Goal: Task Accomplishment & Management: Complete application form

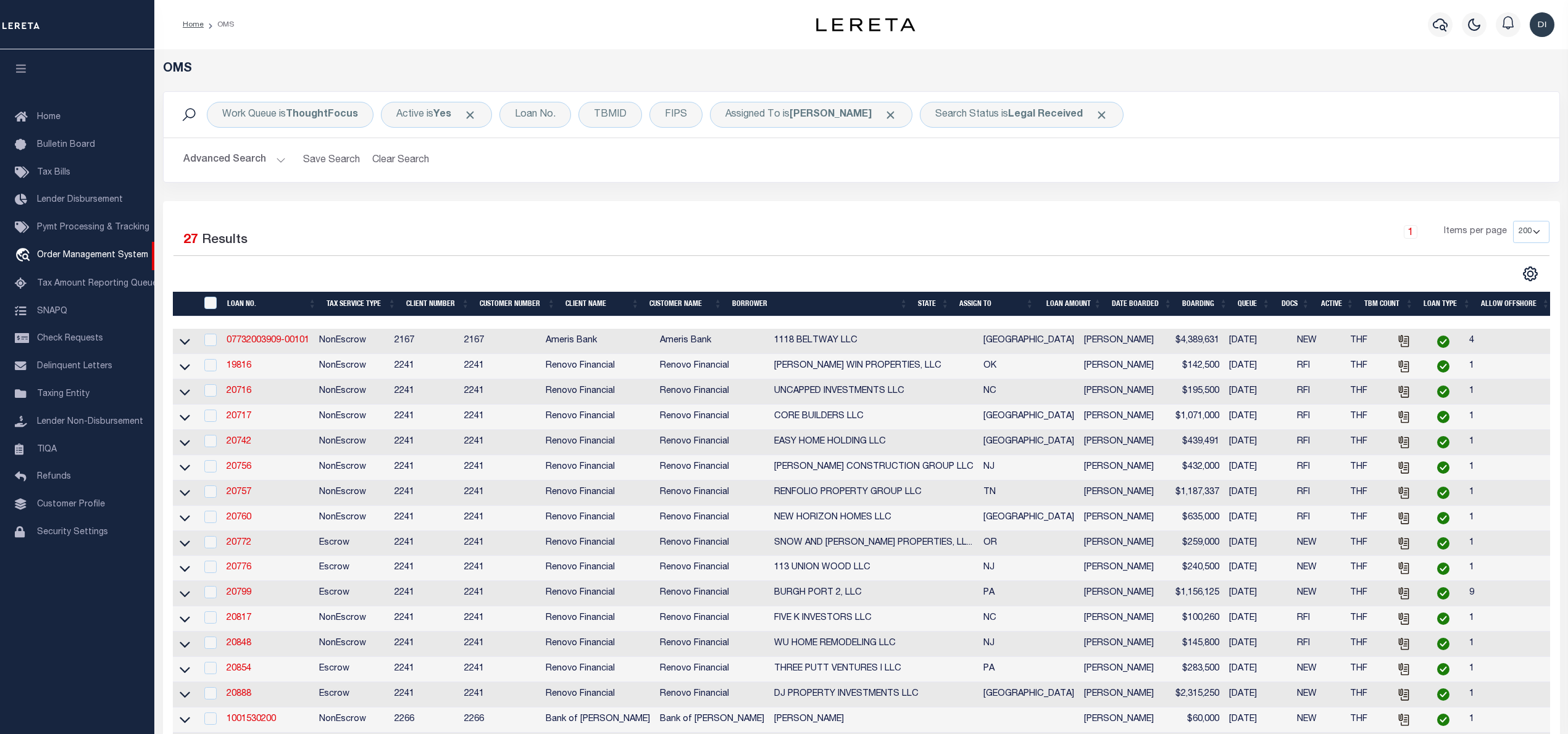
select select "200"
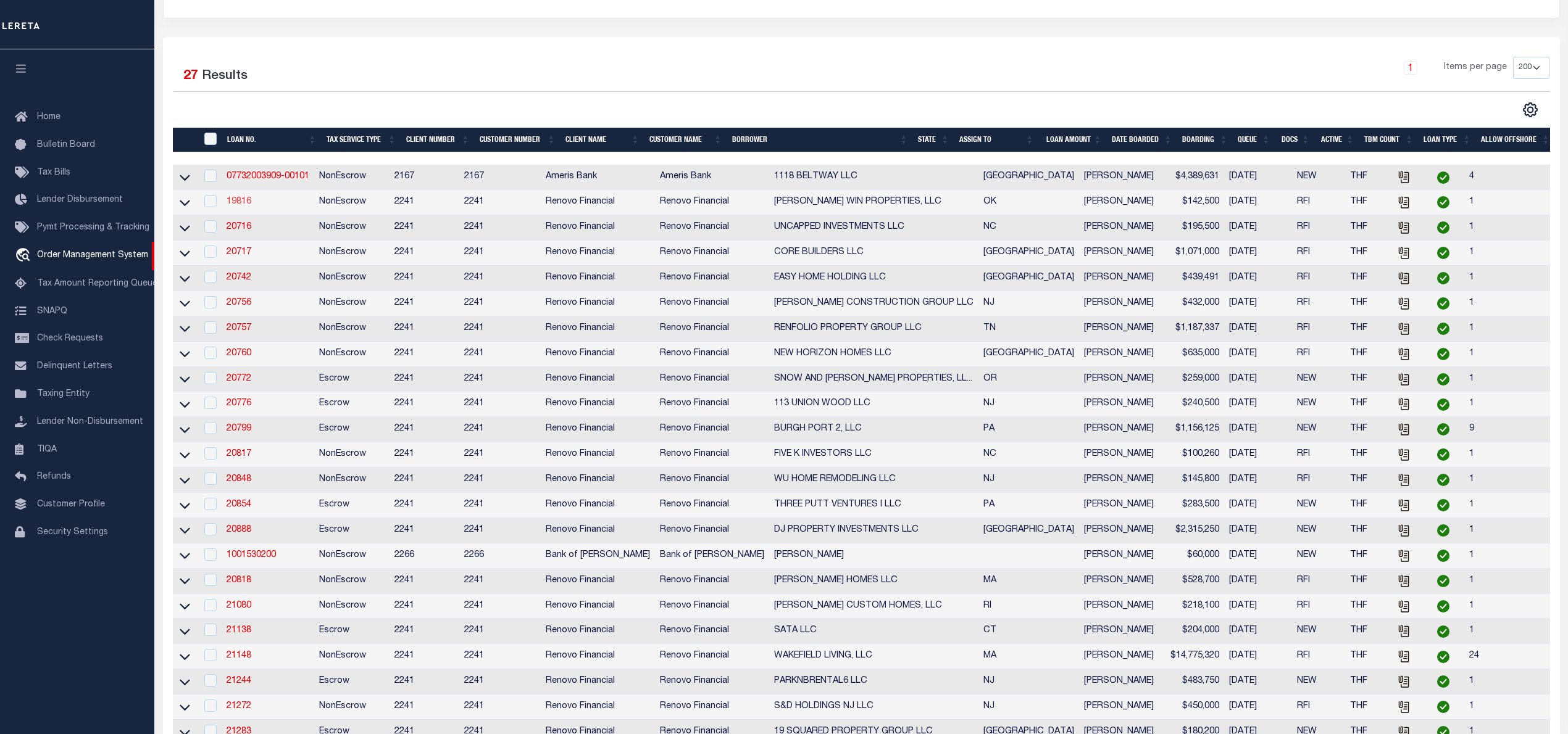
click at [247, 204] on link "19816" at bounding box center [239, 202] width 25 height 9
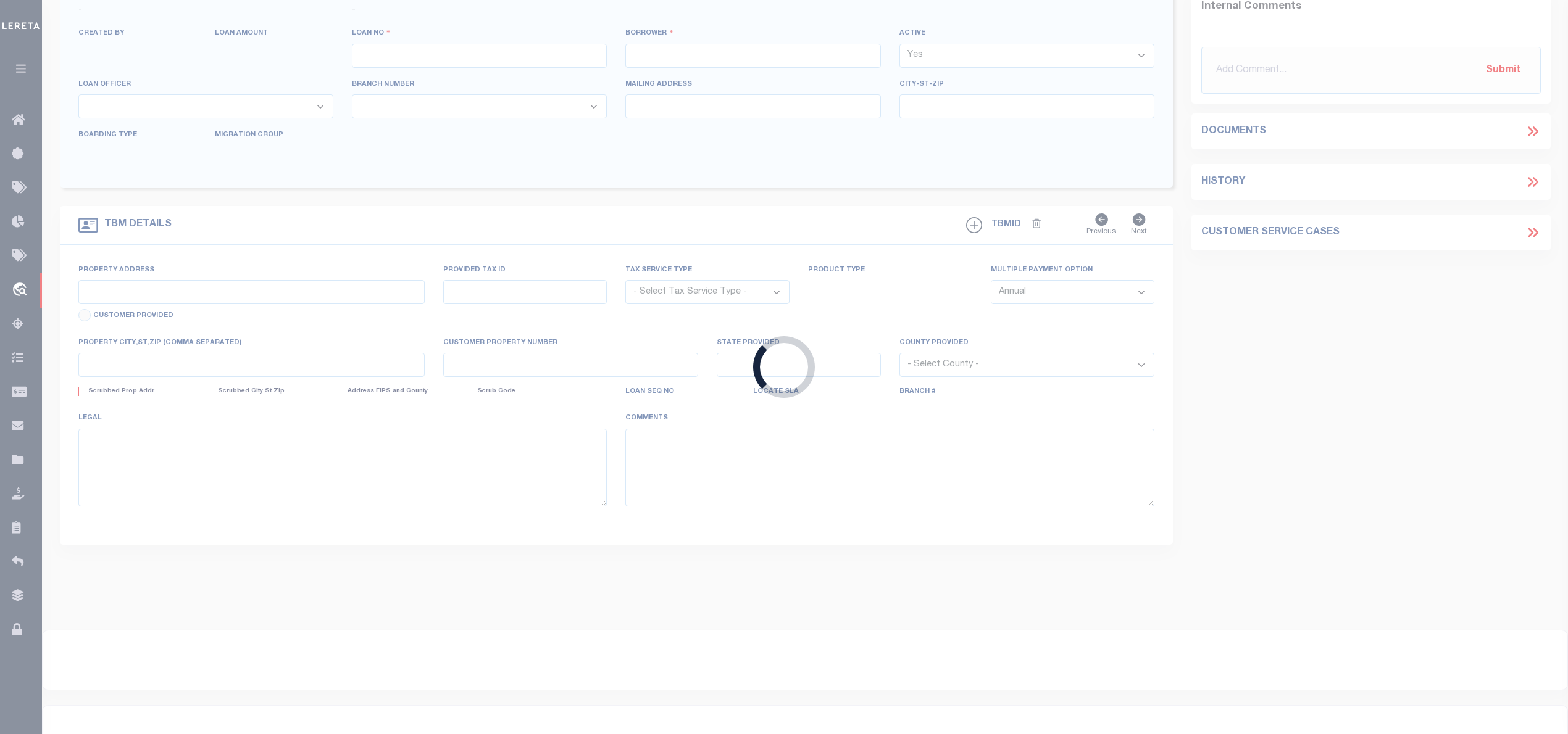
type input "19816"
type input "[PERSON_NAME] WIN PROPERTIES, LLC"
select select
type input "[STREET_ADDRESS]"
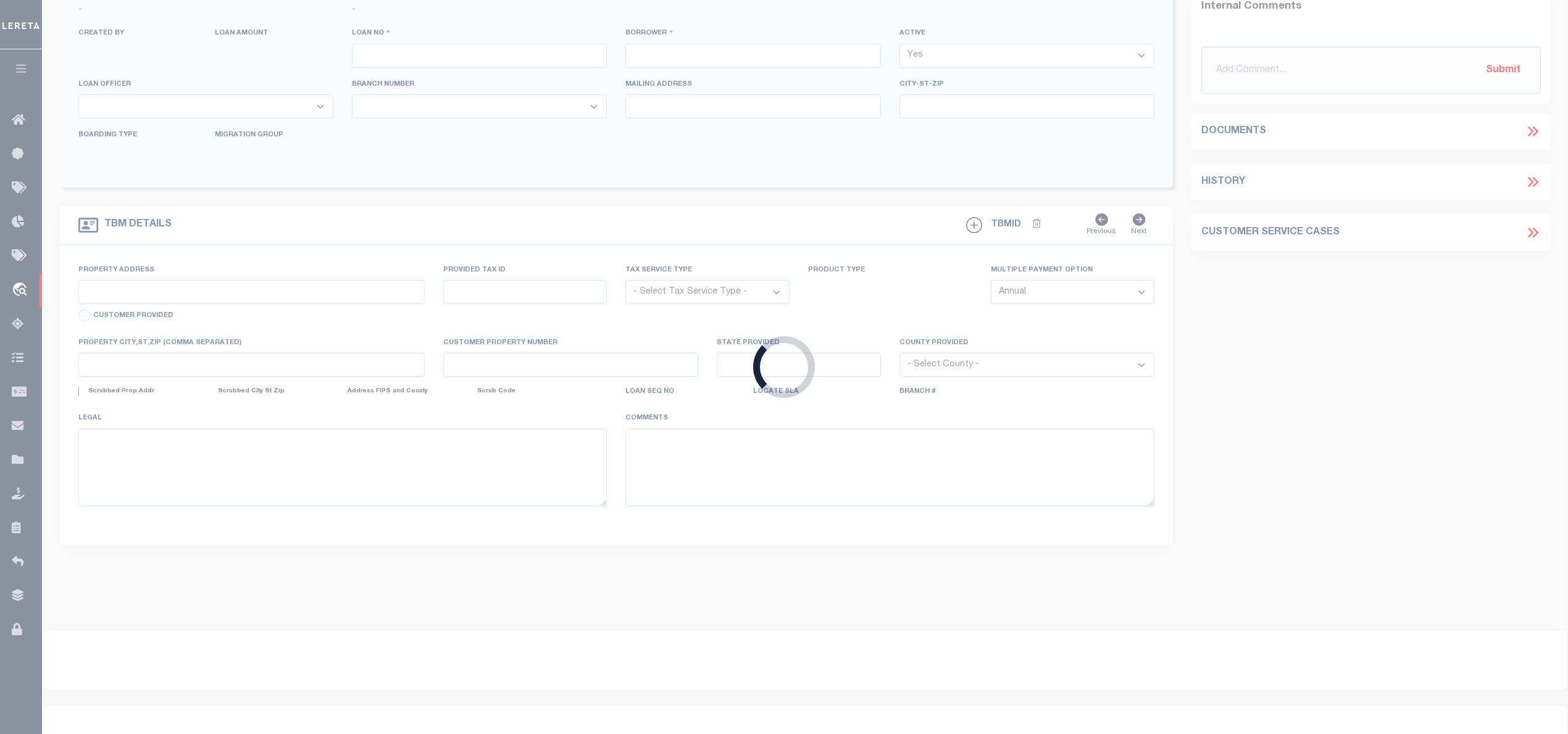
type input "Tulsa OK 74137"
select select "400"
select select "NonEscrow"
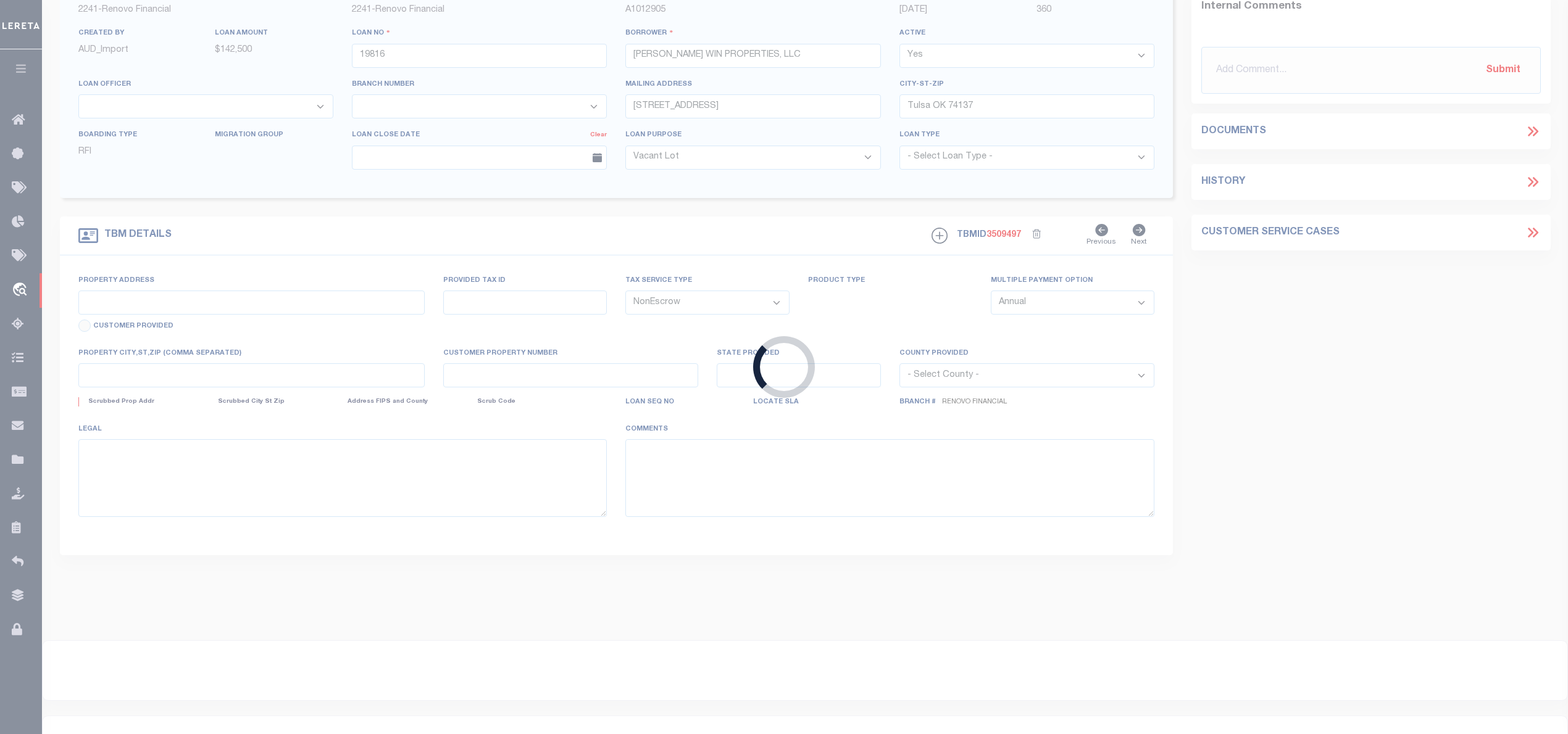
scroll to position [55, 0]
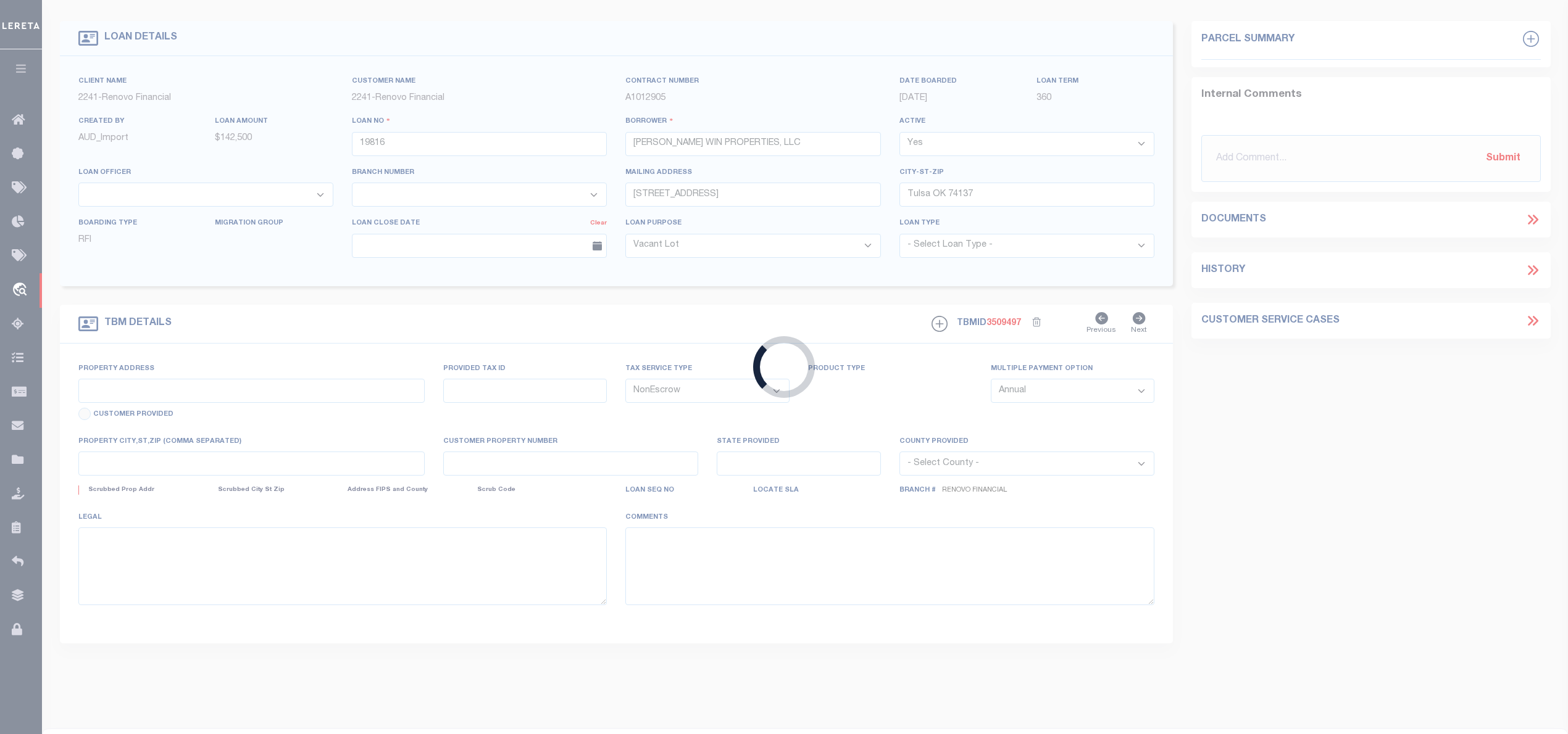
select select "164194"
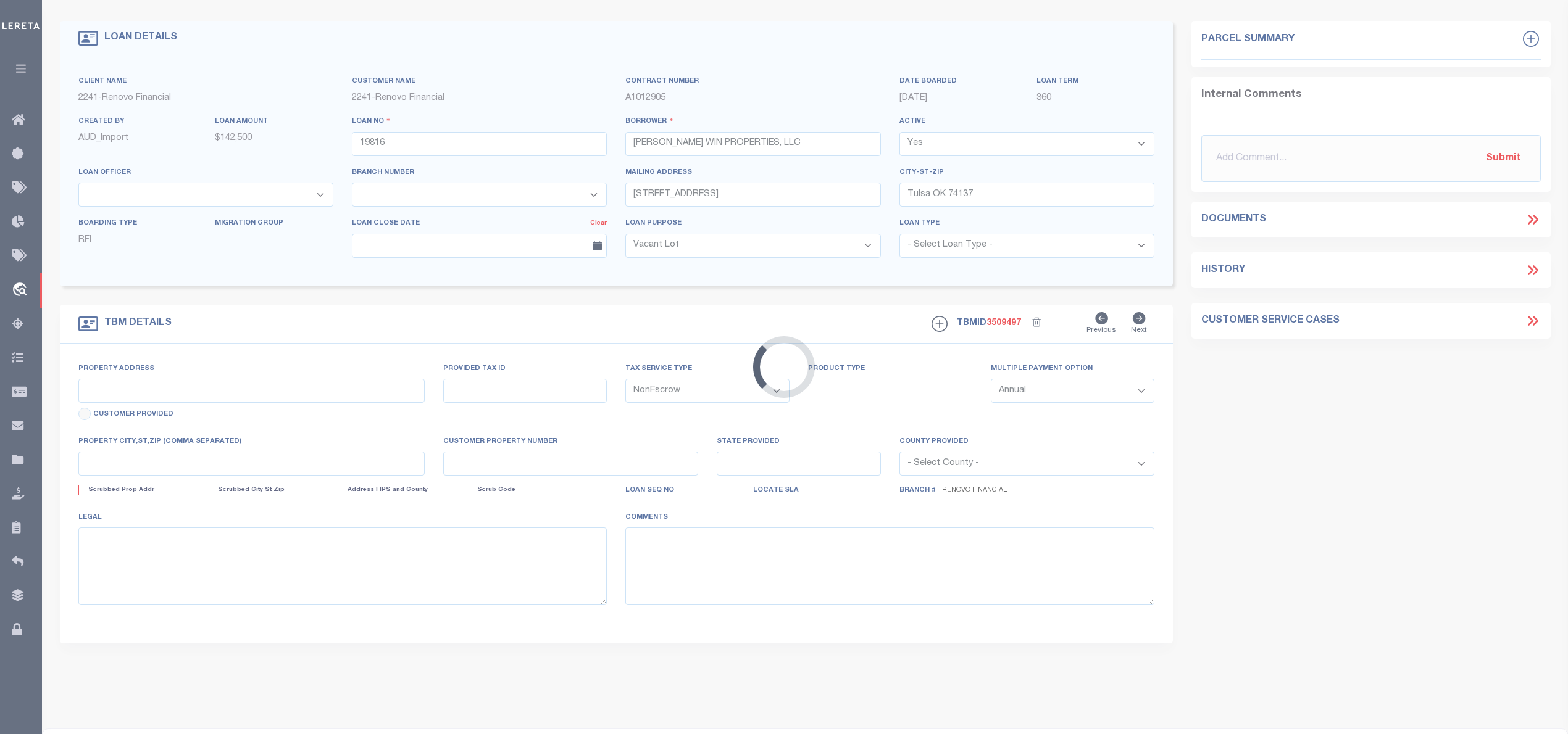
type input "[STREET_ADDRESS]"
select select
type input "[GEOGRAPHIC_DATA], OK 74128"
type input "a0kUS00000BOSeL"
type input "OK"
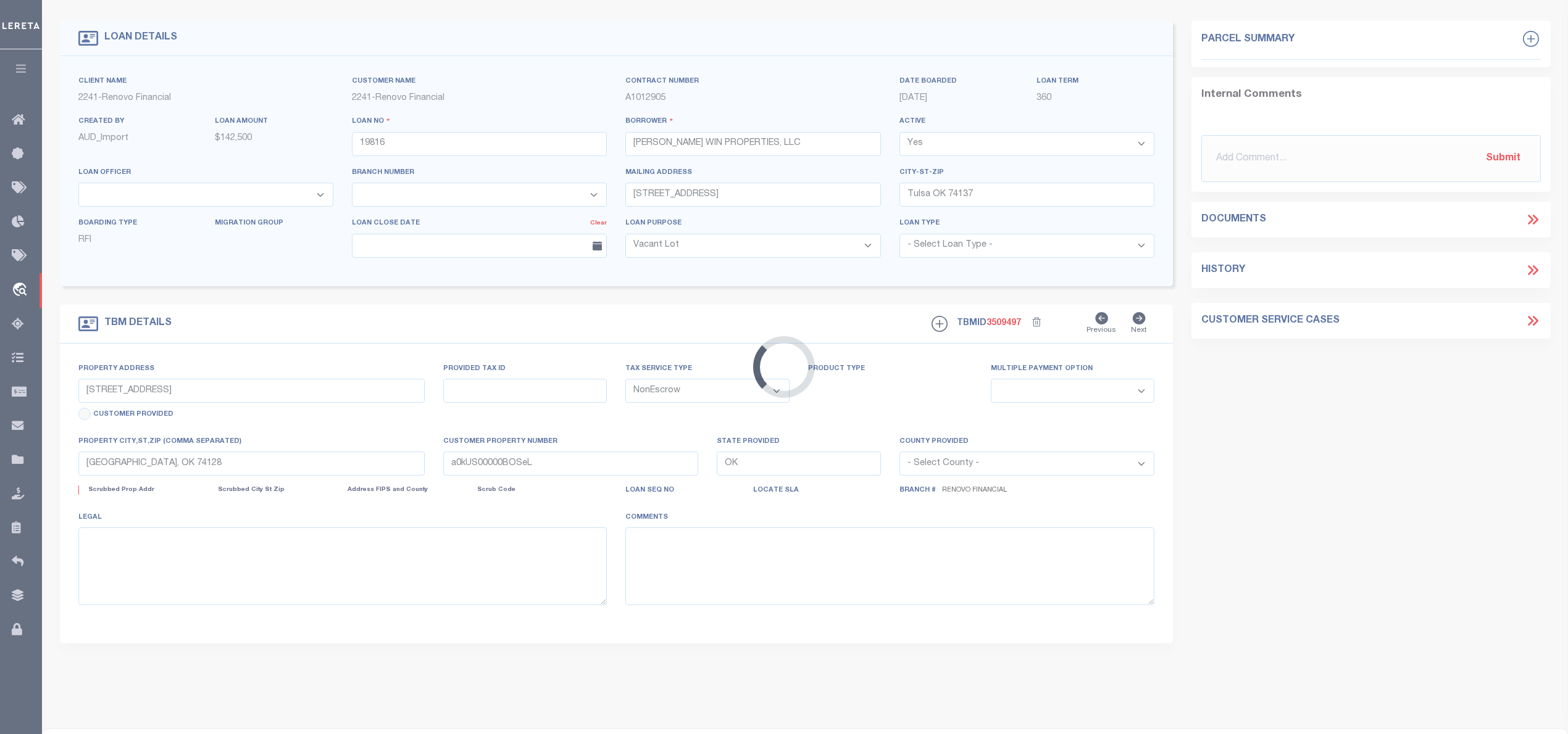
select select
type textarea "LEGAL REQUIRED"
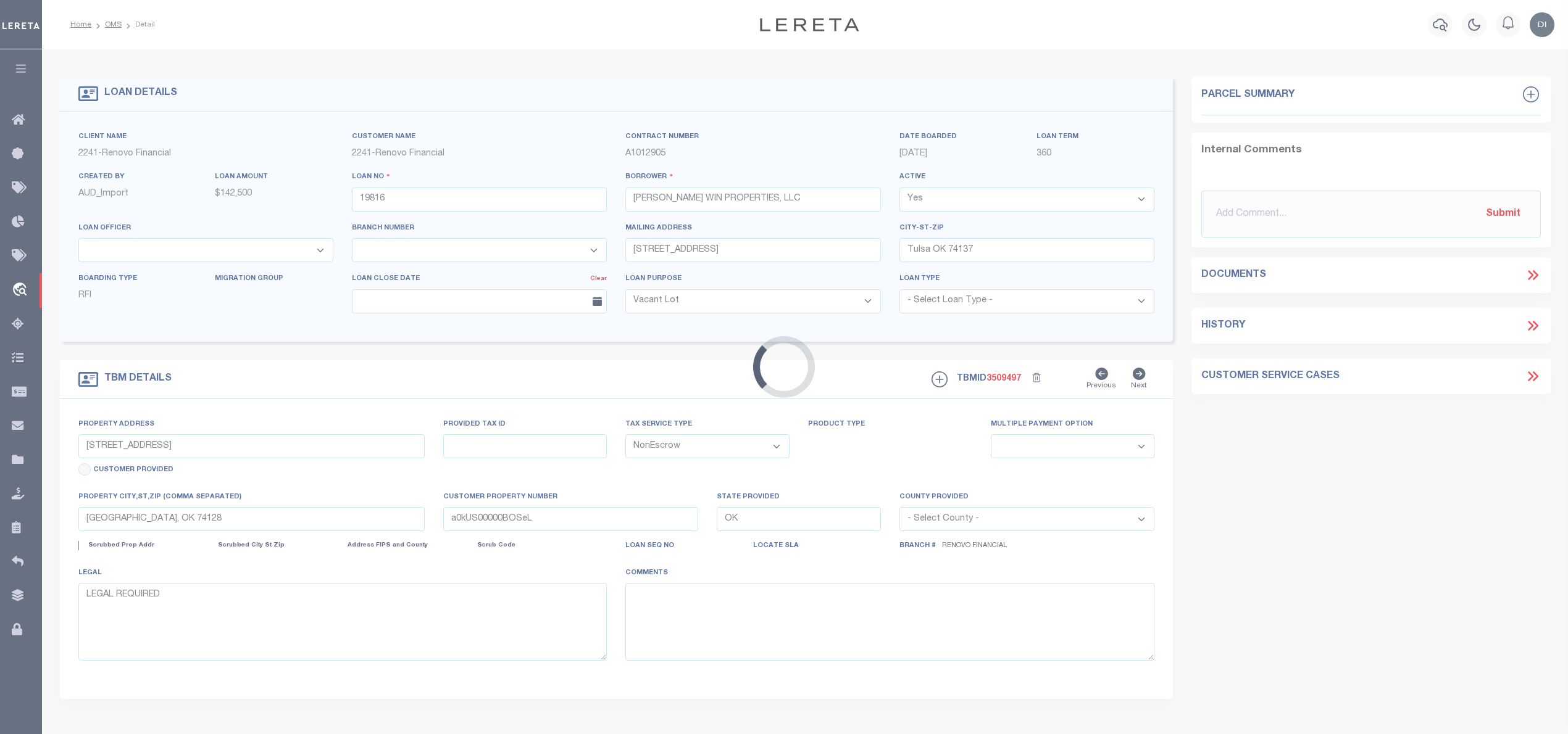
select select "25066"
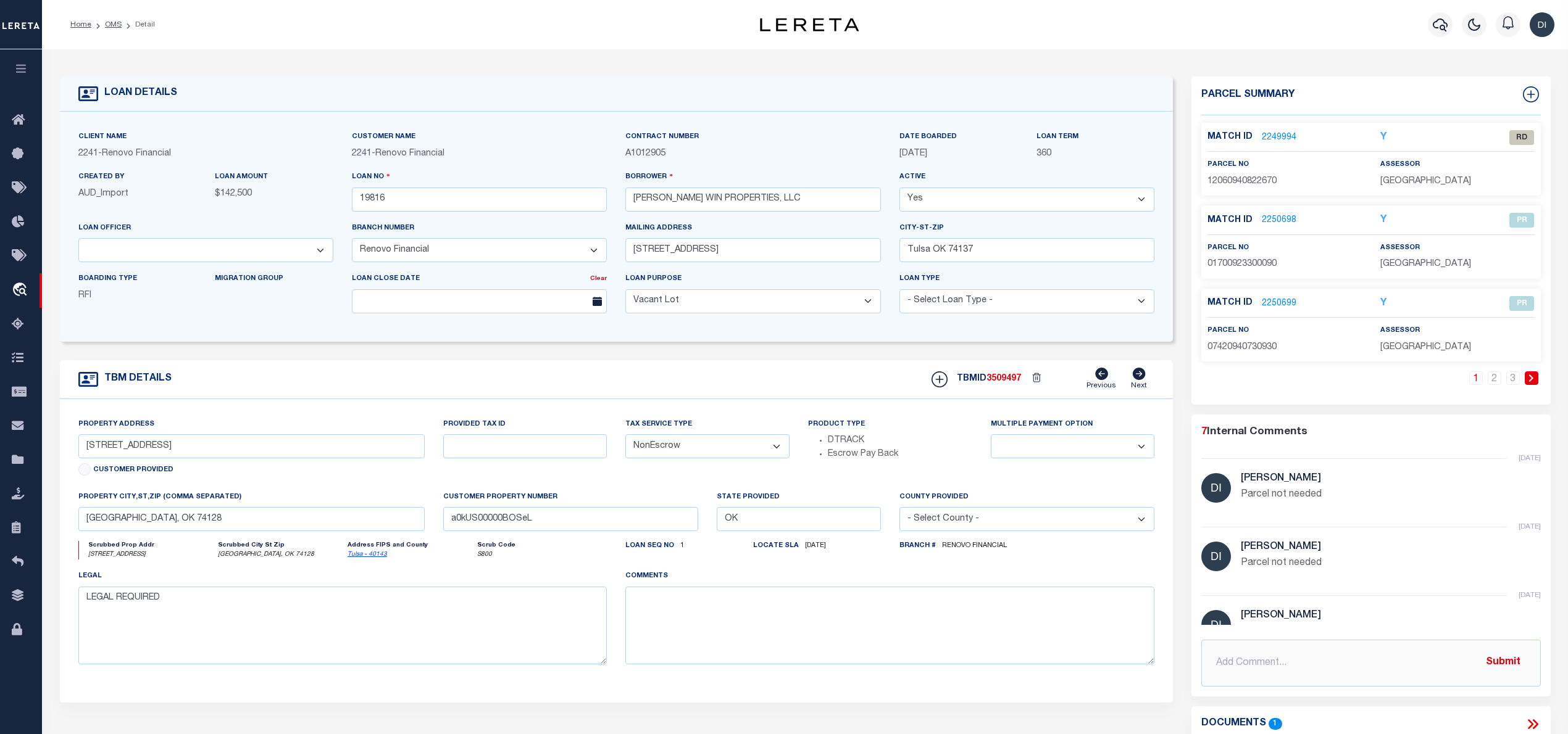
click at [1276, 135] on link "2249994" at bounding box center [1279, 137] width 35 height 13
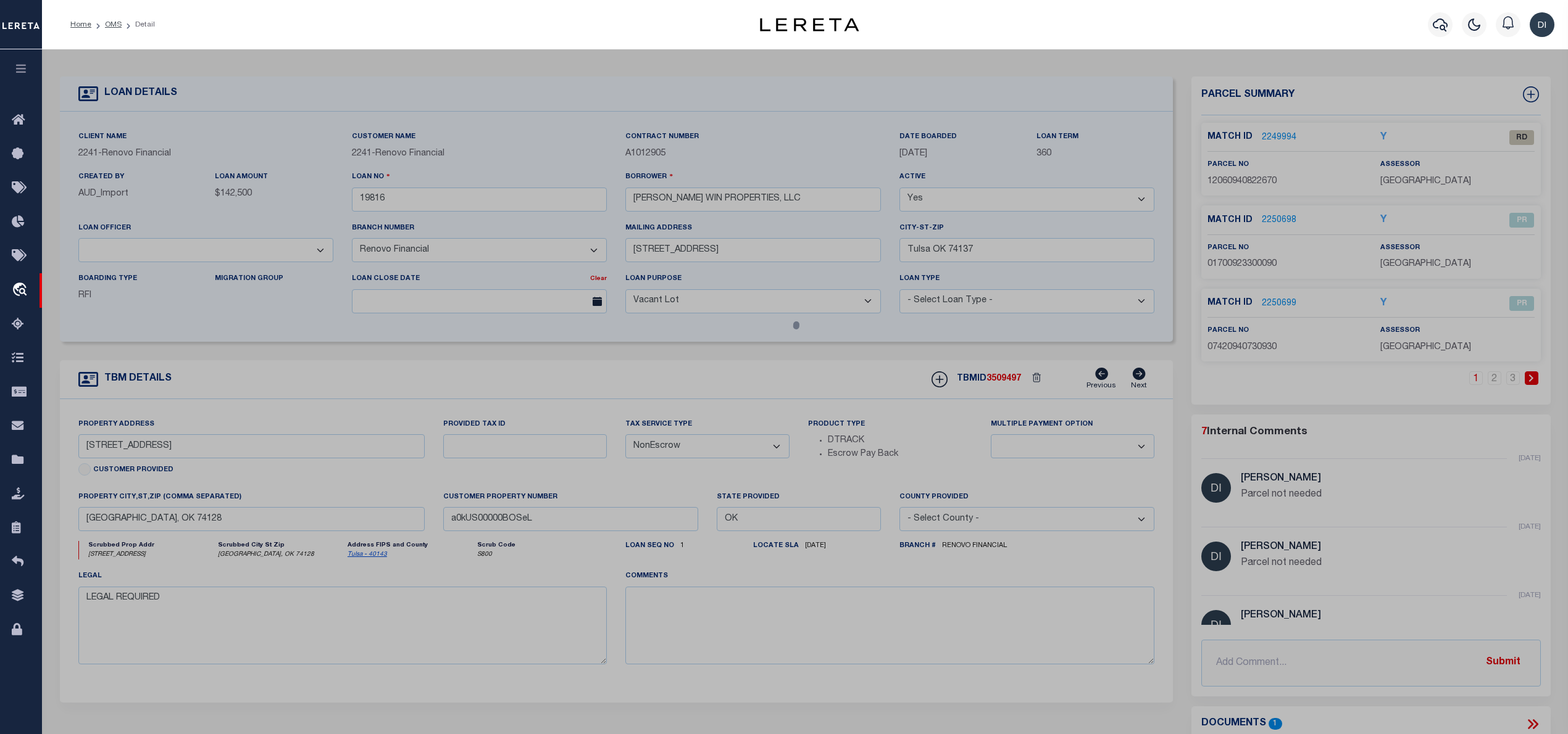
checkbox input "false"
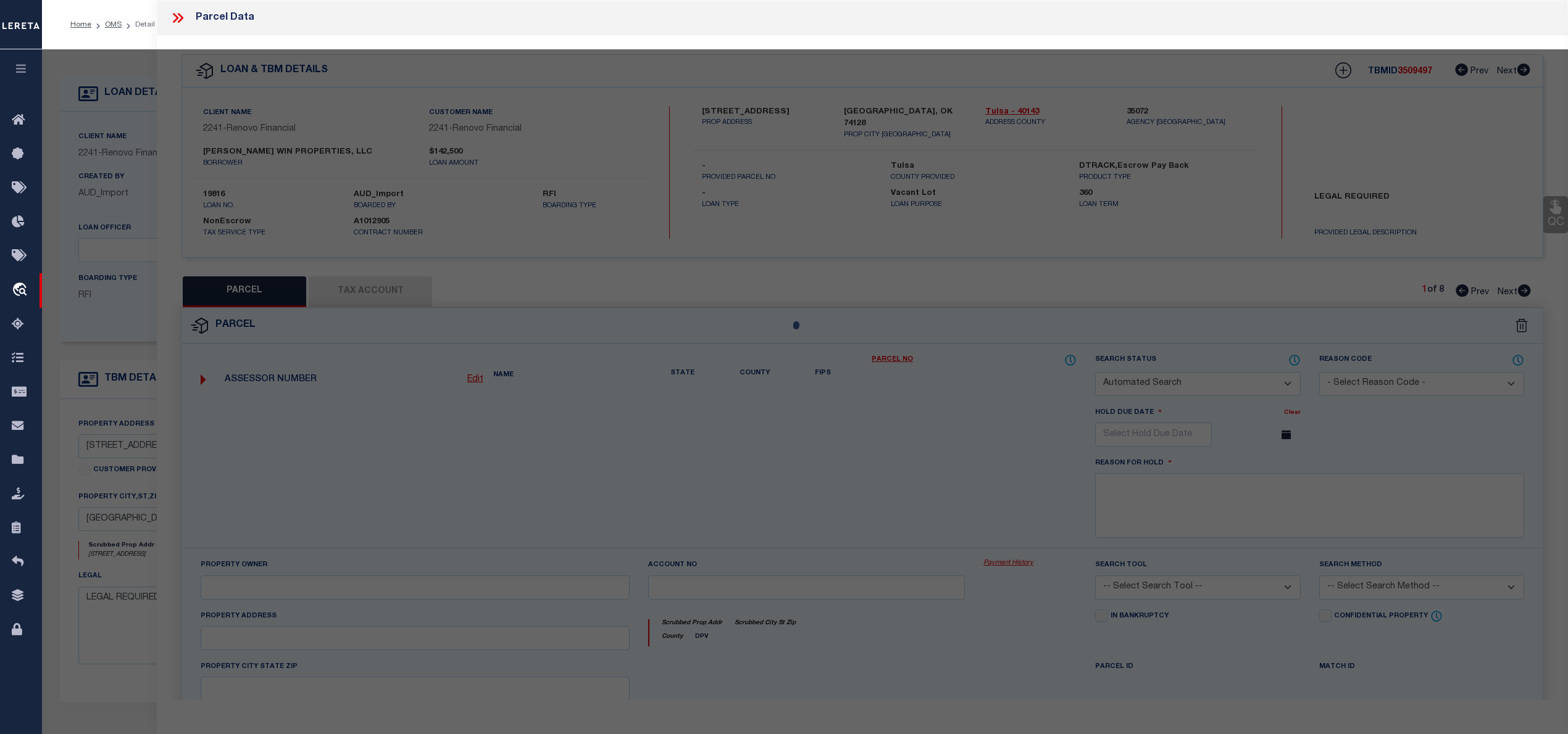
select select "RD"
type input "CALEDONIAN CAPITAL GROUP LLC"
select select "ATL"
select select "ADD"
type input "[STREET_ADDRESS]"
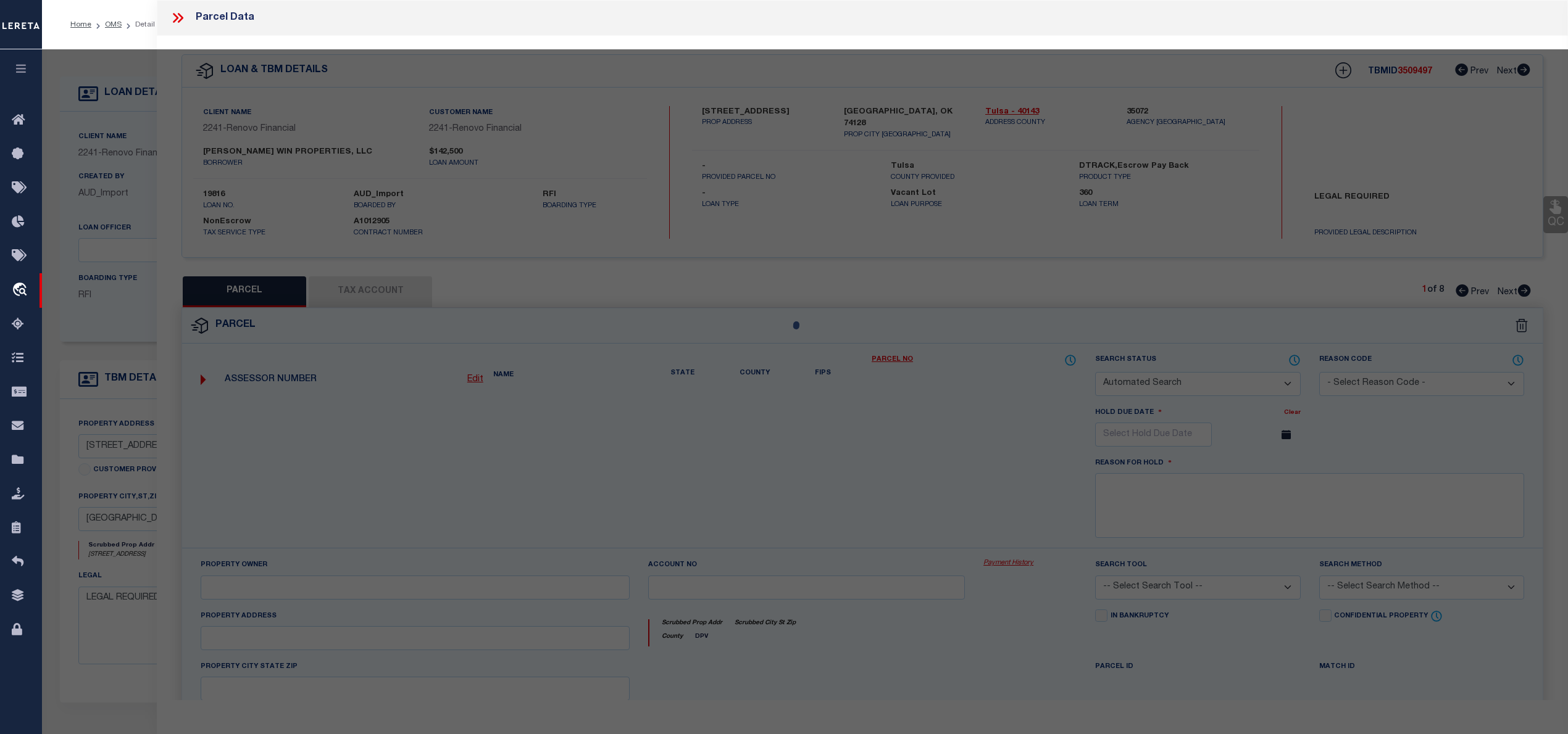
type input "[GEOGRAPHIC_DATA], OK 74128"
type textarea "LT 3 BLK 11"
type textarea "Document uploaded that satisfies a legal requirement, changing from [GEOGRAPHIC…"
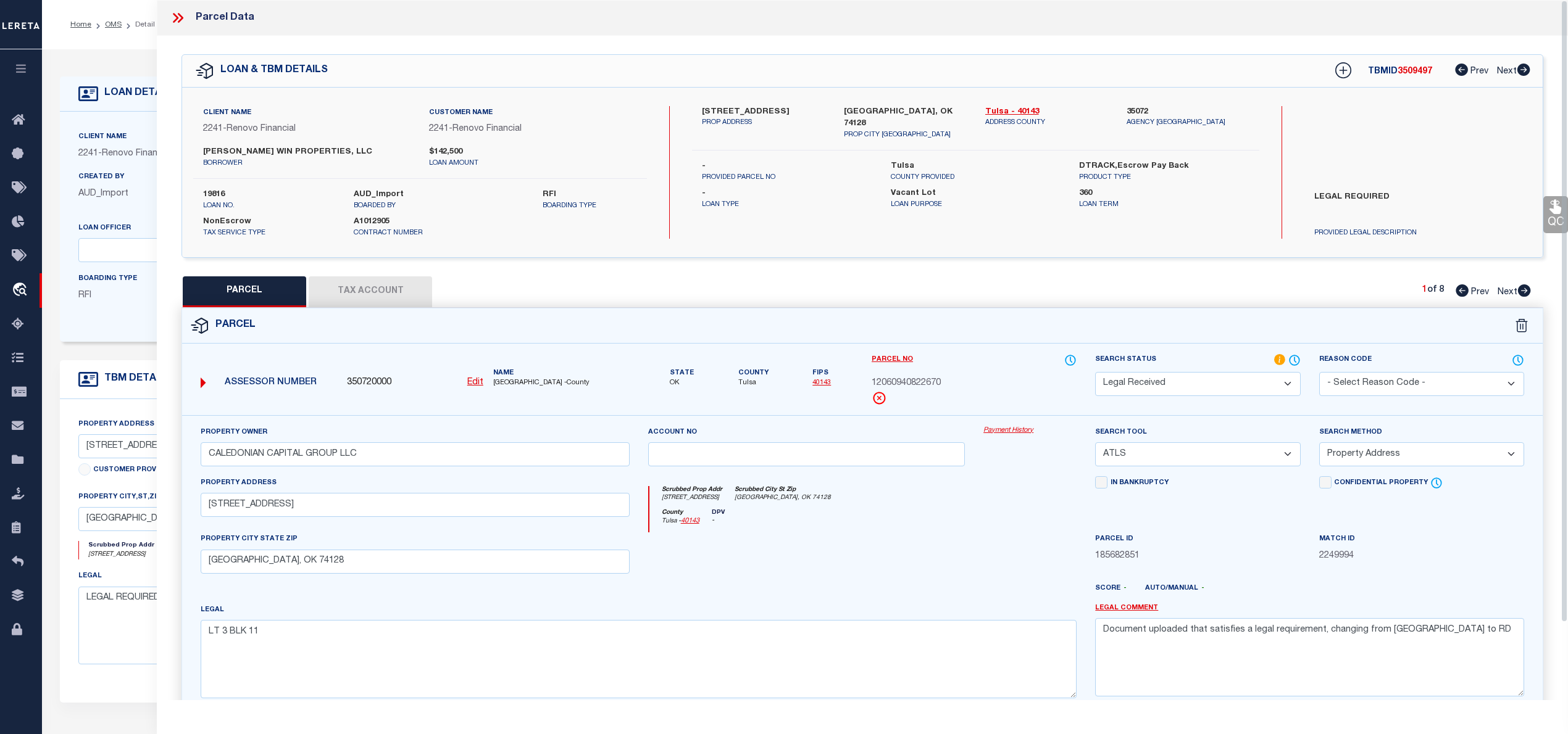
click at [1163, 274] on div "QC QC QC" at bounding box center [862, 409] width 1411 height 747
click at [1020, 109] on link "Tulsa - 40143" at bounding box center [1046, 112] width 123 height 12
click at [853, 309] on div "Parcel" at bounding box center [862, 326] width 1361 height 35
drag, startPoint x: 209, startPoint y: 500, endPoint x: 267, endPoint y: 507, distance: 58.4
click at [267, 507] on input "[STREET_ADDRESS]" at bounding box center [415, 505] width 429 height 24
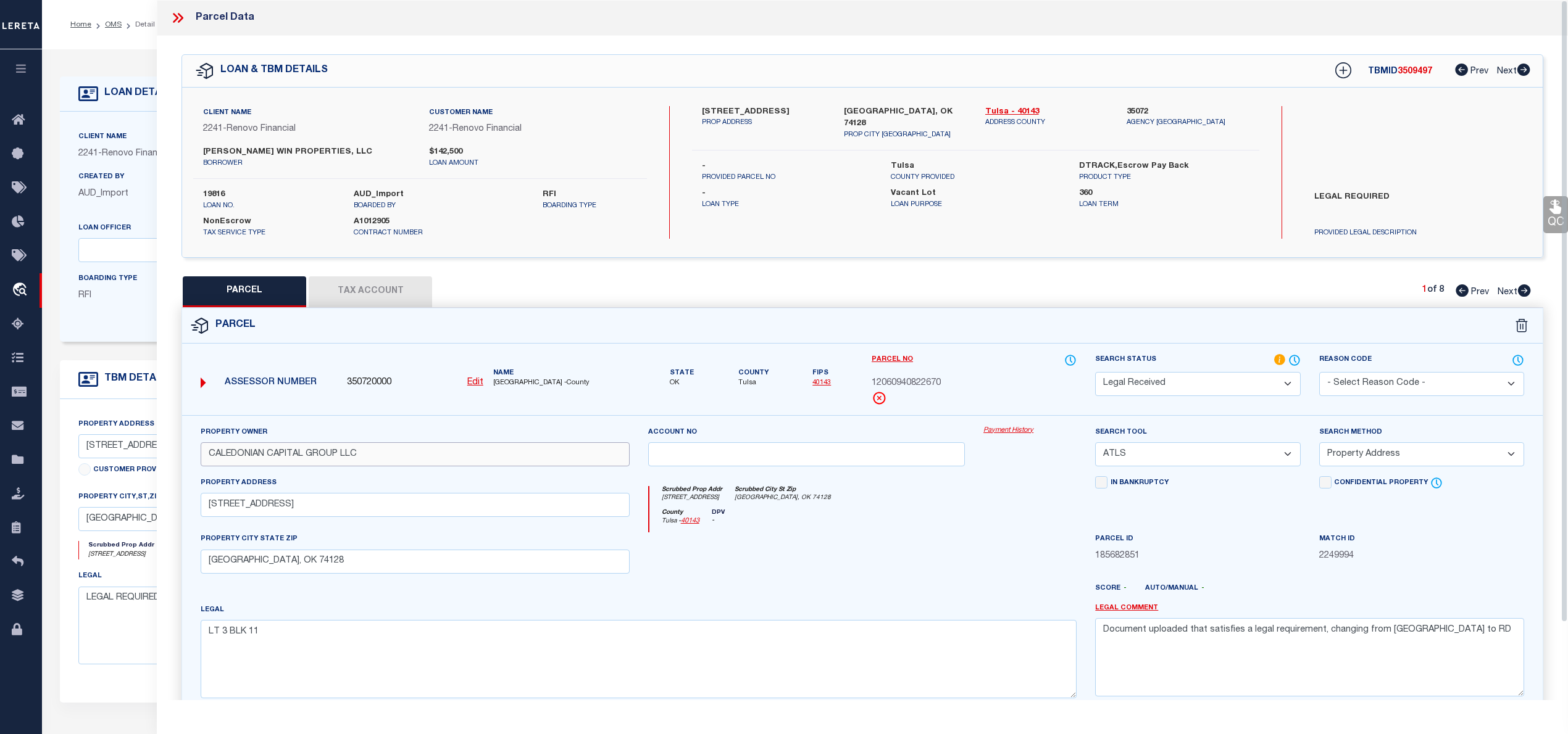
click at [400, 457] on input "CALEDONIAN CAPITAL GROUP LLC" at bounding box center [415, 454] width 429 height 24
paste input "[PERSON_NAME] PROPERTIES"
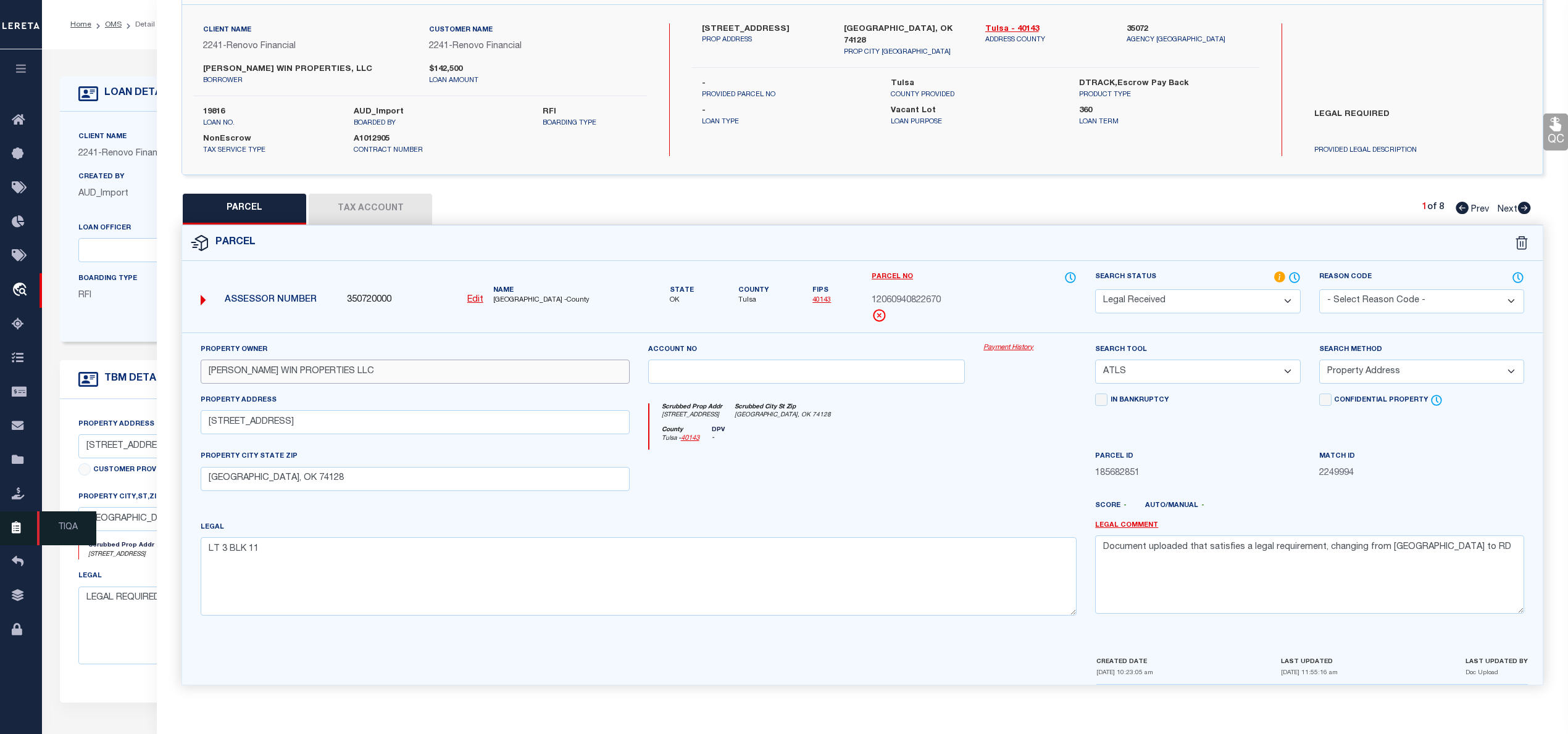
type input "[PERSON_NAME] WIN PROPERTIES LLC"
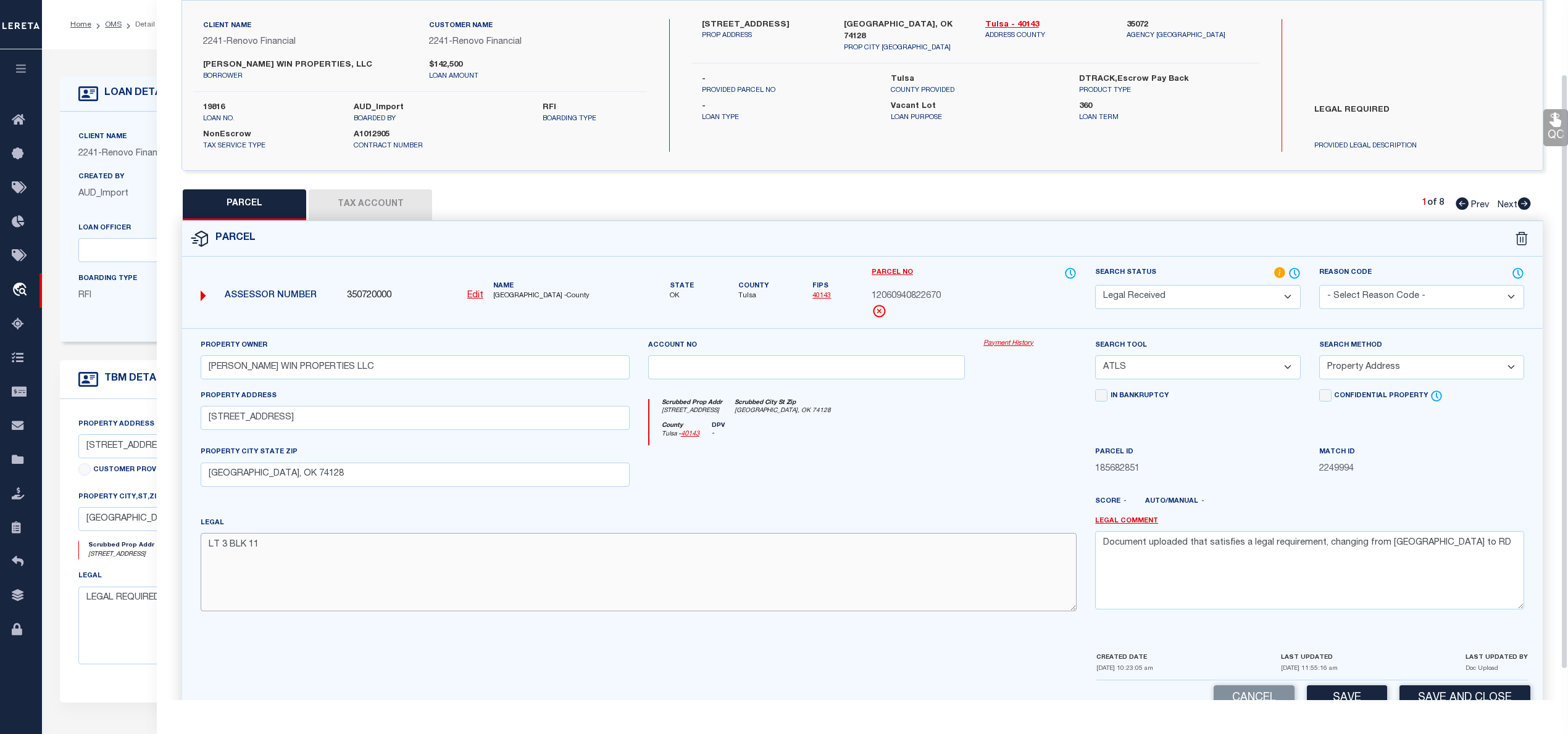
click at [386, 562] on textarea "LT 3 BLK 11" at bounding box center [639, 572] width 876 height 78
paste textarea "Subdivision: [GEOGRAPHIC_DATA] (12060) Legal: LT 3 BLK 11 Section: 08 Township:…"
type textarea "Subdivision: [GEOGRAPHIC_DATA] (12060) Legal: LT 3 BLK 11 Section: 08 Township:…"
click at [1206, 566] on textarea "Document uploaded that satisfies a legal requirement, changing from [GEOGRAPHIC…" at bounding box center [1309, 571] width 429 height 78
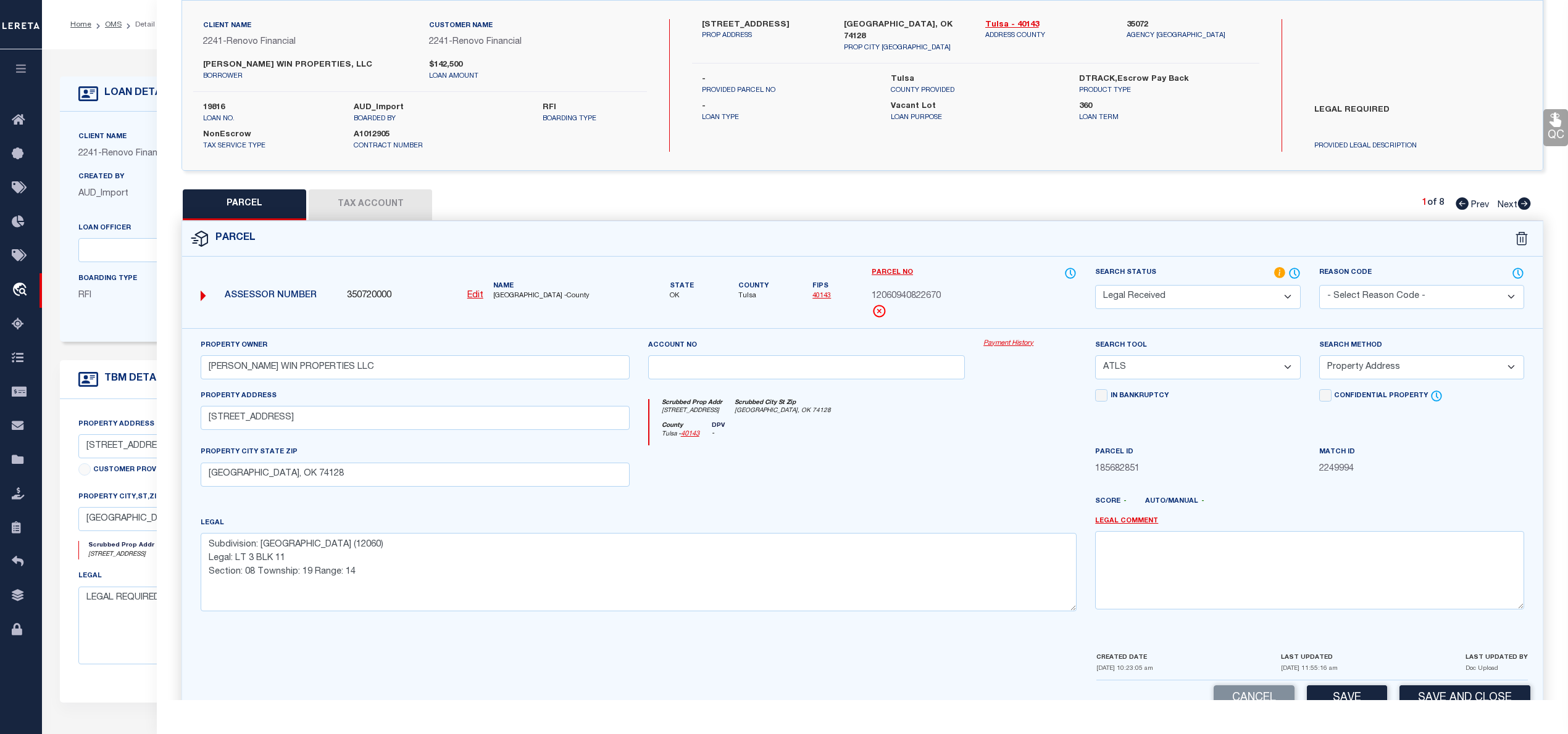
click at [1252, 366] on select "-- Select Search Tool -- 3rd Party Website Agency File Agency Website ATLS CNV-…" at bounding box center [1197, 367] width 205 height 24
select select "AGW"
click at [1095, 357] on select "-- Select Search Tool -- 3rd Party Website Agency File Agency Website ATLS CNV-…" at bounding box center [1197, 367] width 205 height 24
click at [1388, 361] on select "-- Select Search Method -- Property Address Legal Liability Info Provided" at bounding box center [1421, 367] width 205 height 24
select select "LEG"
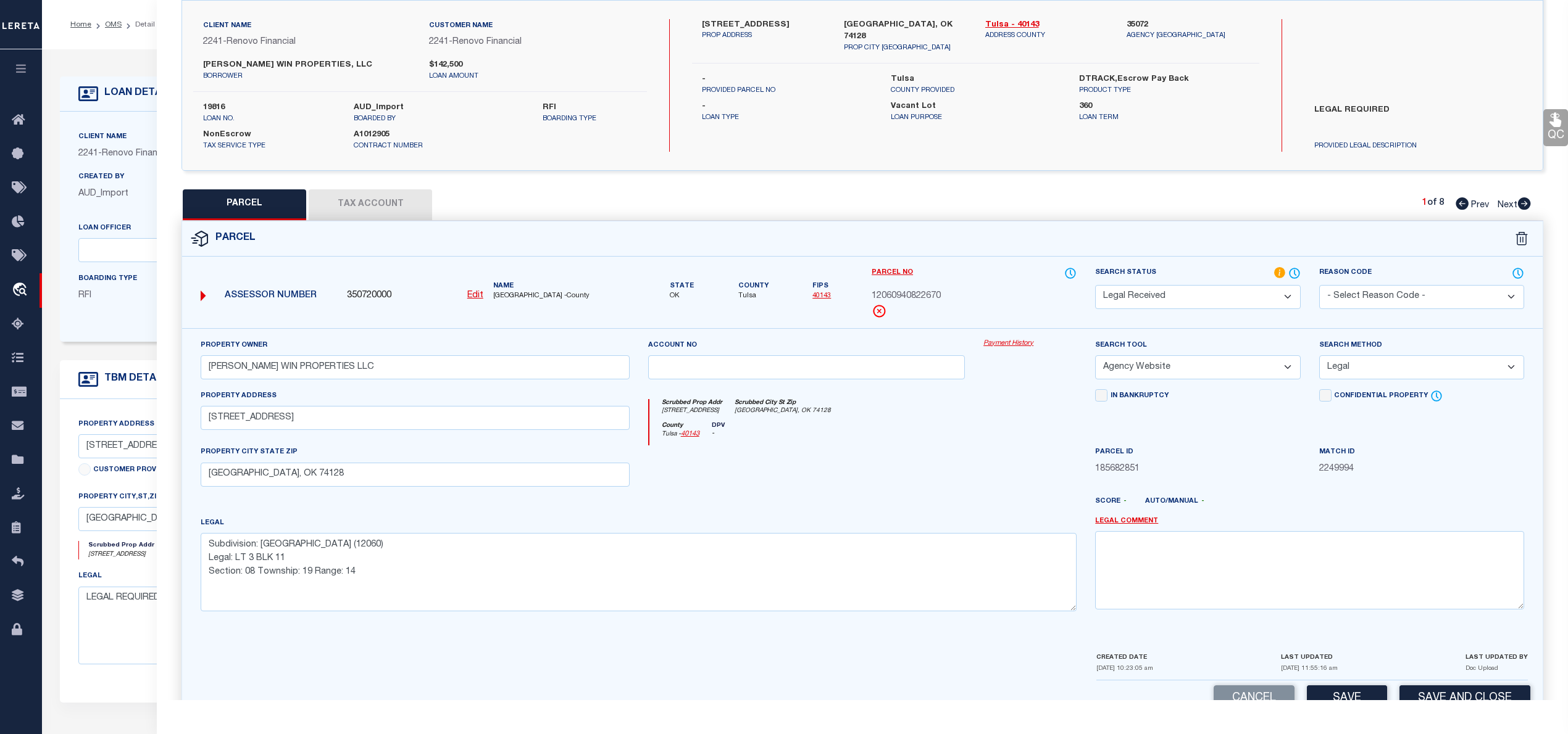
click at [1319, 357] on select "-- Select Search Method -- Property Address Legal Liability Info Provided" at bounding box center [1421, 367] width 205 height 24
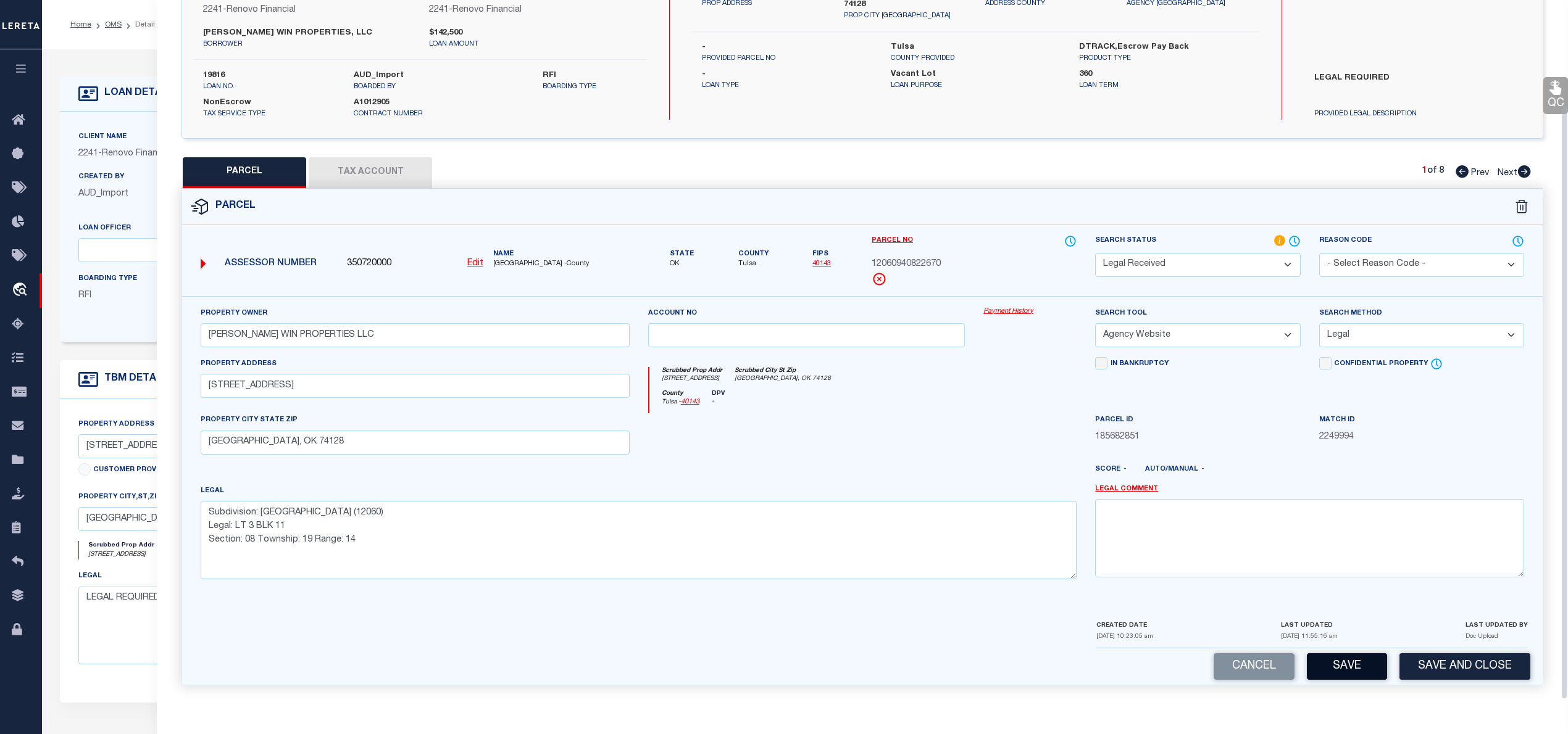
click at [1354, 667] on button "Save" at bounding box center [1346, 666] width 80 height 27
click at [376, 167] on button "Tax Account" at bounding box center [370, 172] width 123 height 31
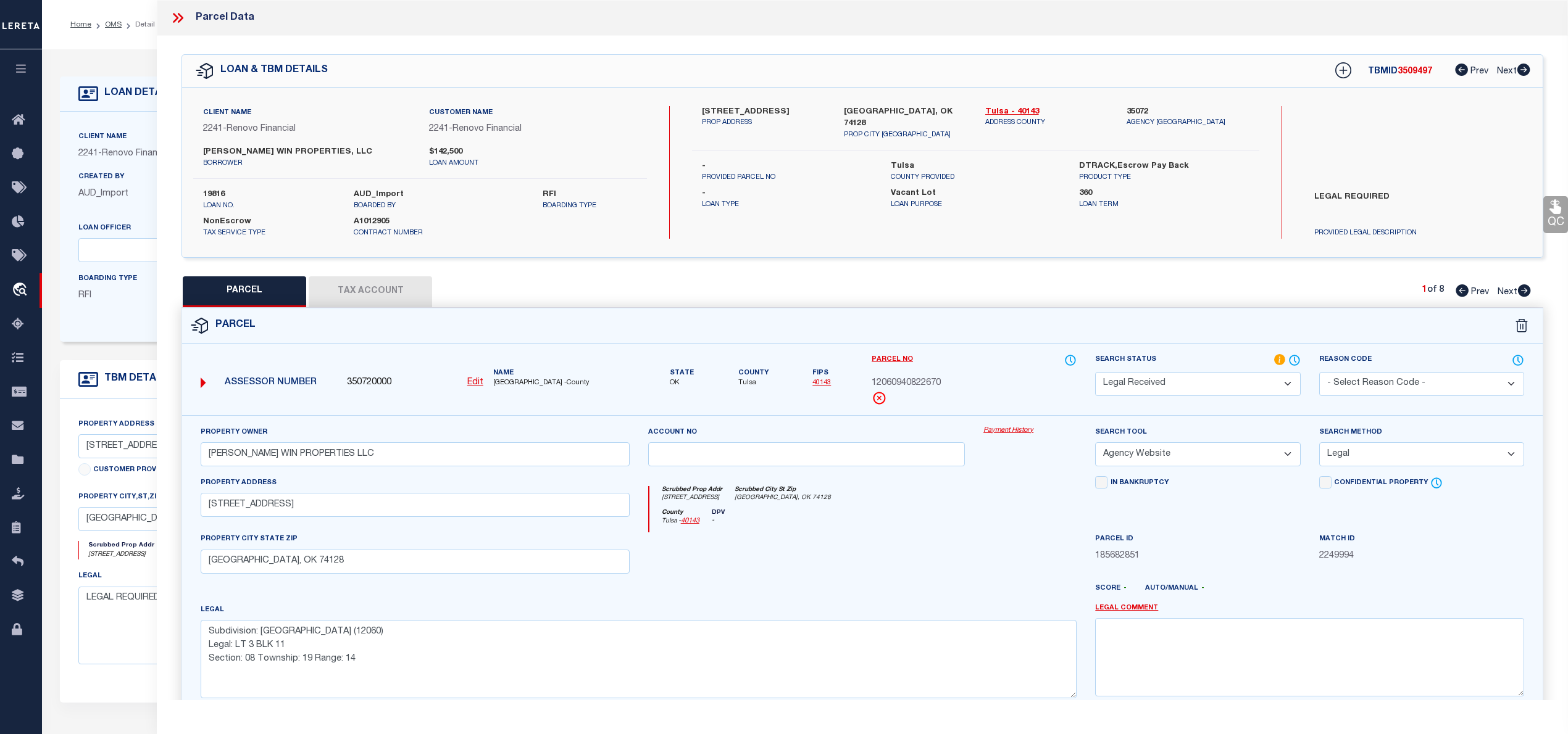
select select "100"
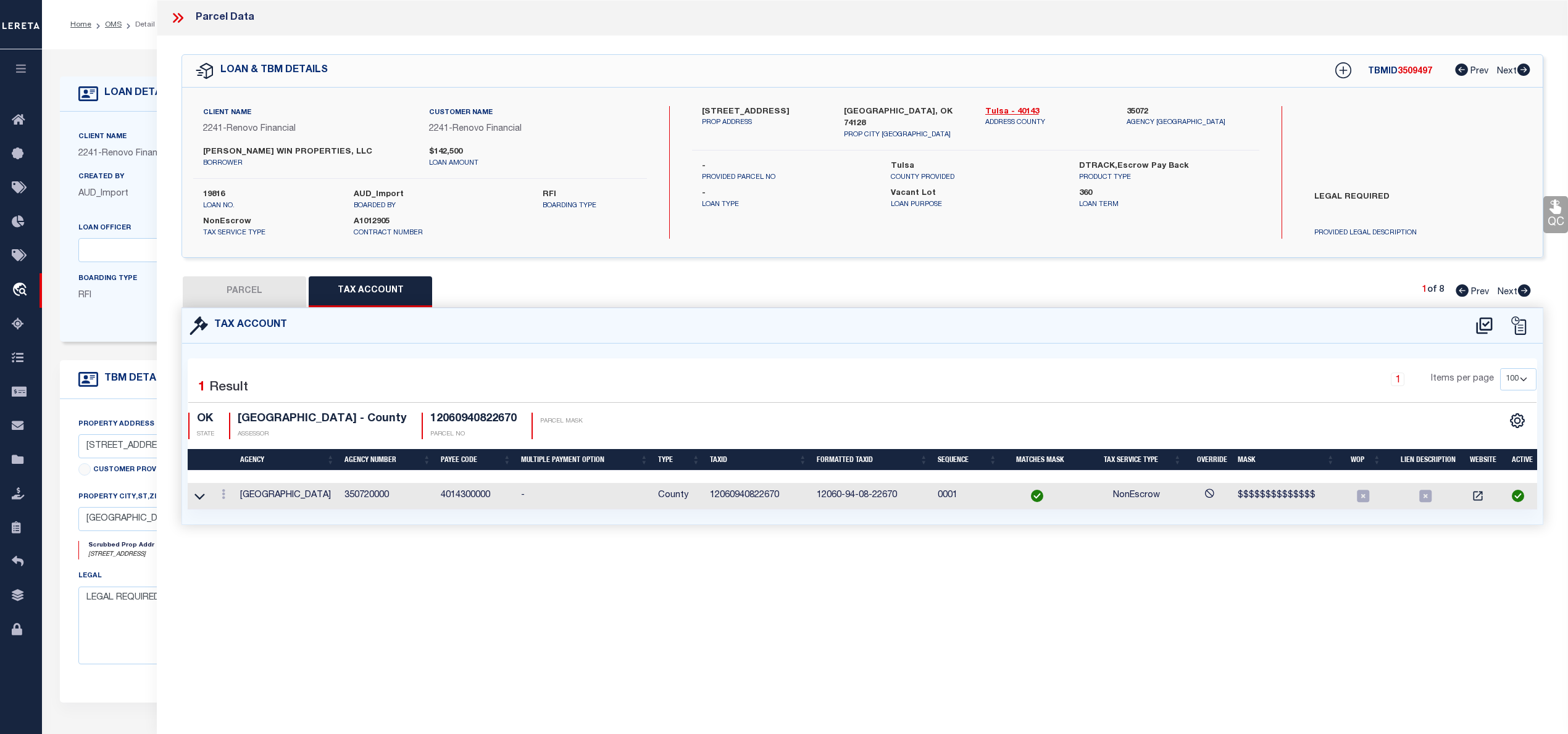
click at [214, 291] on button "PARCEL" at bounding box center [244, 291] width 123 height 31
select select "AS"
select select
checkbox input "false"
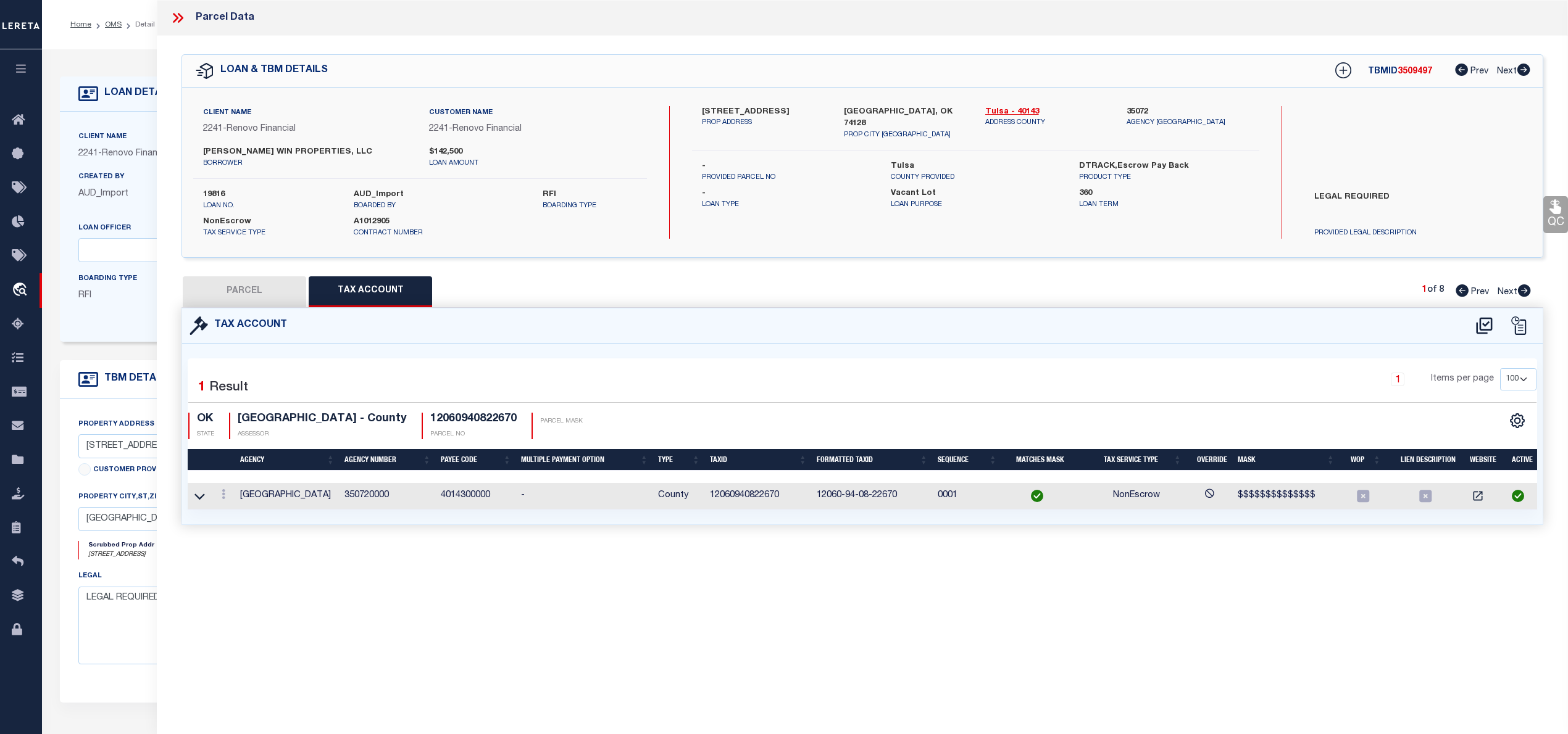
checkbox input "false"
select select "RD"
type input "[PERSON_NAME] WIN PROPERTIES LLC"
select select "AGW"
select select "LEG"
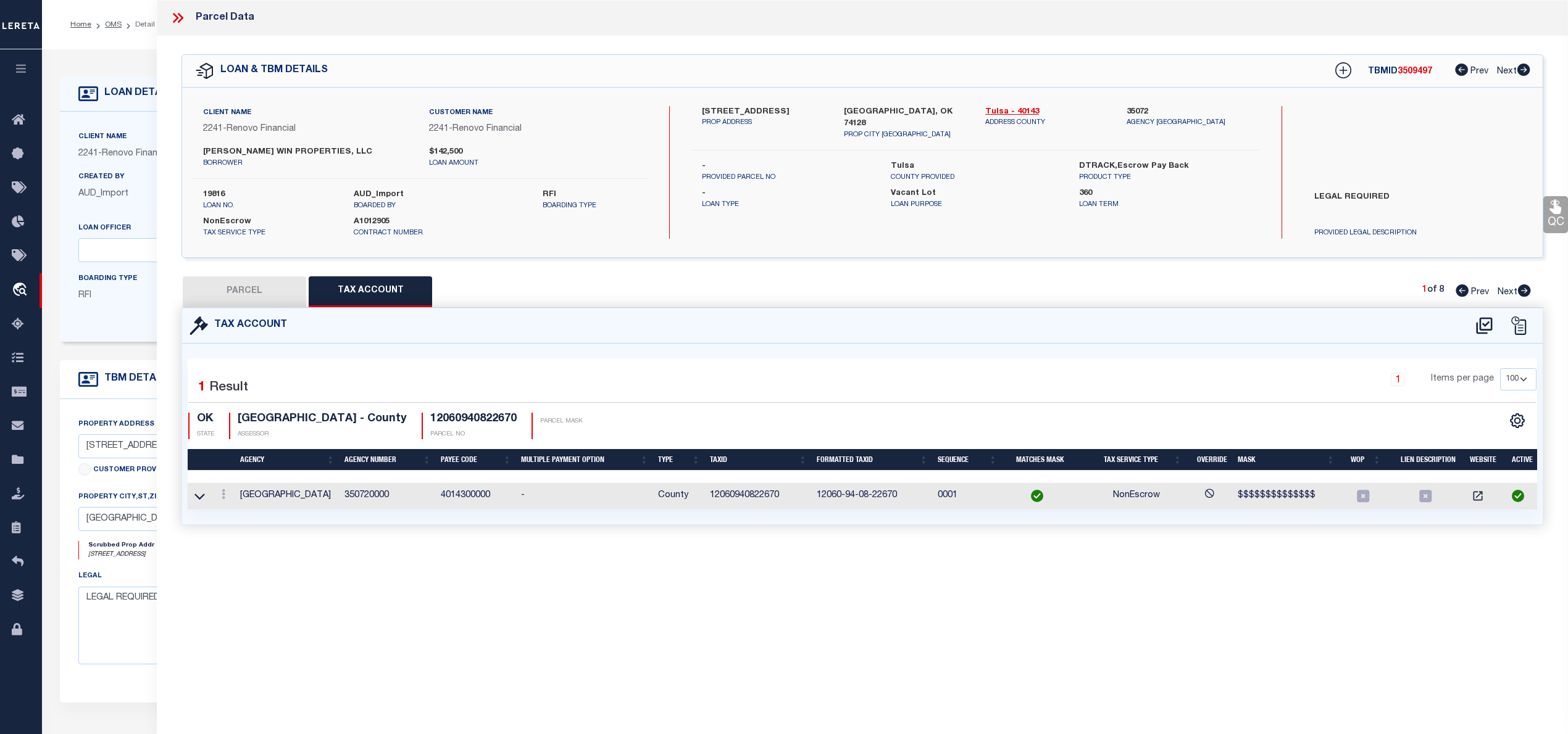
type input "[STREET_ADDRESS]"
type input "[GEOGRAPHIC_DATA], OK 74128"
type textarea "Subdivision: [GEOGRAPHIC_DATA] (12060) Legal: LT 3 BLK 11 Section: 08 Township:…"
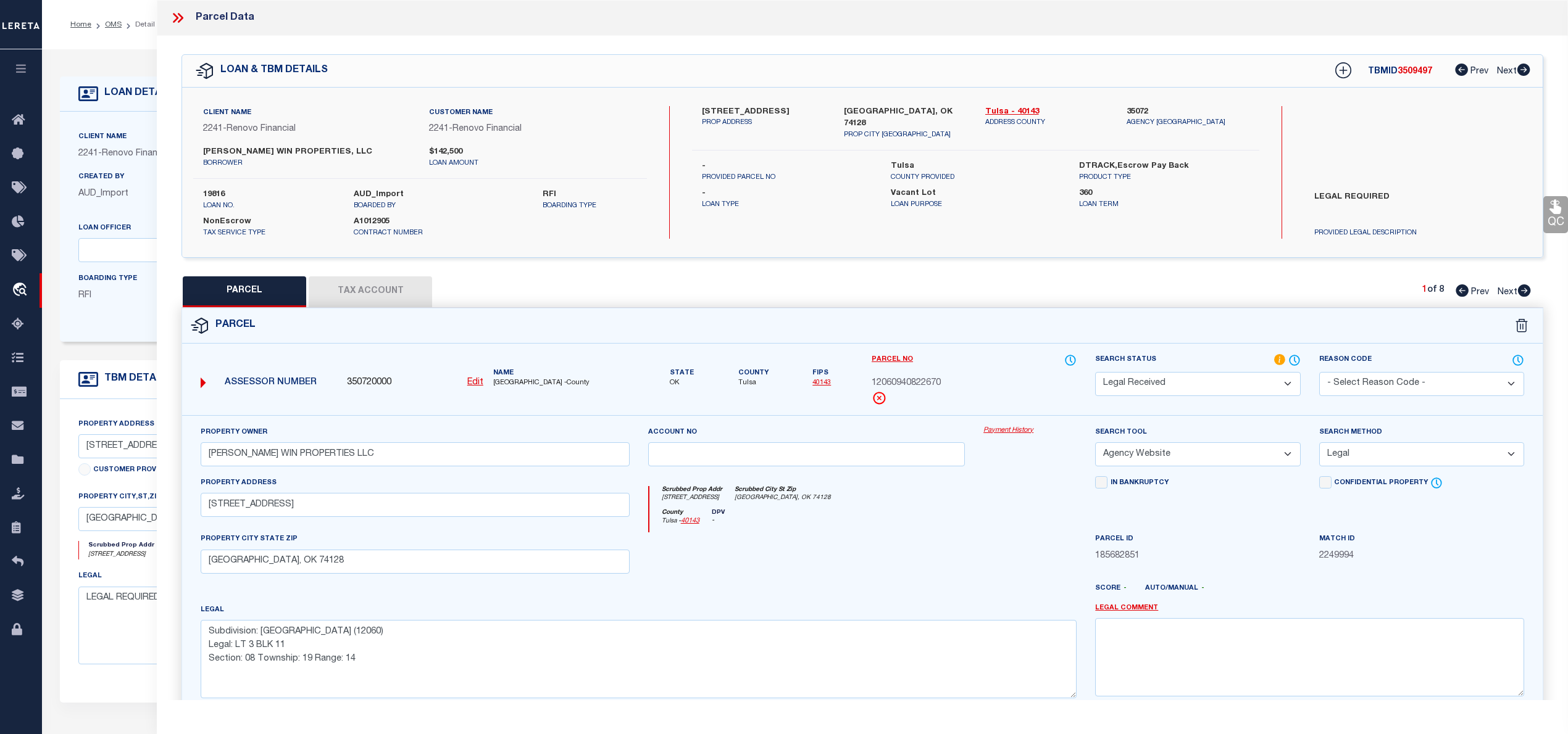
click at [381, 287] on button "Tax Account" at bounding box center [370, 291] width 123 height 31
select select "100"
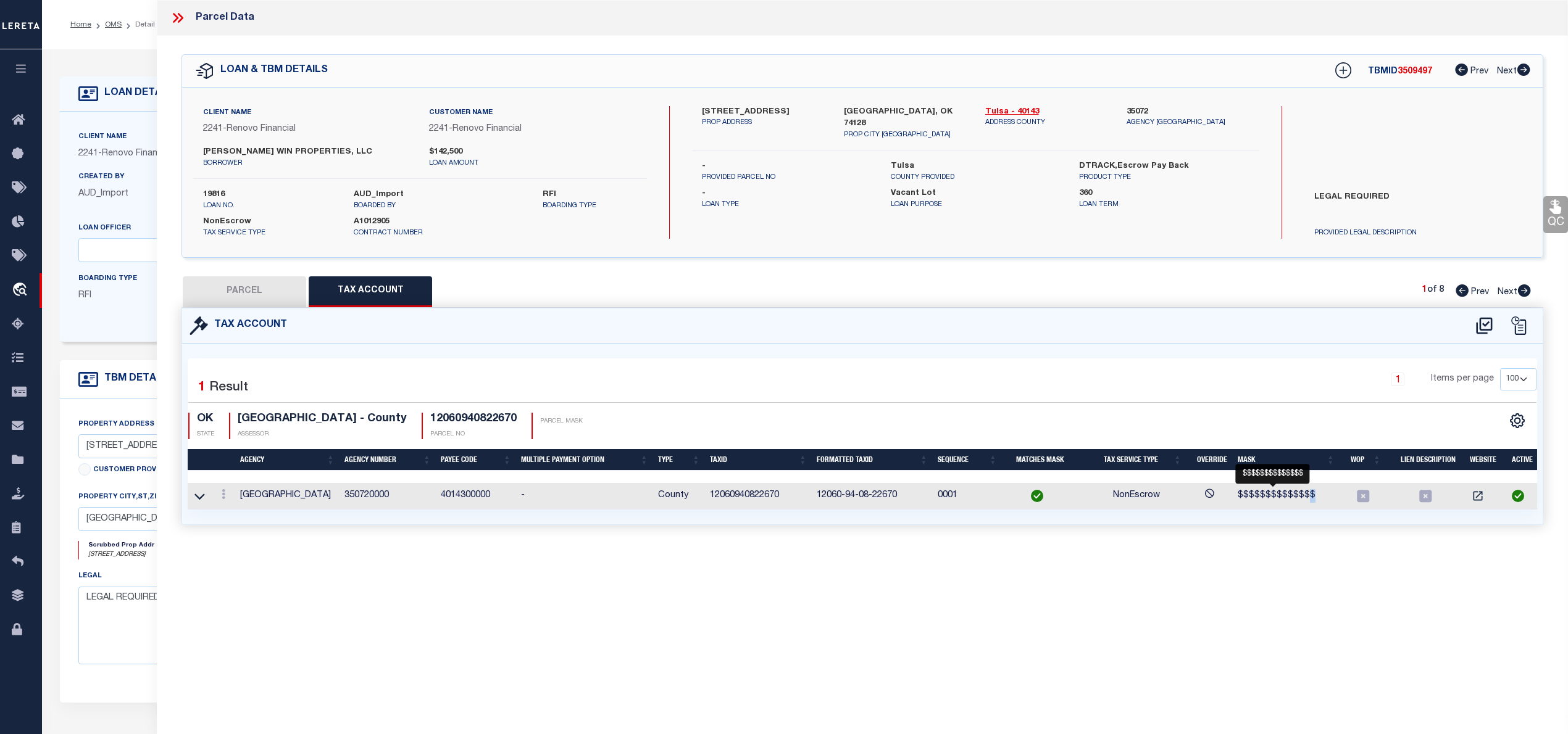
drag, startPoint x: 1311, startPoint y: 497, endPoint x: 1302, endPoint y: 499, distance: 9.2
click at [1302, 499] on div "$$$$$$$$$$$$$$" at bounding box center [1286, 496] width 97 height 14
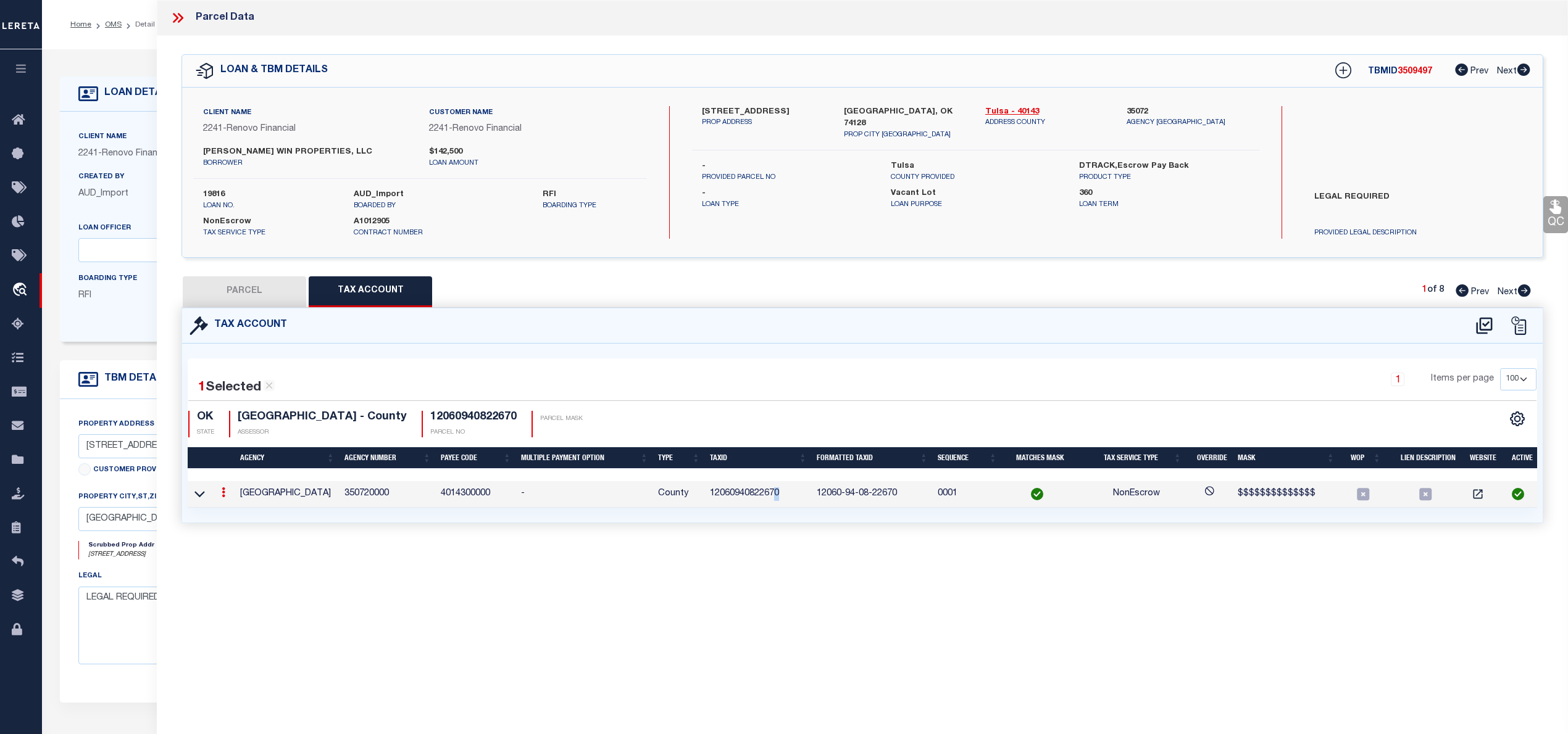
click at [773, 493] on td "12060940822670" at bounding box center [758, 495] width 107 height 27
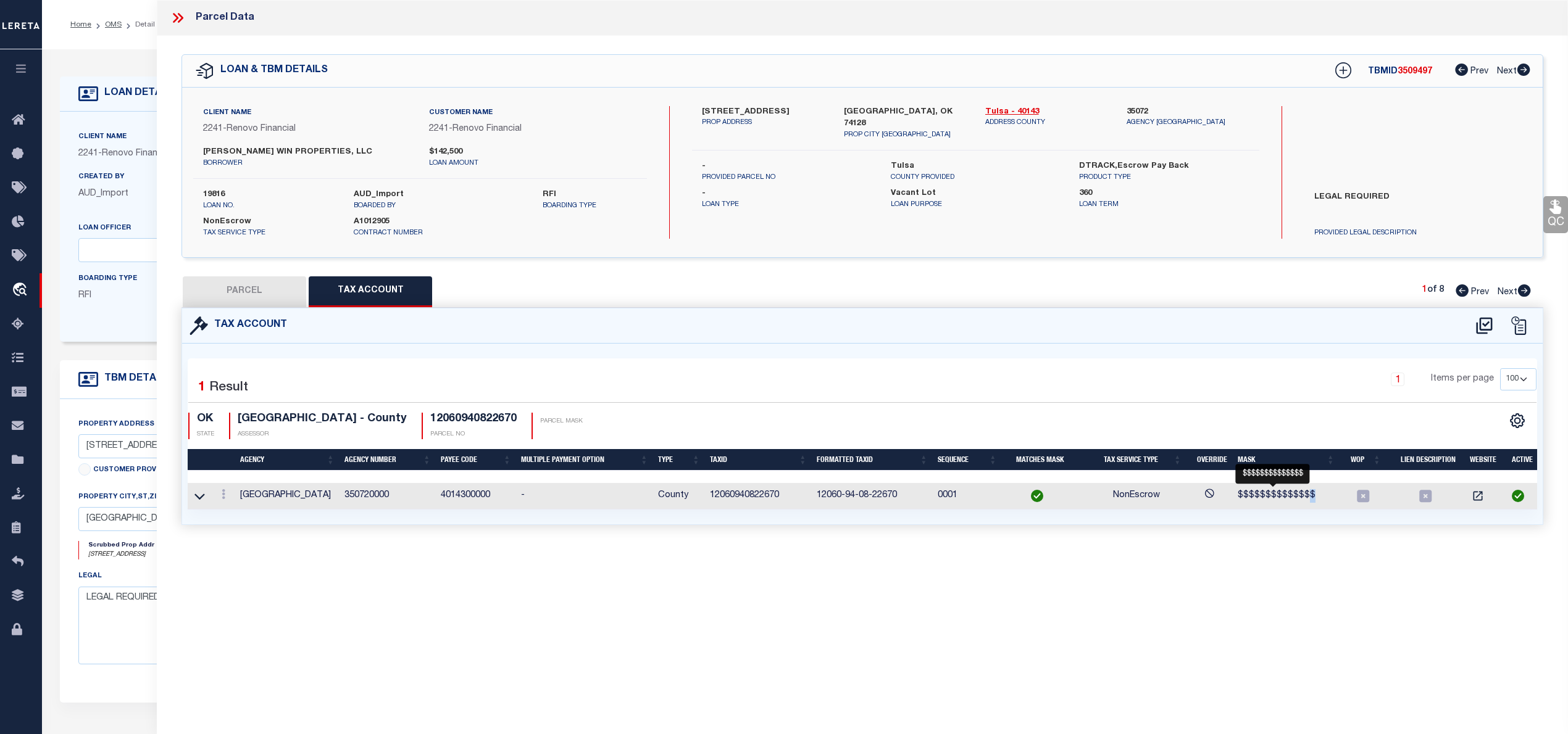
click at [1304, 494] on span "$$$$$$$$$$$$$$" at bounding box center [1276, 495] width 78 height 9
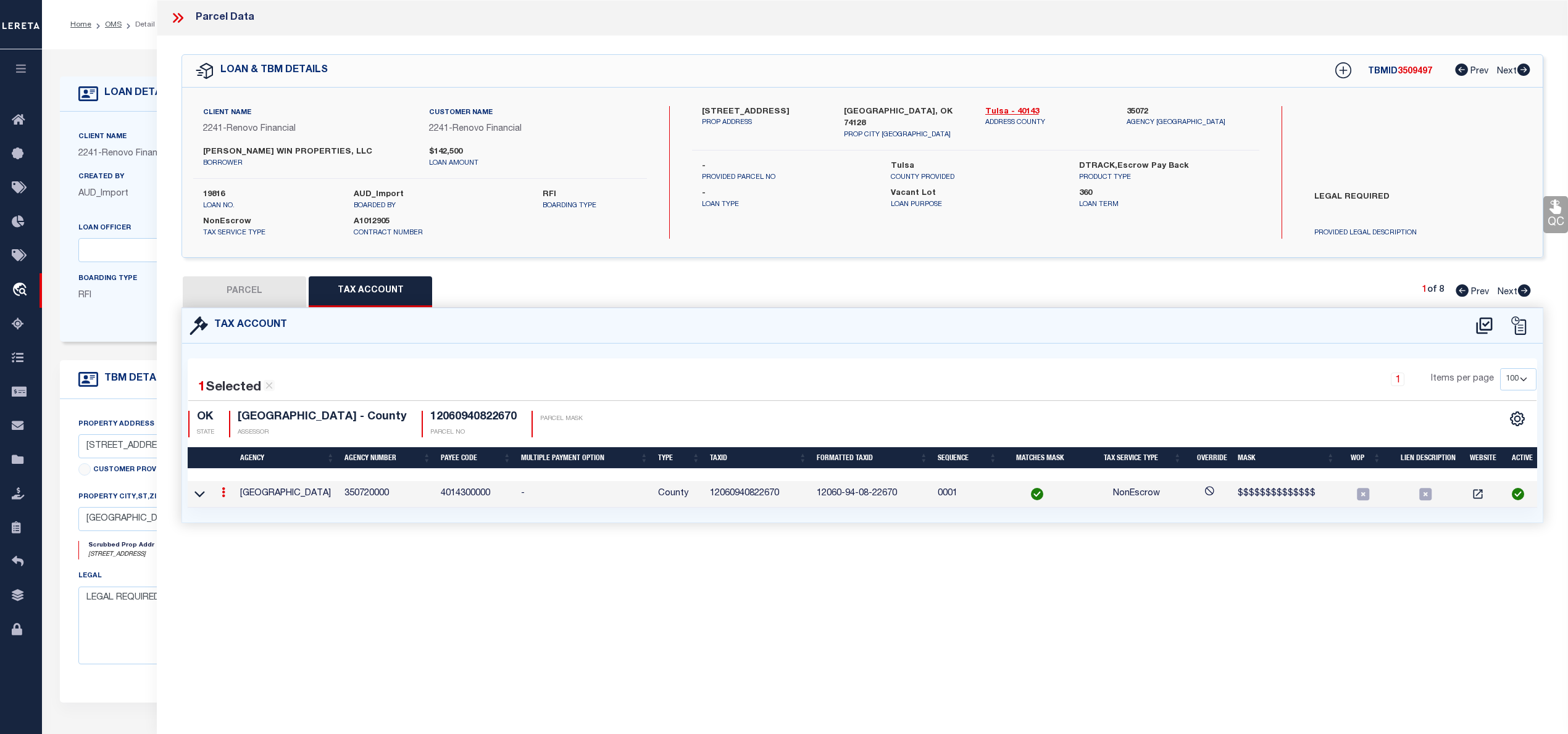
click at [922, 371] on div "1 Items per page 10 25 50 100" at bounding box center [1033, 384] width 1007 height 32
click at [240, 295] on button "PARCEL" at bounding box center [244, 291] width 123 height 31
select select "AS"
select select
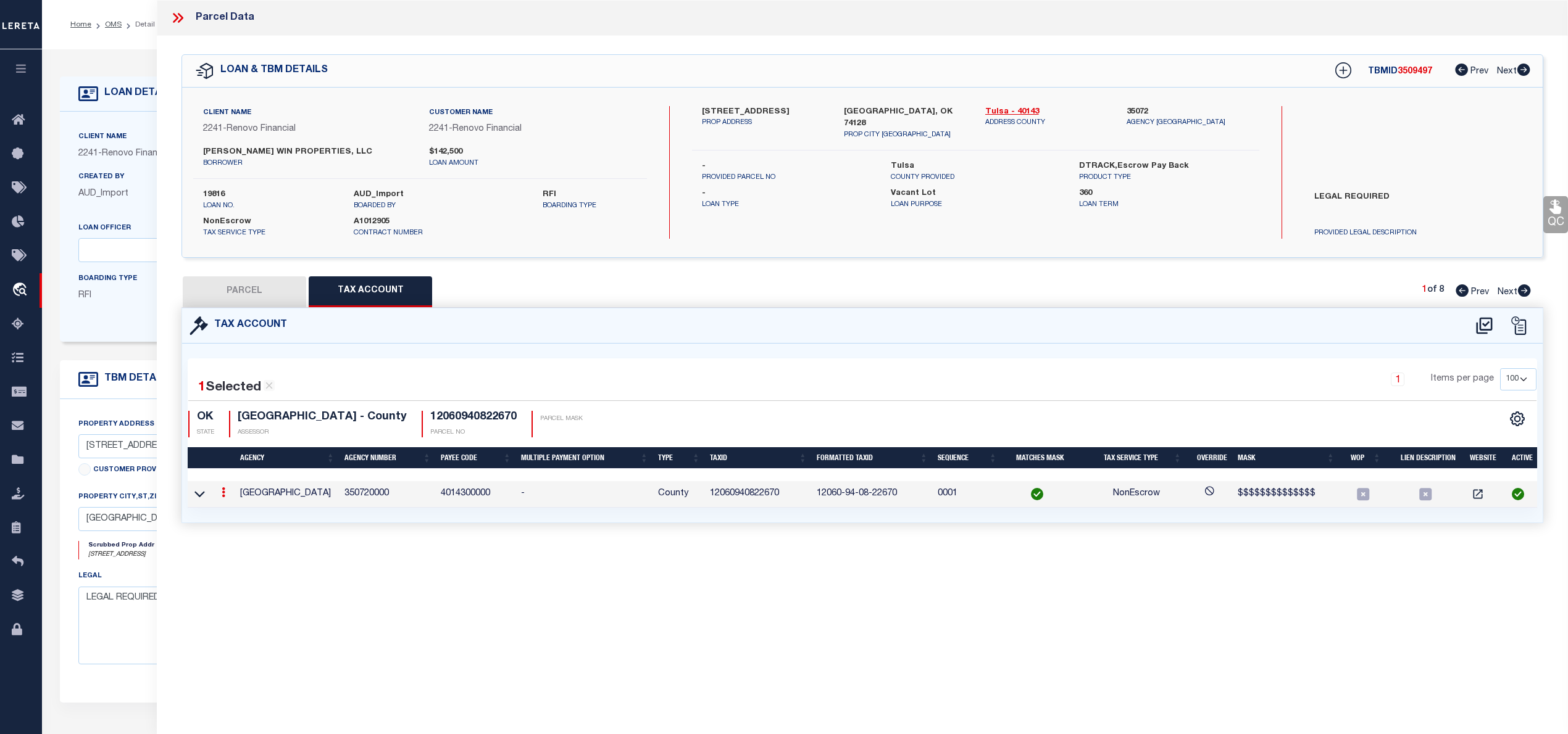
checkbox input "false"
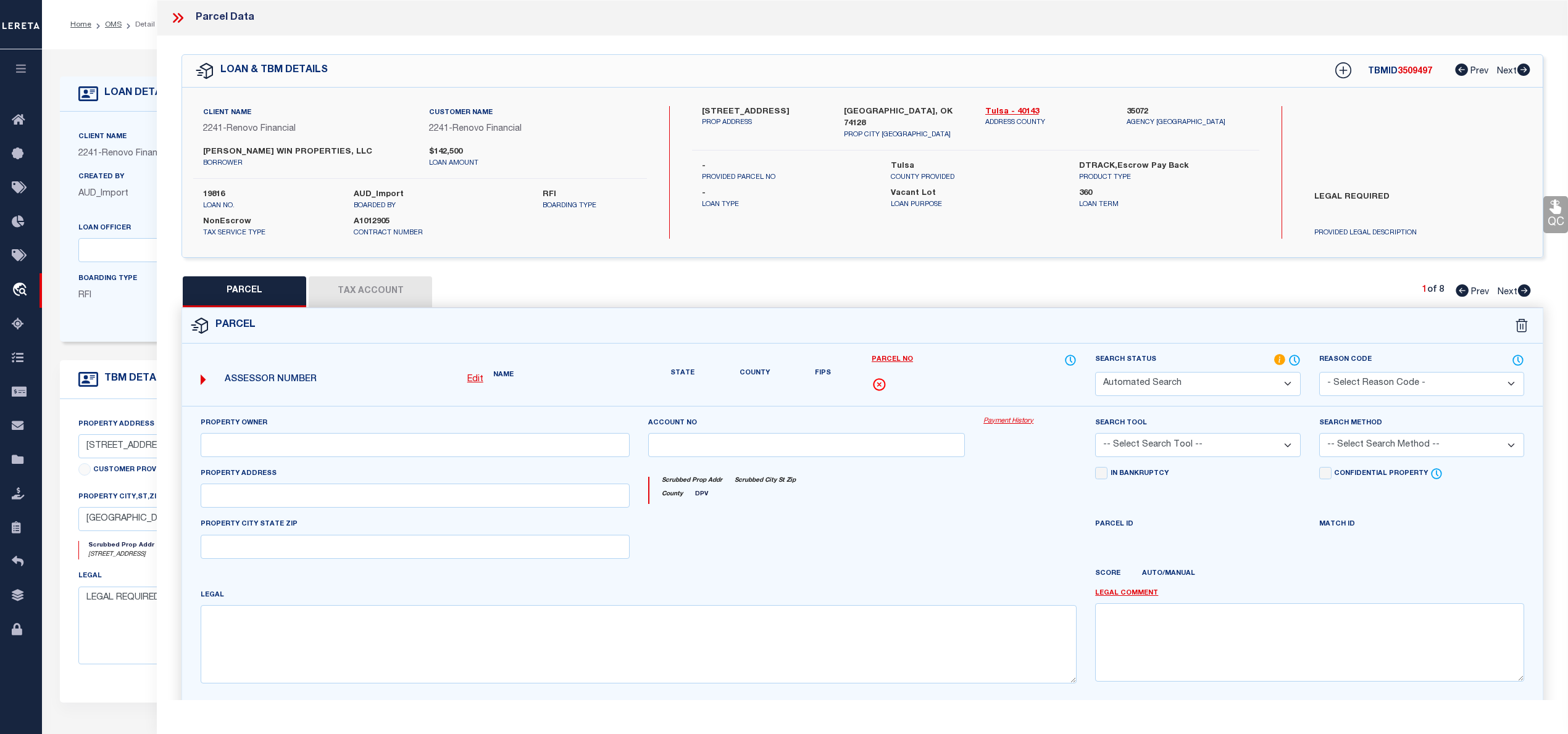
select select "RD"
type input "[PERSON_NAME] WIN PROPERTIES LLC"
select select "AGW"
select select "LEG"
type input "[STREET_ADDRESS]"
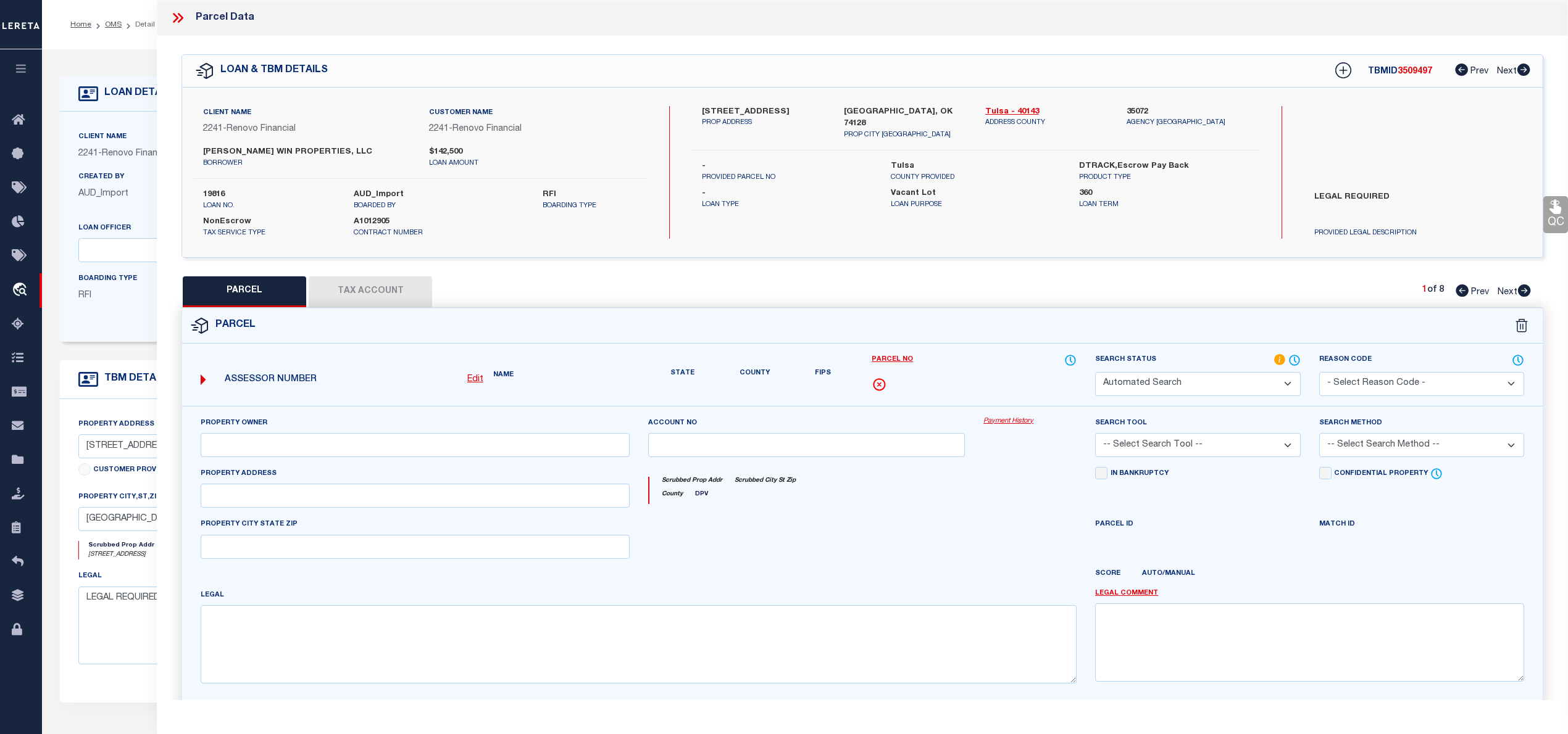
type input "[GEOGRAPHIC_DATA], OK 74128"
type textarea "Subdivision: [GEOGRAPHIC_DATA] (12060) Legal: LT 3 BLK 11 Section: 08 Township:…"
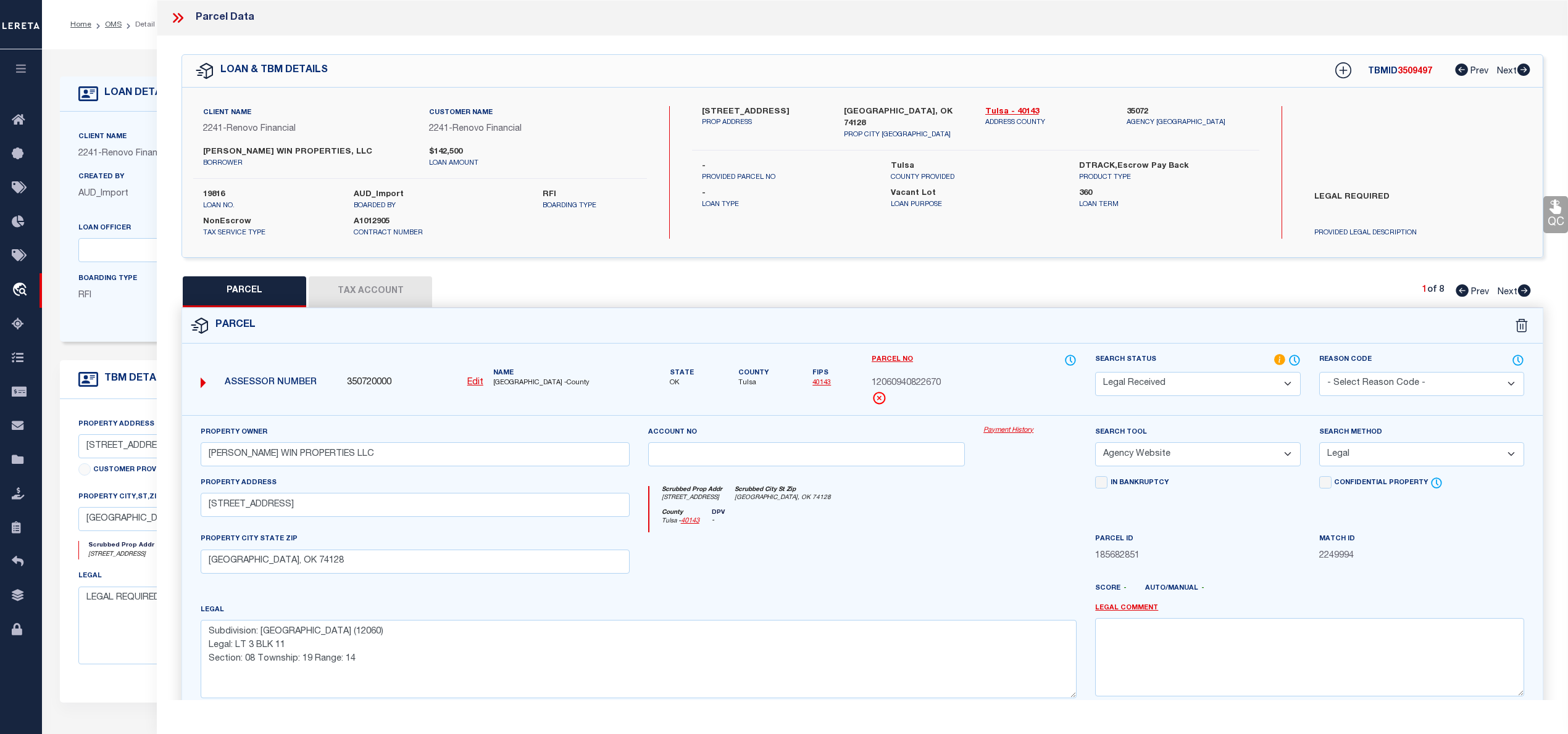
click at [1287, 378] on select "Automated Search Bad Parcel Complete Duplicate Parcel High Dollar Reporting In …" at bounding box center [1197, 384] width 205 height 24
select select "PC"
click at [1095, 372] on select "Automated Search Bad Parcel Complete Duplicate Parcel High Dollar Reporting In …" at bounding box center [1197, 384] width 205 height 24
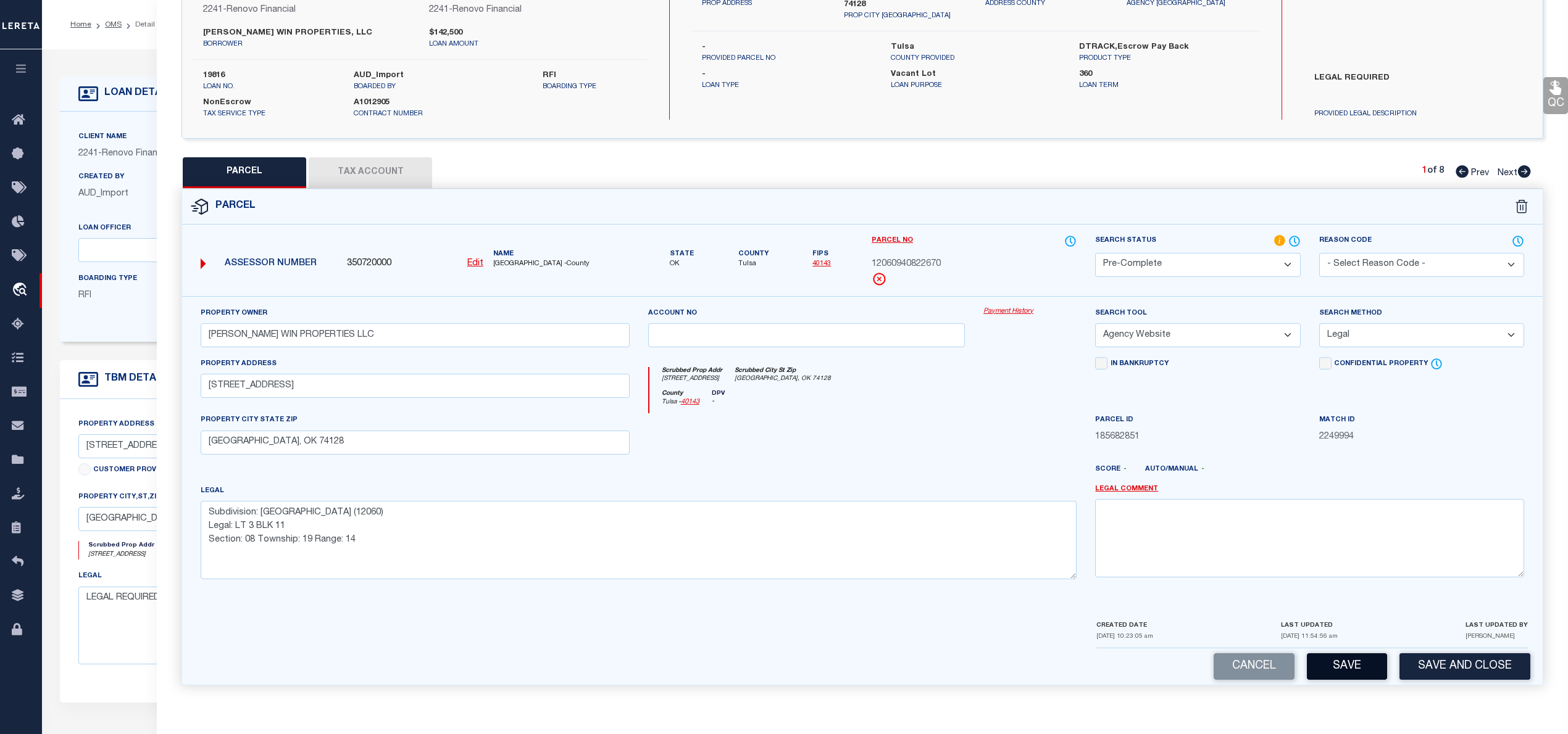
click at [1344, 662] on button "Save" at bounding box center [1346, 666] width 80 height 27
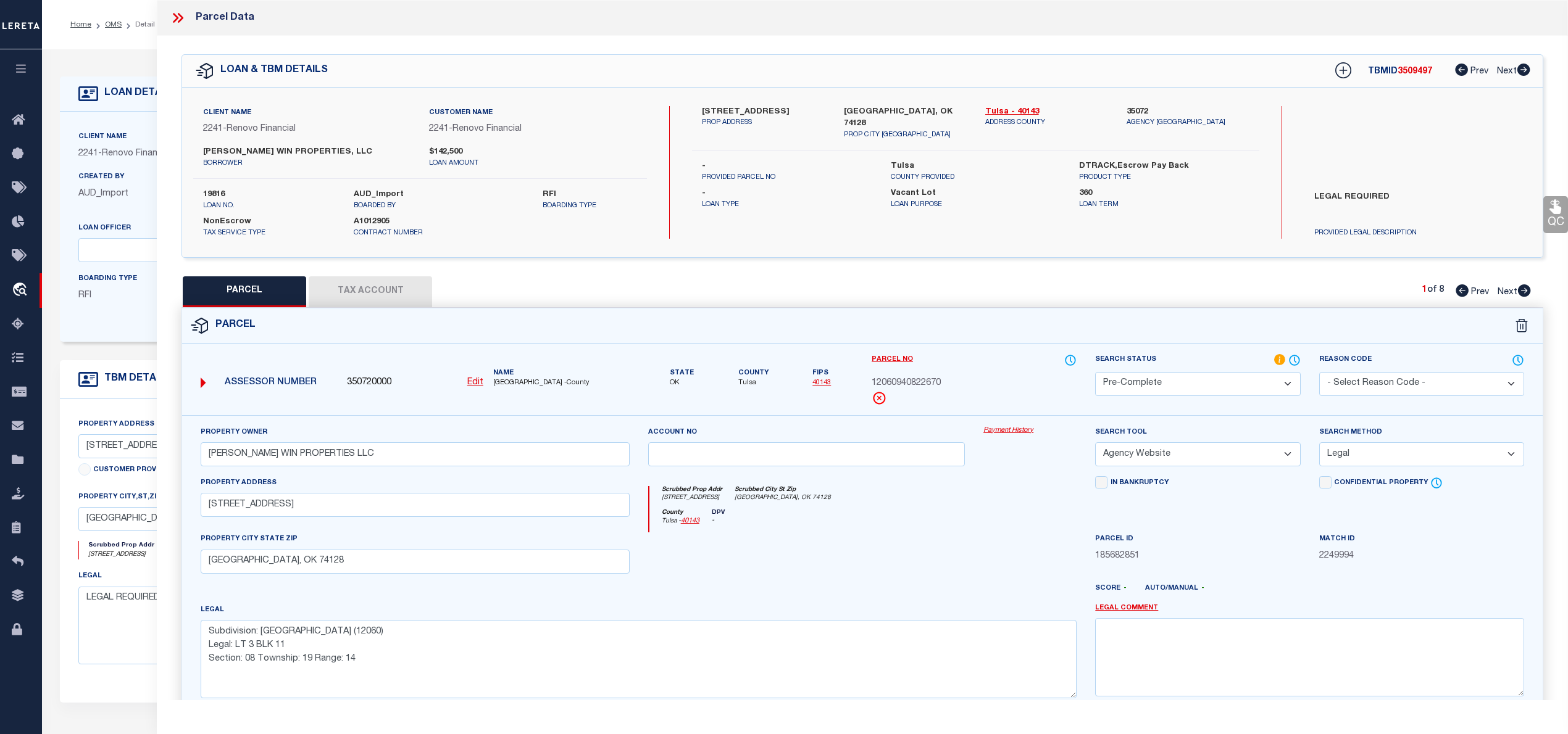
click at [1415, 73] on span "3509497" at bounding box center [1415, 71] width 35 height 9
copy span "3509497"
click at [220, 195] on label "19816" at bounding box center [269, 195] width 132 height 12
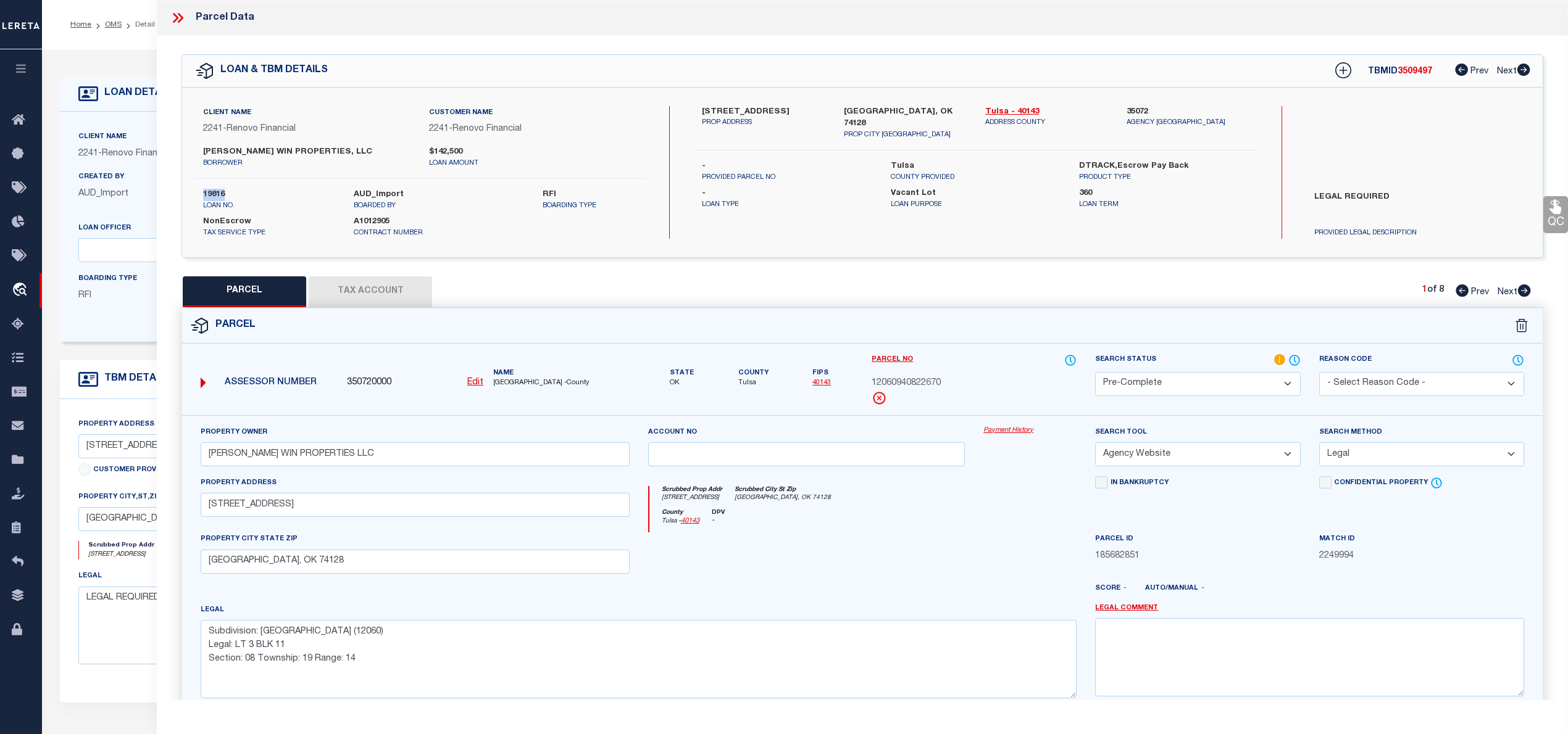
copy label "19816"
click at [509, 380] on span "[GEOGRAPHIC_DATA] -County" at bounding box center [561, 383] width 136 height 10
copy span "TULSA"
click at [902, 383] on span "12060940822670" at bounding box center [906, 384] width 69 height 14
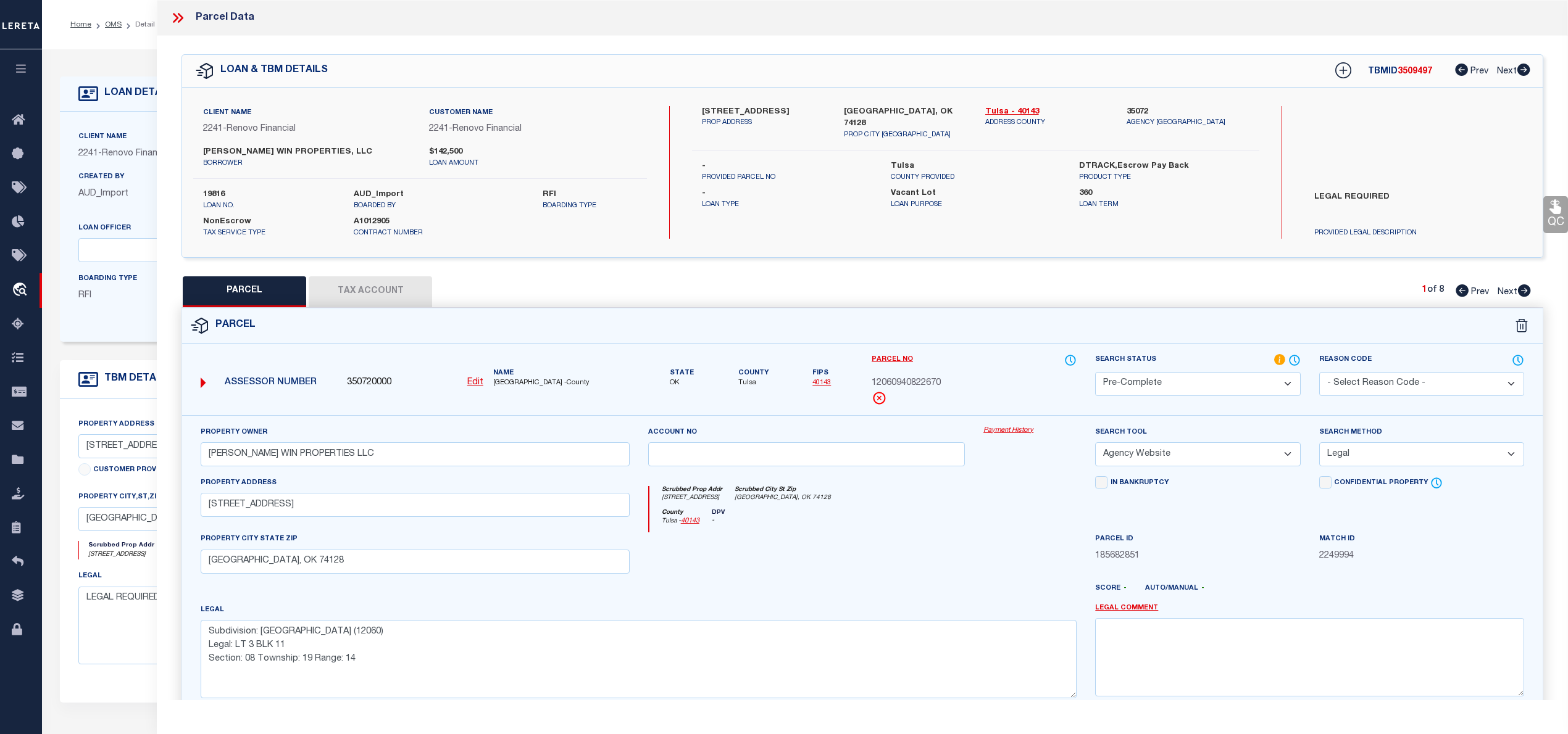
click at [902, 383] on span "12060940822670" at bounding box center [906, 384] width 69 height 14
copy span "12060940822670"
click at [379, 293] on button "Tax Account" at bounding box center [370, 291] width 123 height 31
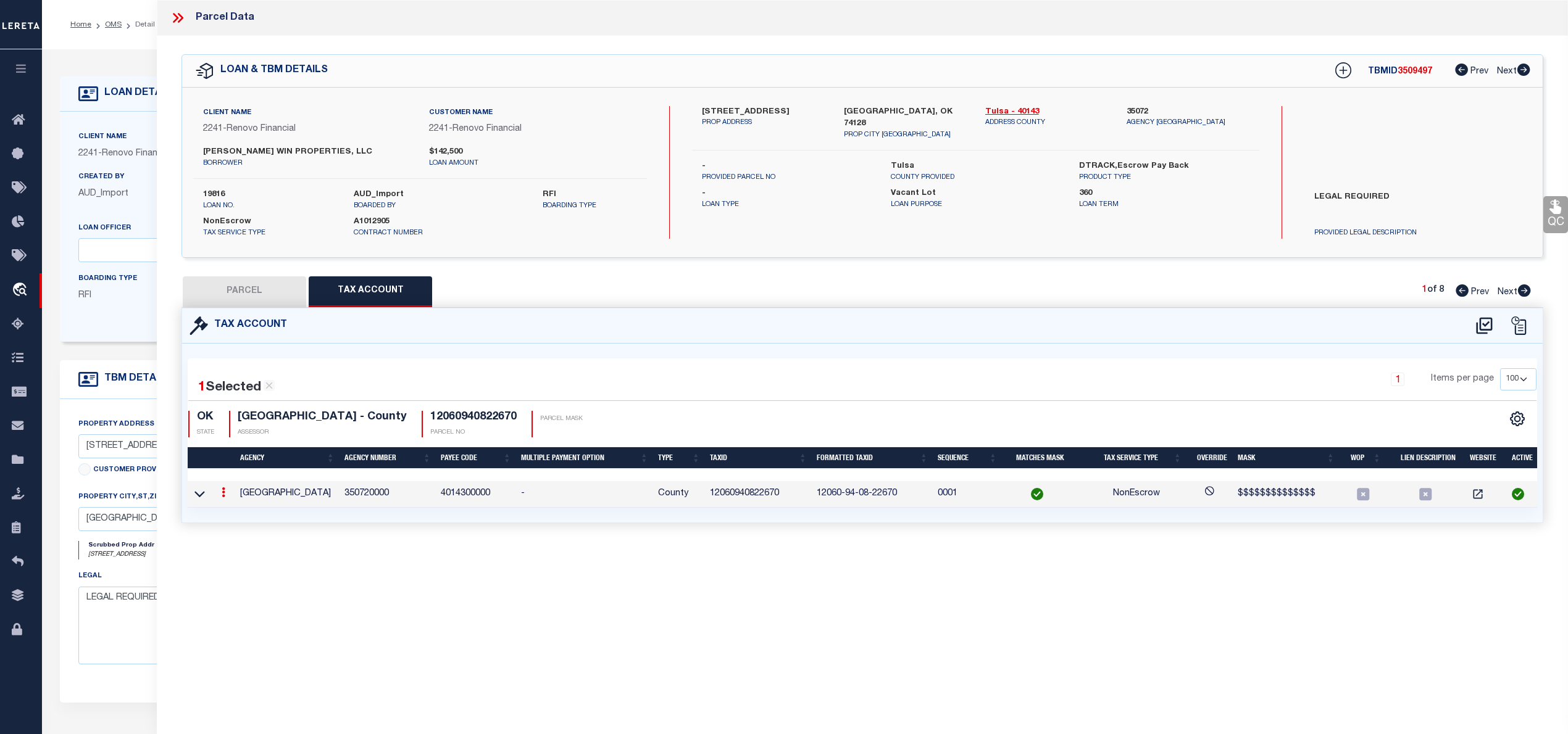
select select "100"
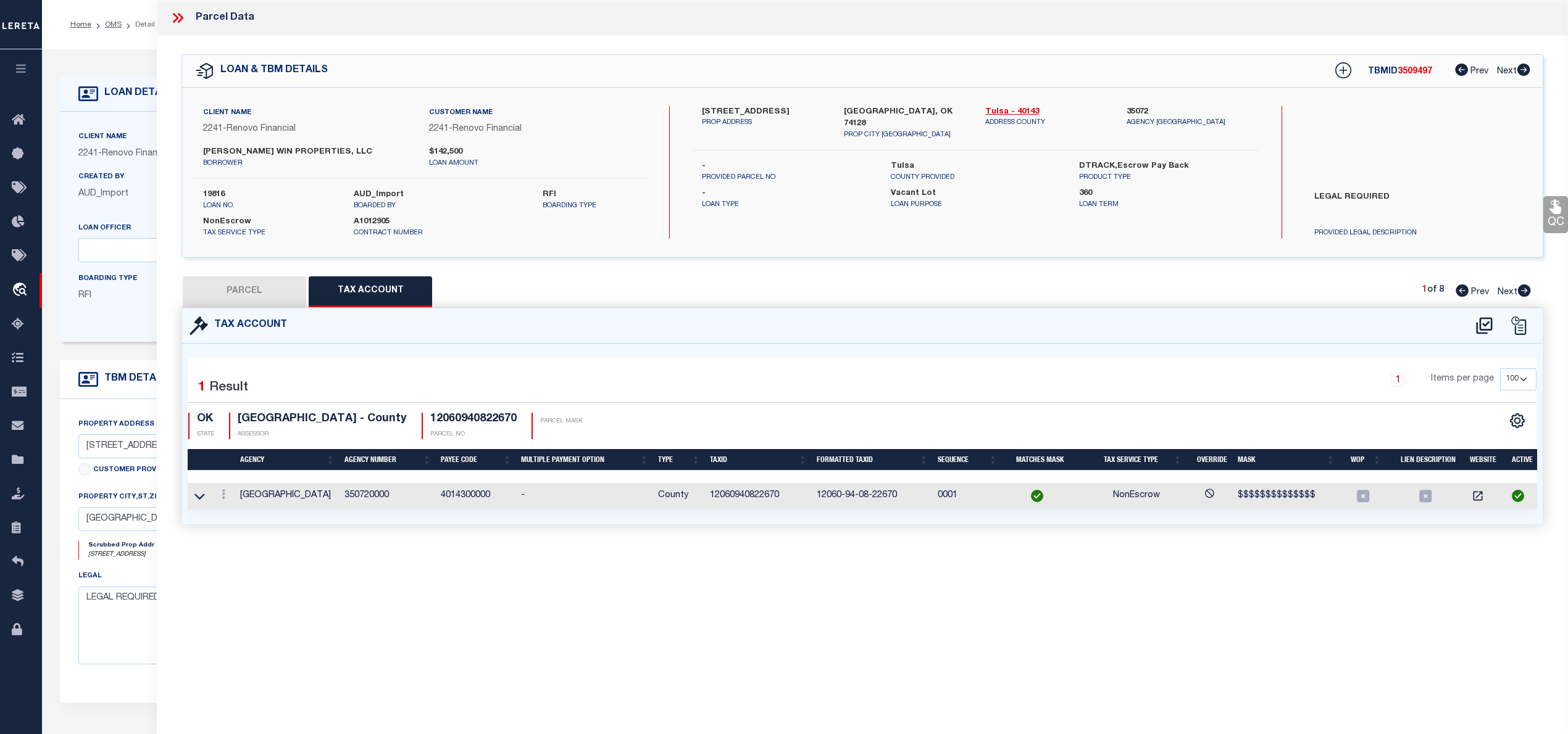
click at [269, 293] on button "PARCEL" at bounding box center [244, 291] width 123 height 31
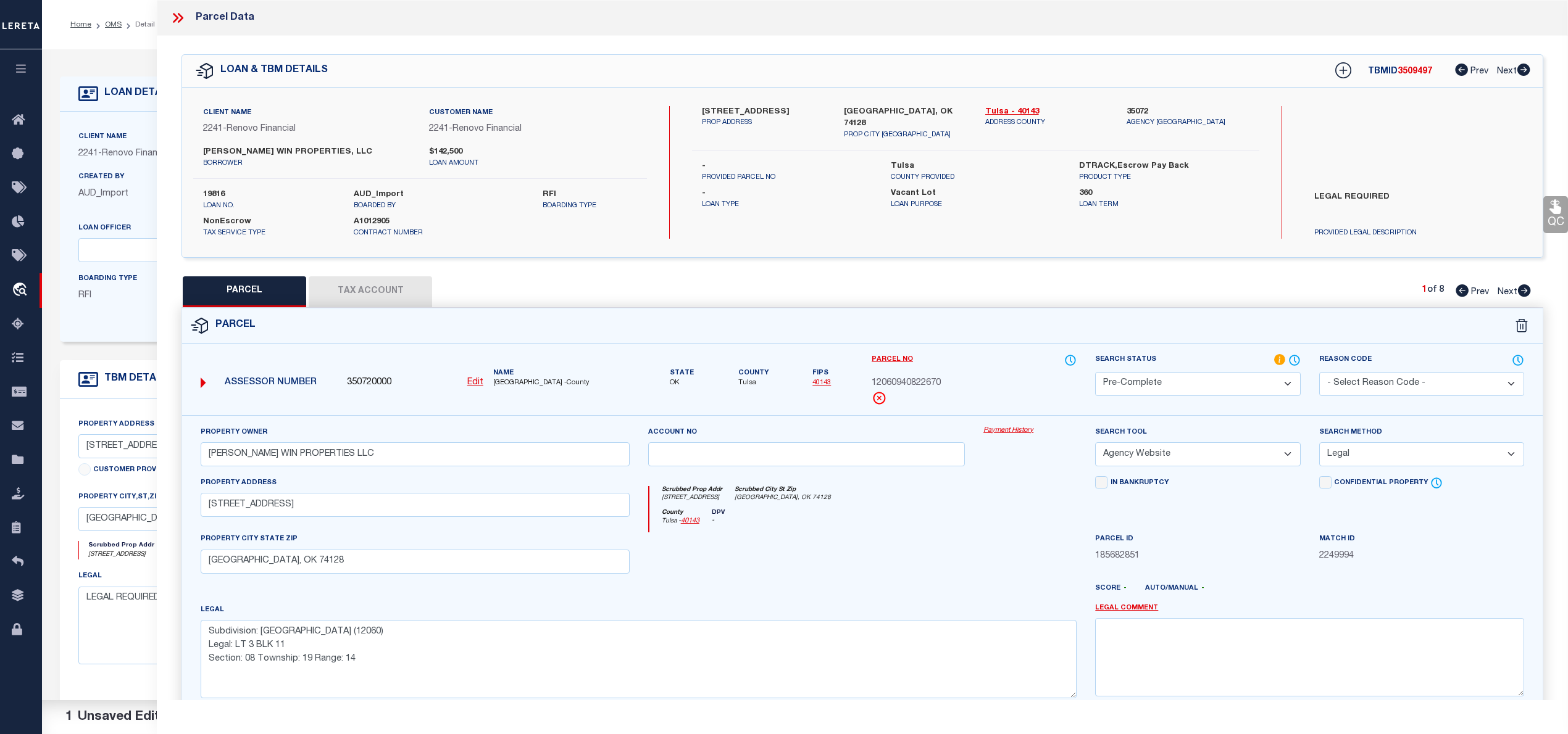
click at [178, 18] on icon at bounding box center [176, 18] width 5 height 10
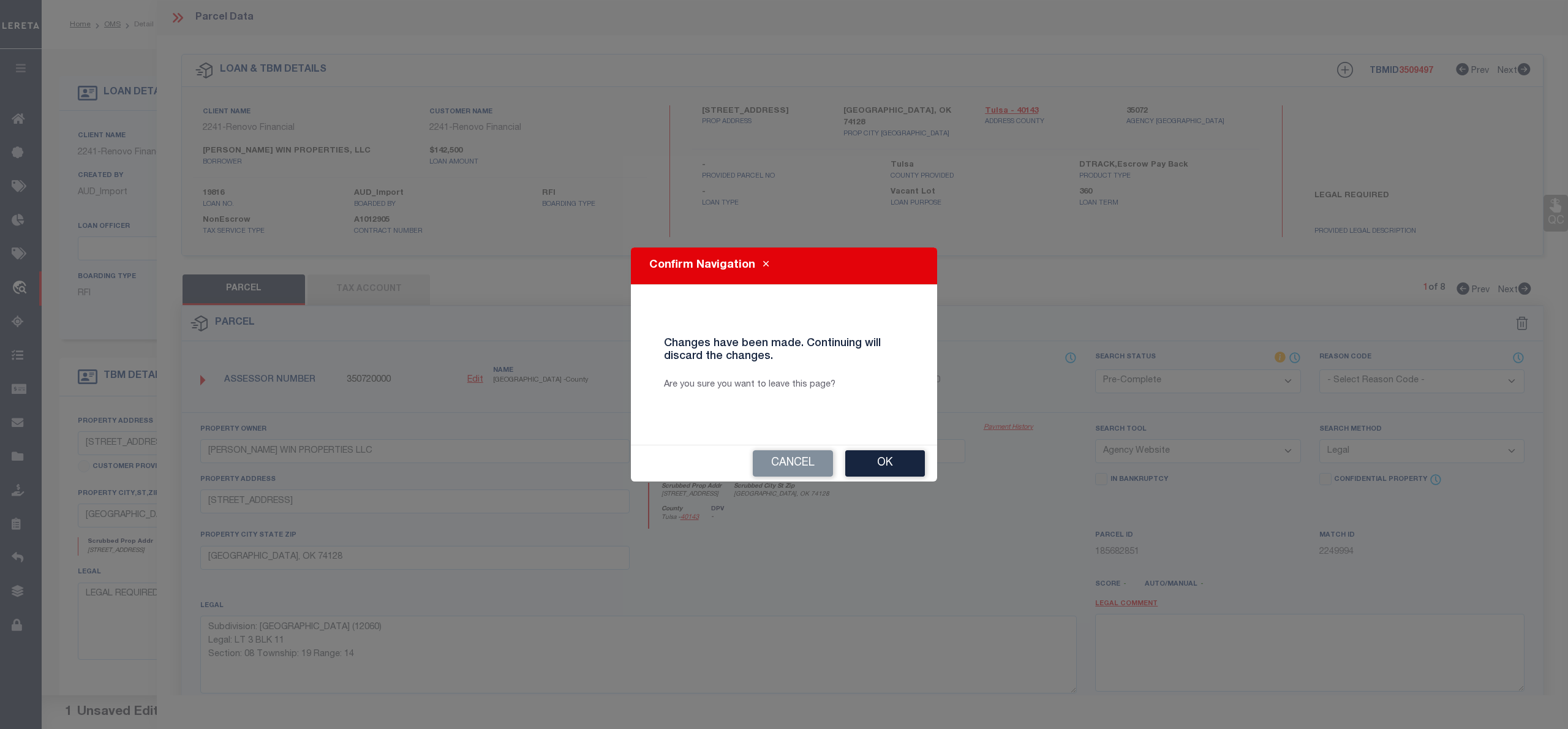
click at [109, 23] on div "Confirm Navigation Changes have been made. Continuing will discard the changes.…" at bounding box center [784, 364] width 1568 height 729
click at [902, 462] on button "Ok" at bounding box center [885, 463] width 79 height 26
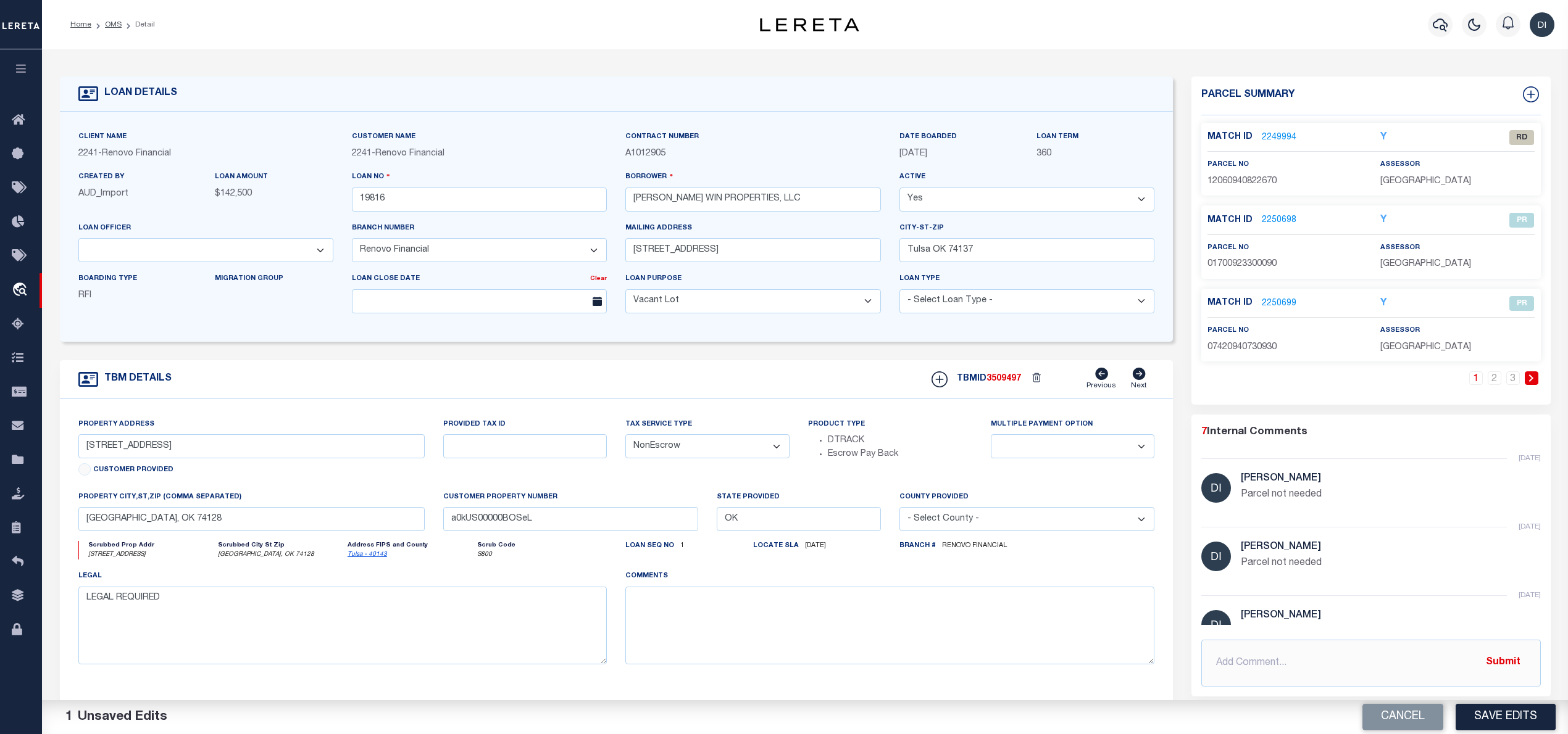
click at [1284, 139] on link "2249994" at bounding box center [1279, 137] width 35 height 13
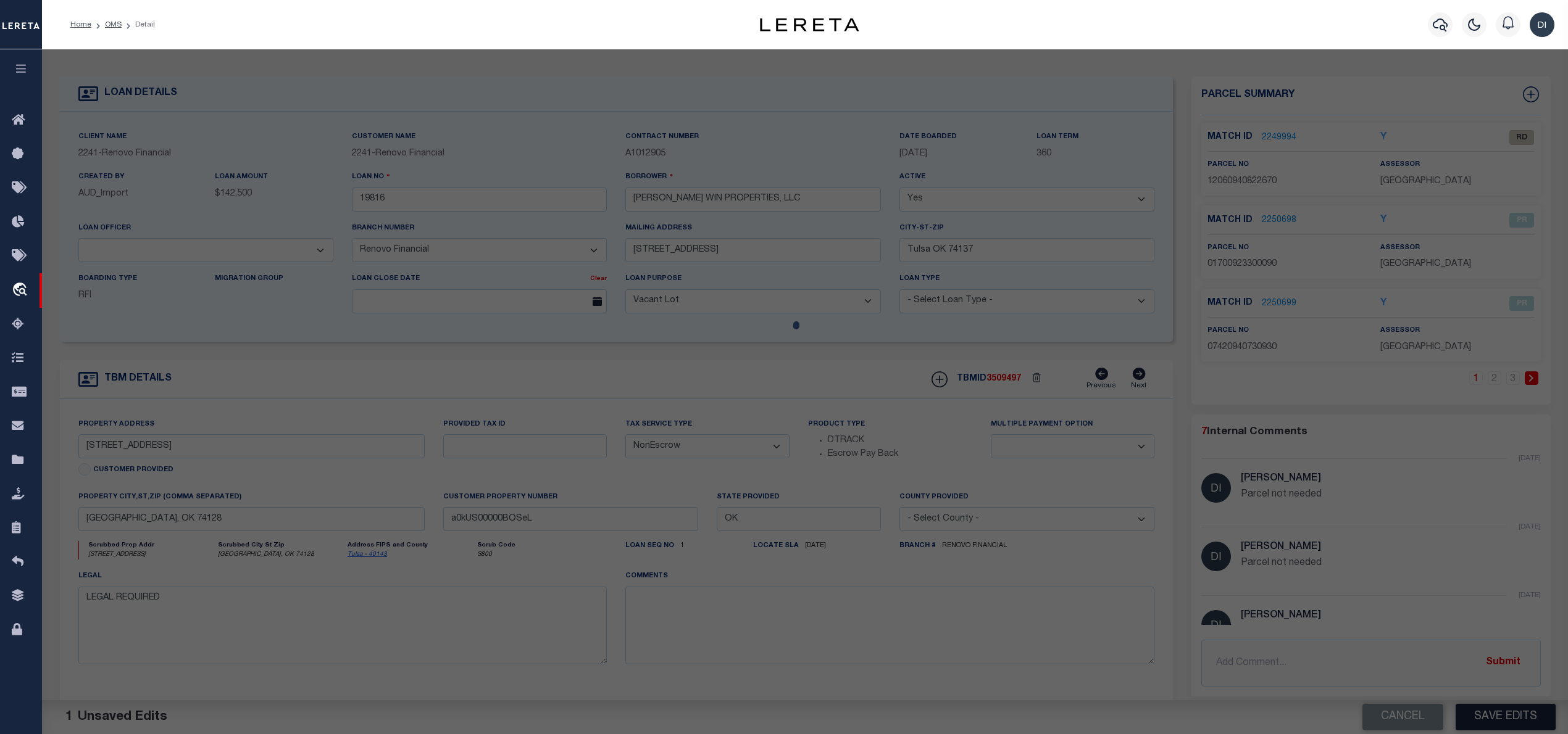
select select "AS"
select select
checkbox input "false"
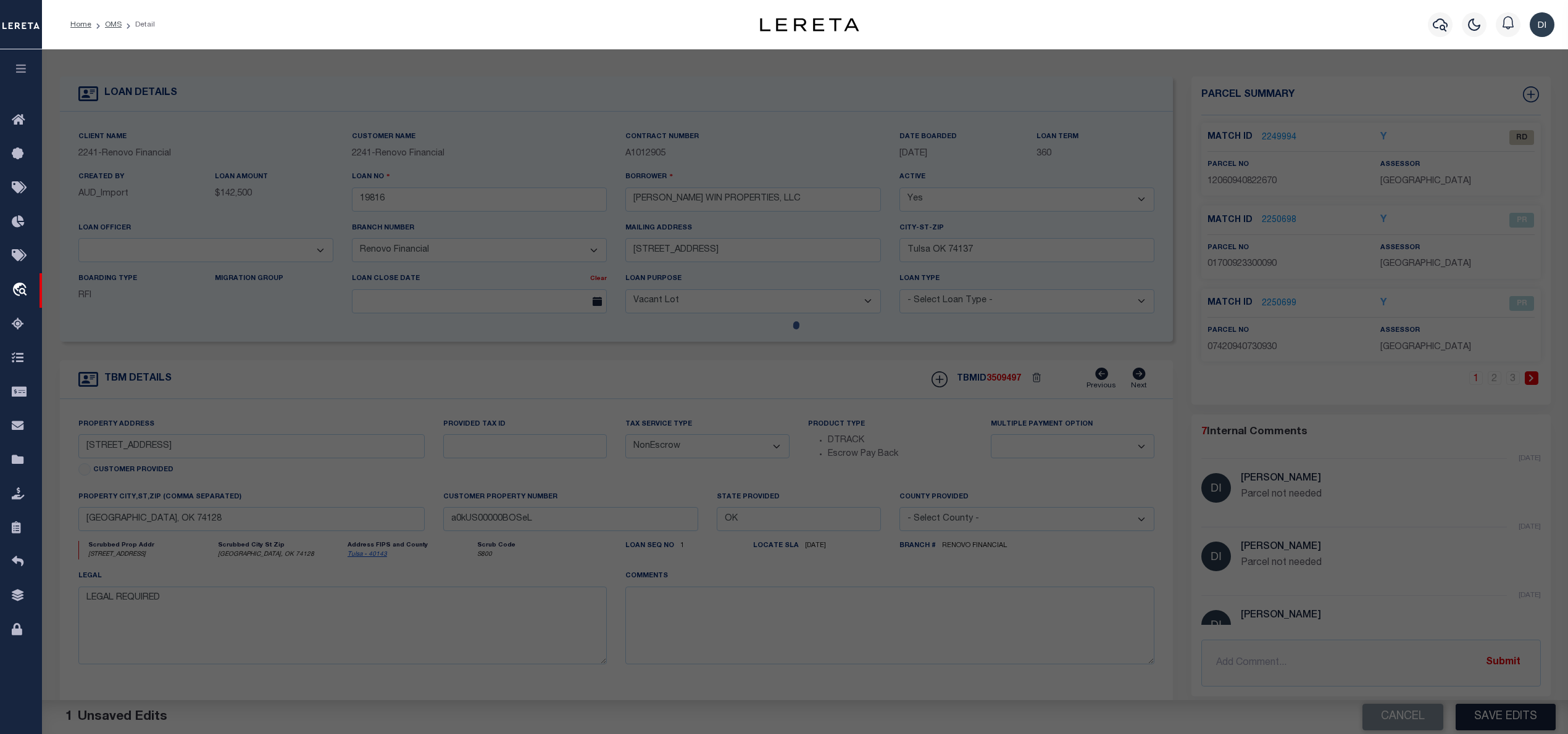
select select "RD"
type input "[PERSON_NAME] WIN PROPERTIES LLC"
select select "AGW"
select select "LEG"
type input "[STREET_ADDRESS]"
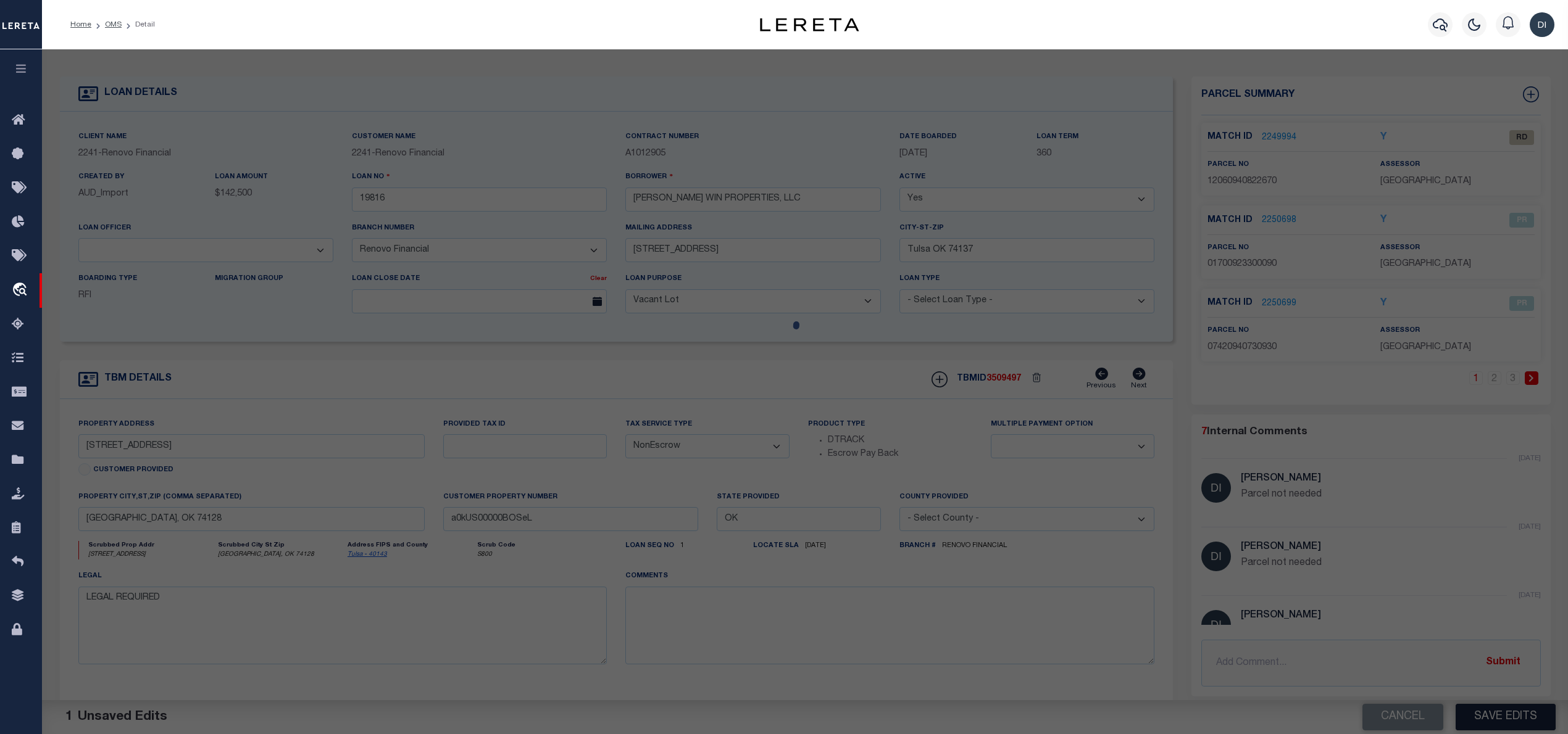
type input "[GEOGRAPHIC_DATA], OK 74128"
type textarea "Subdivision: [GEOGRAPHIC_DATA] (12060) Legal: LT 3 BLK 11 Section: 08 Township:…"
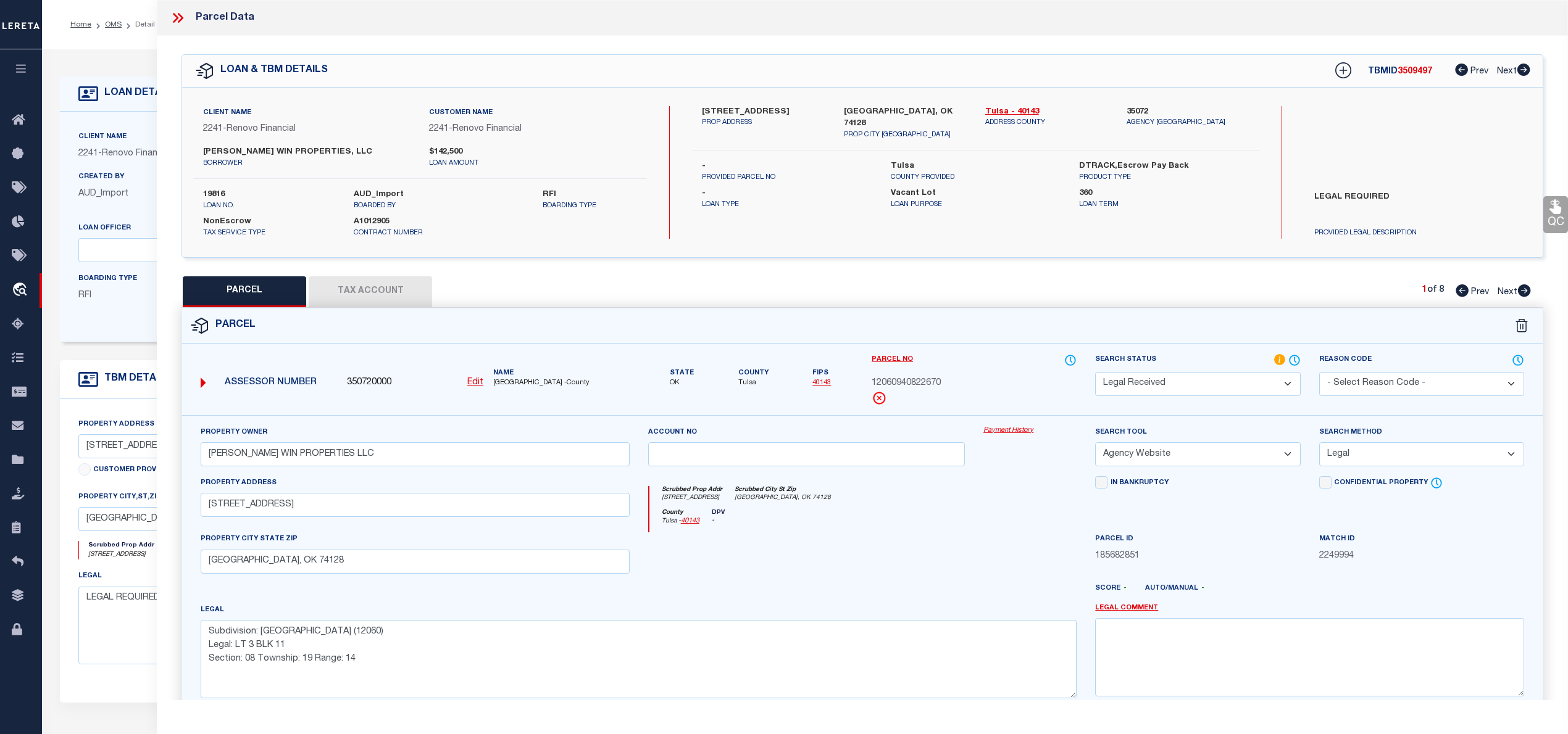
click at [1241, 381] on select "Automated Search Bad Parcel Complete Duplicate Parcel High Dollar Reporting In …" at bounding box center [1197, 384] width 205 height 24
click at [1095, 372] on select "Automated Search Bad Parcel Complete Duplicate Parcel High Dollar Reporting In …" at bounding box center [1197, 384] width 205 height 24
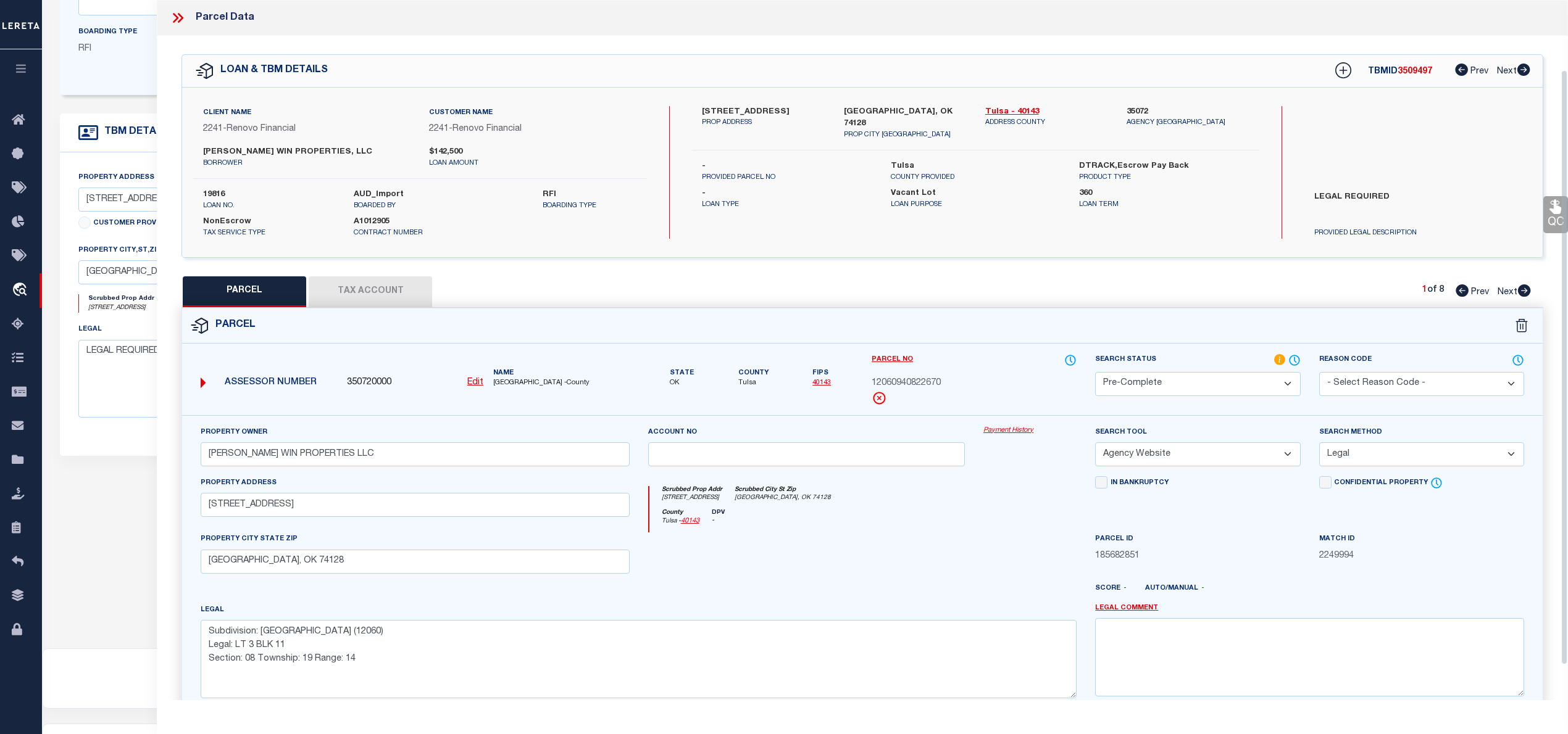
scroll to position [123, 0]
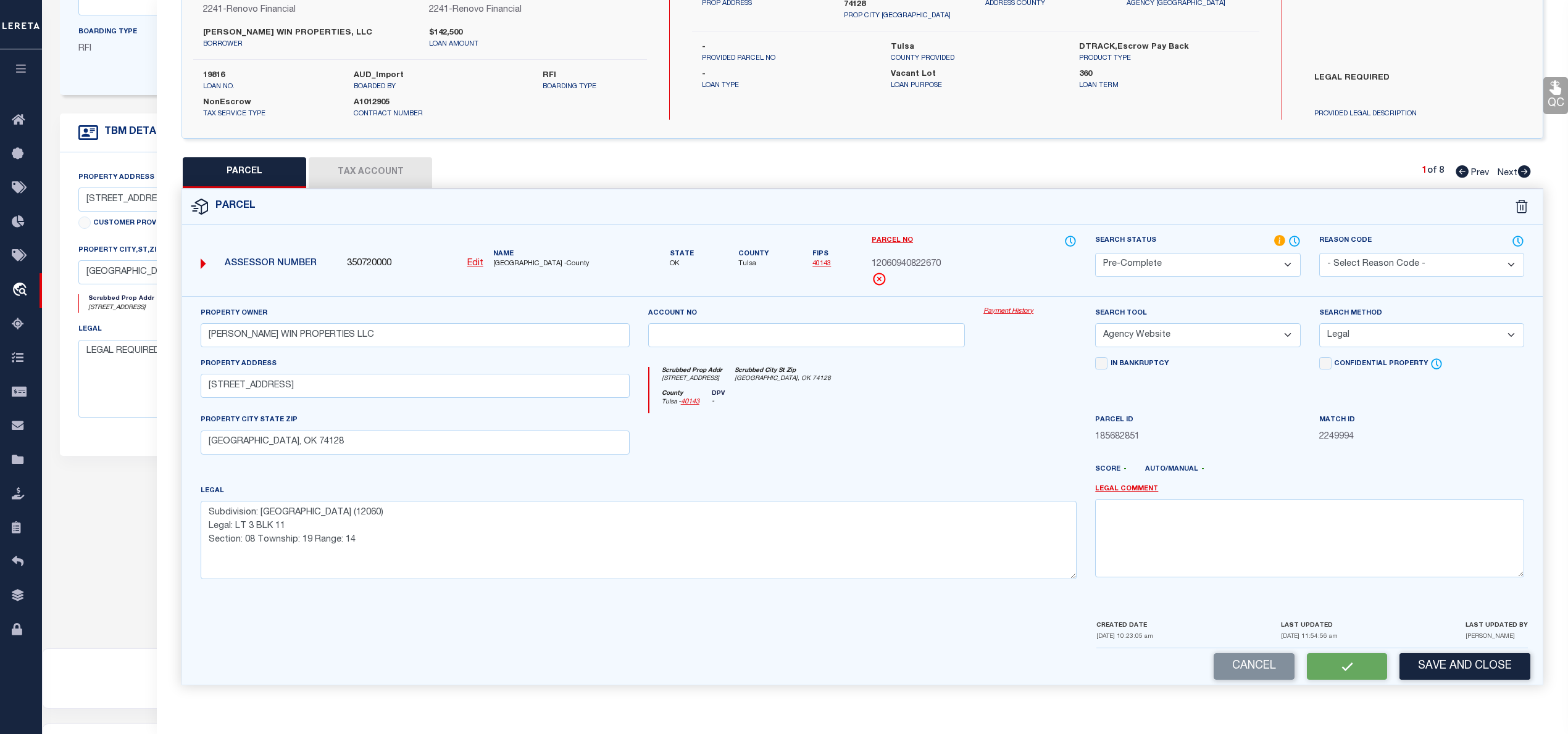
select select "AS"
select select
checkbox input "false"
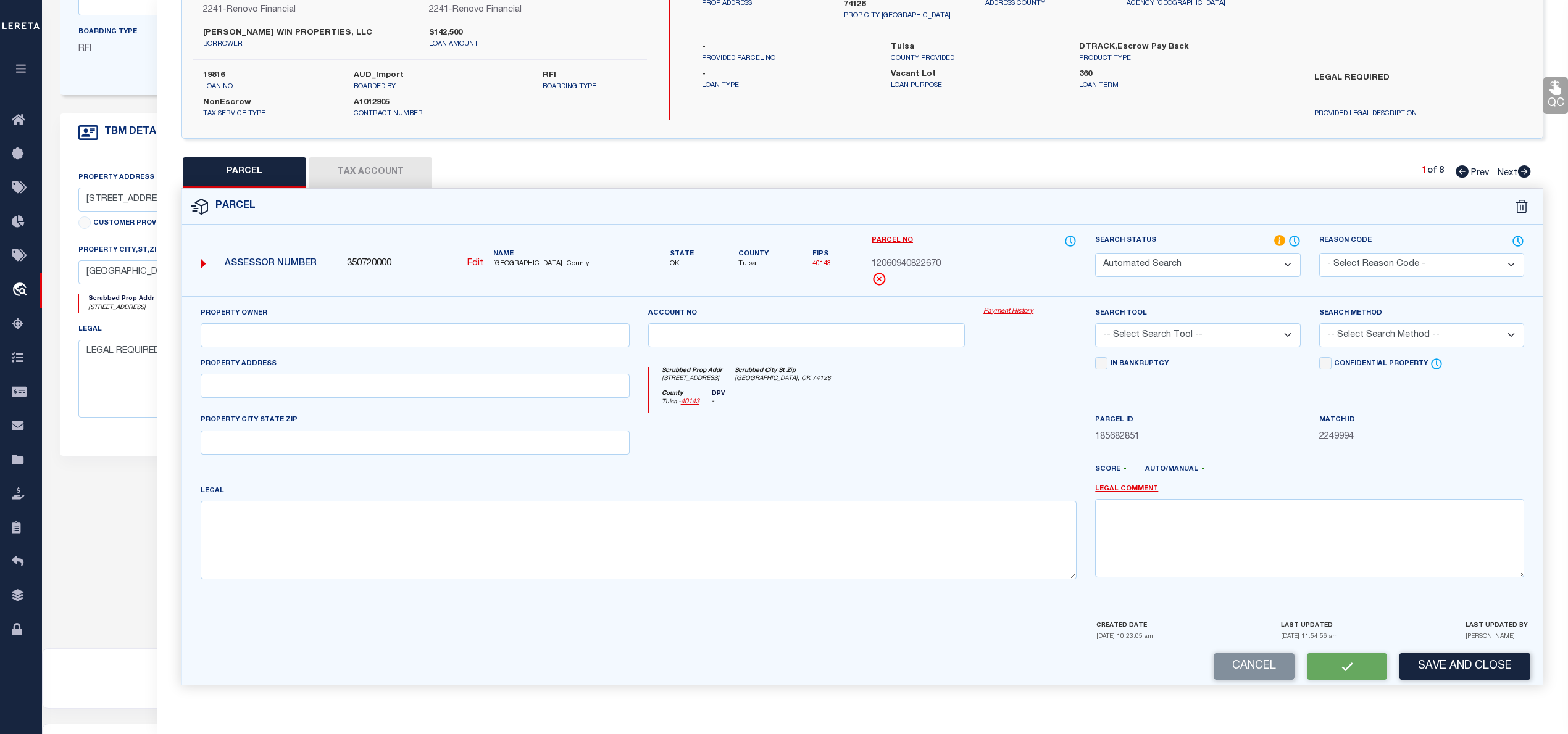
select select "PC"
type input "[PERSON_NAME] WIN PROPERTIES LLC"
select select "AGW"
select select "LEG"
type input "[STREET_ADDRESS]"
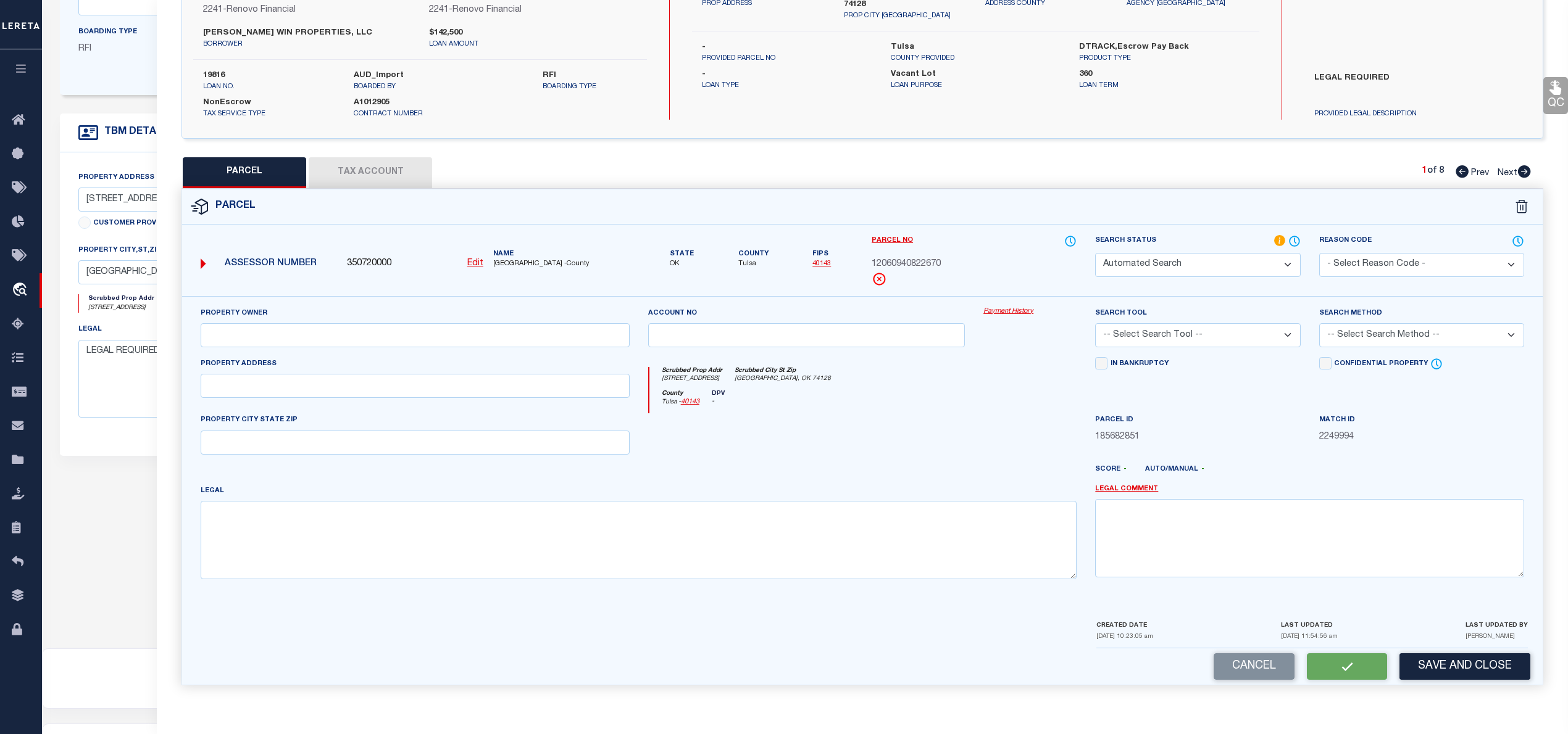
type input "[GEOGRAPHIC_DATA], OK 74128"
type textarea "Subdivision: [GEOGRAPHIC_DATA] (12060) Legal: LT 3 BLK 11 Section: 08 Township:…"
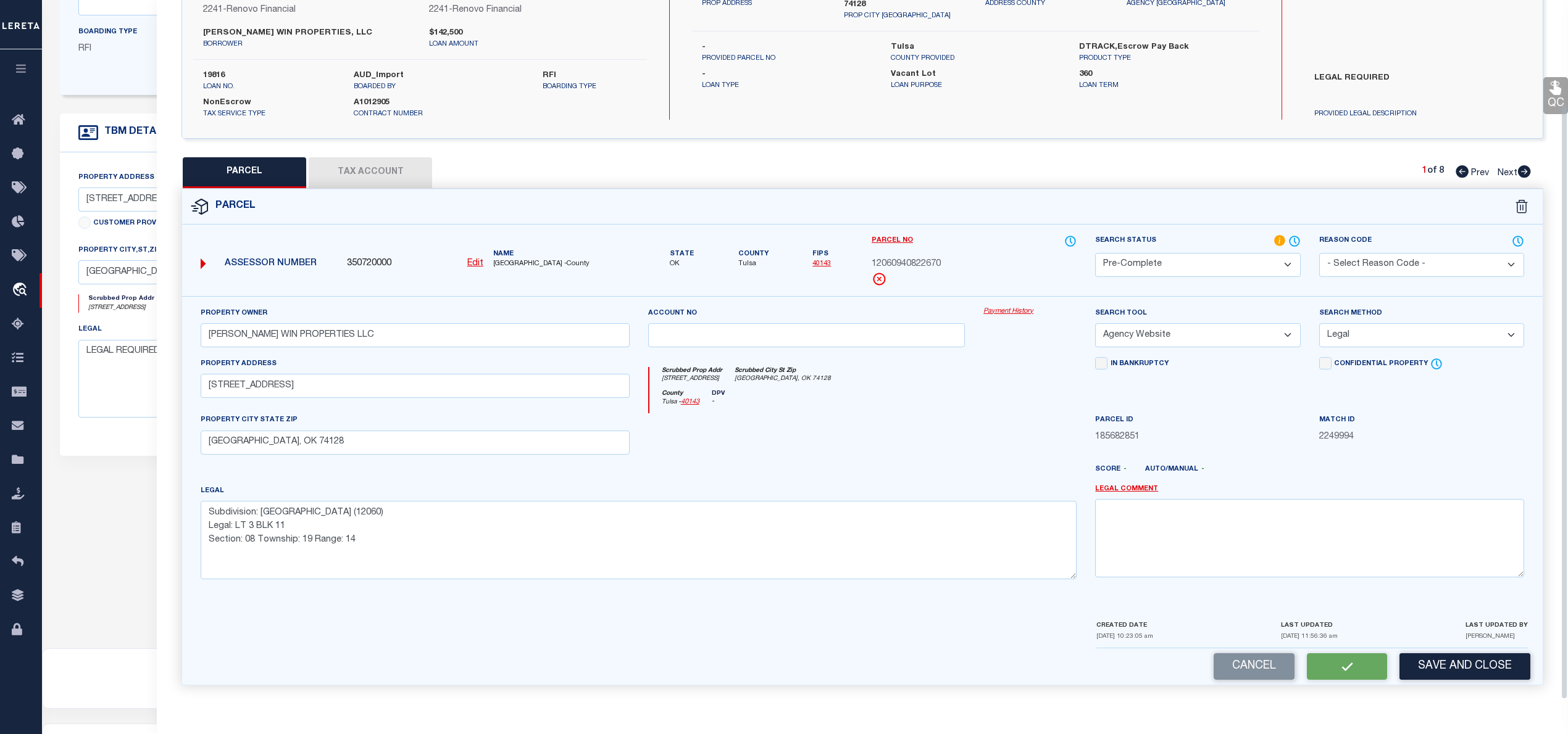
scroll to position [87, 0]
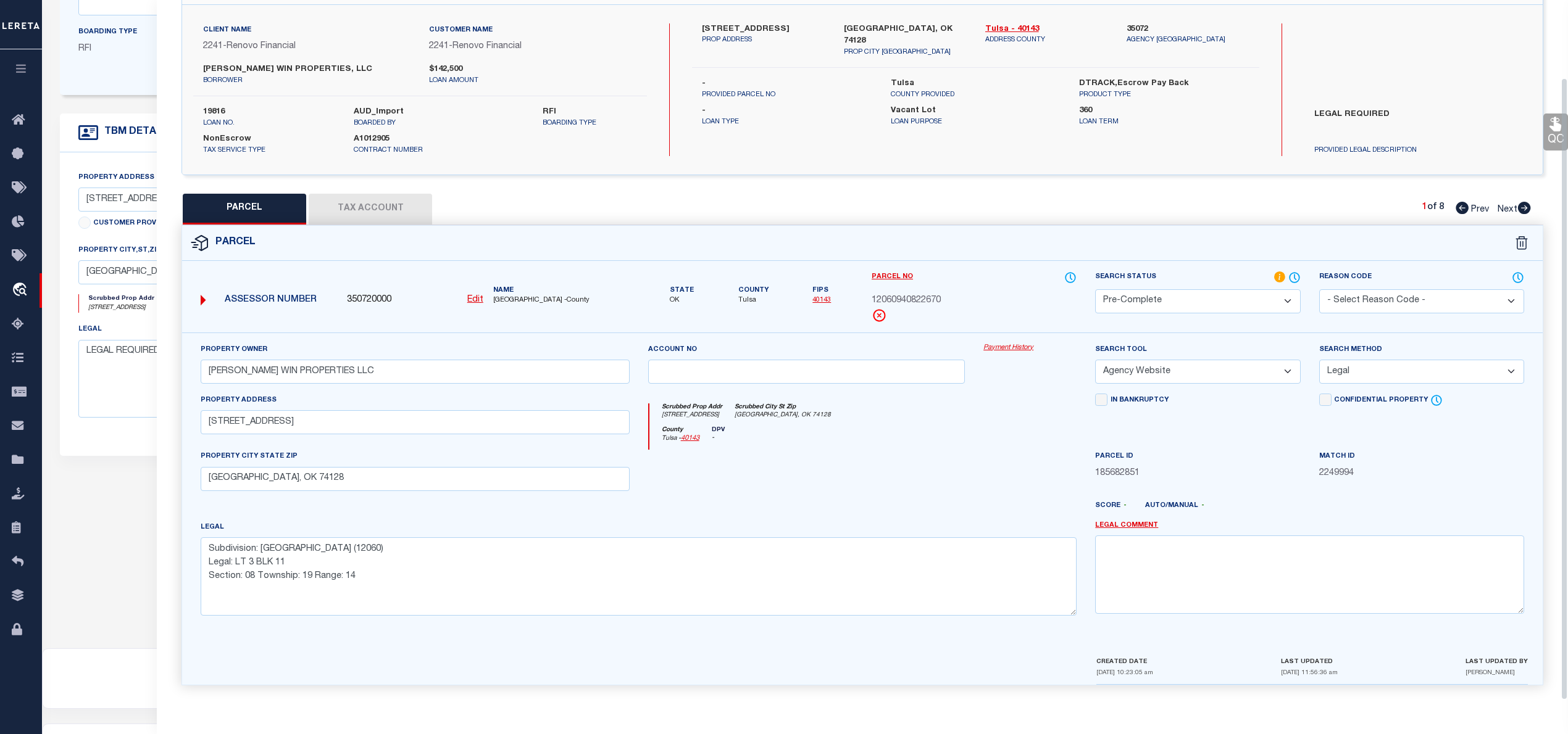
click at [383, 210] on button "Tax Account" at bounding box center [370, 209] width 123 height 31
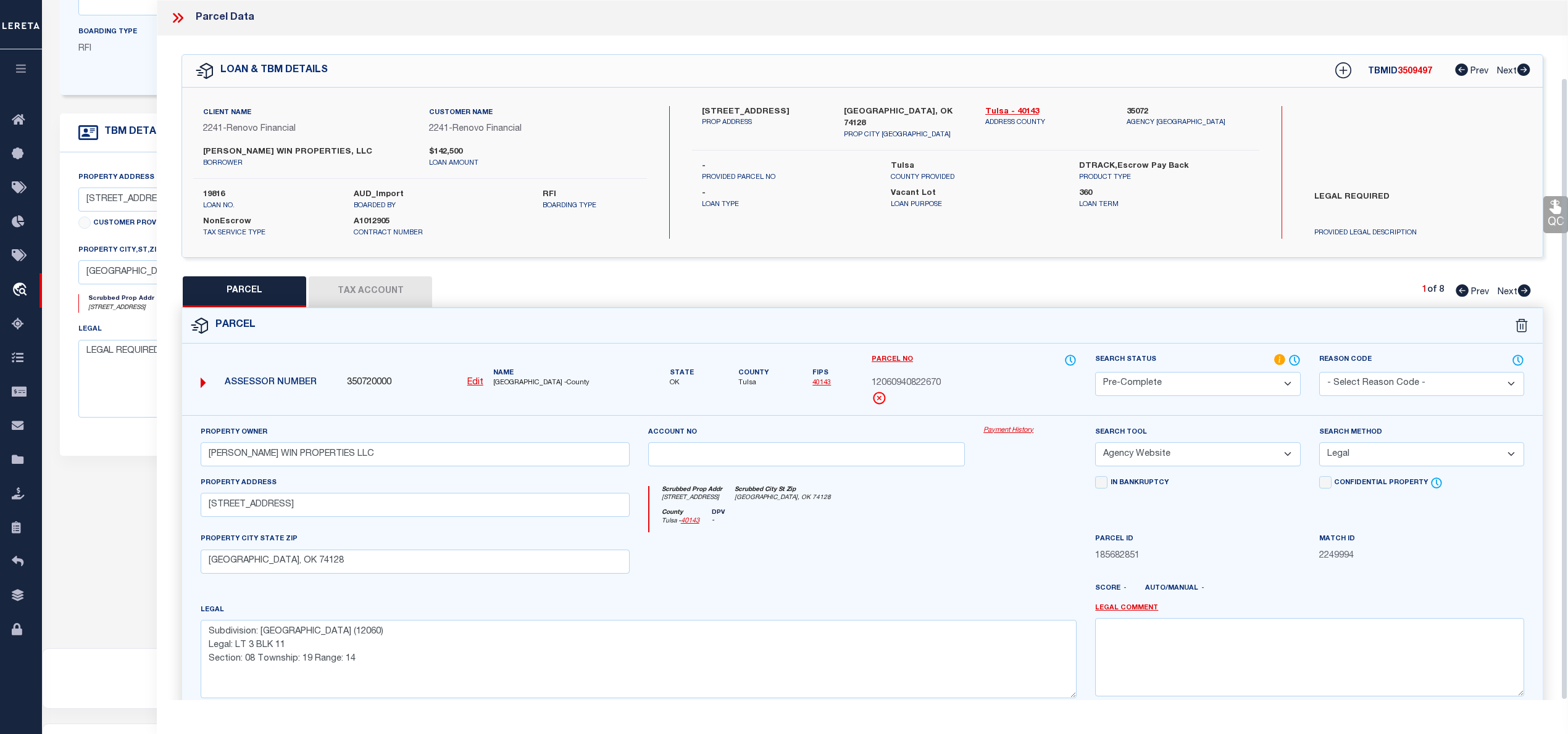
select select "100"
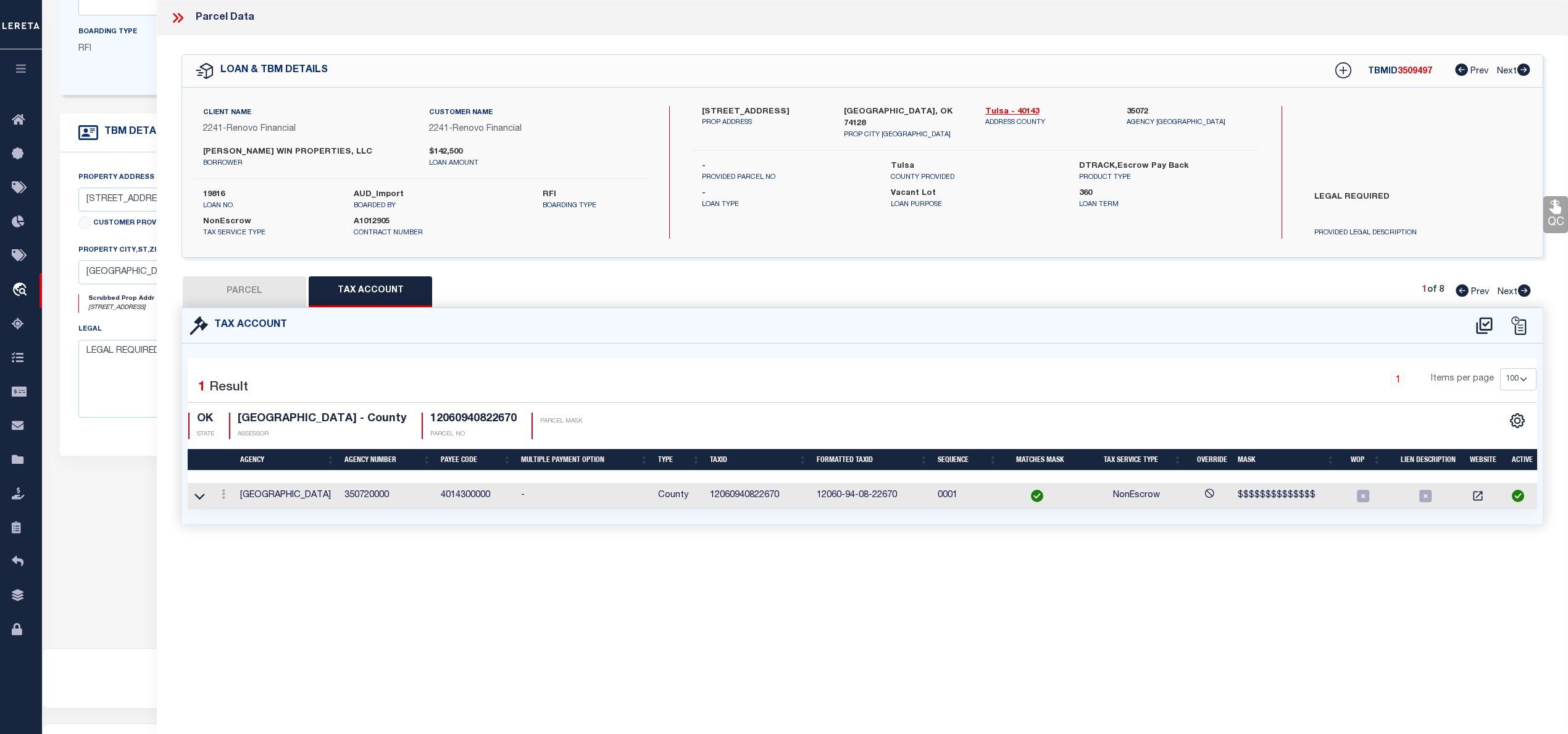
click at [274, 280] on button "PARCEL" at bounding box center [244, 291] width 123 height 31
select select "AS"
select select
checkbox input "false"
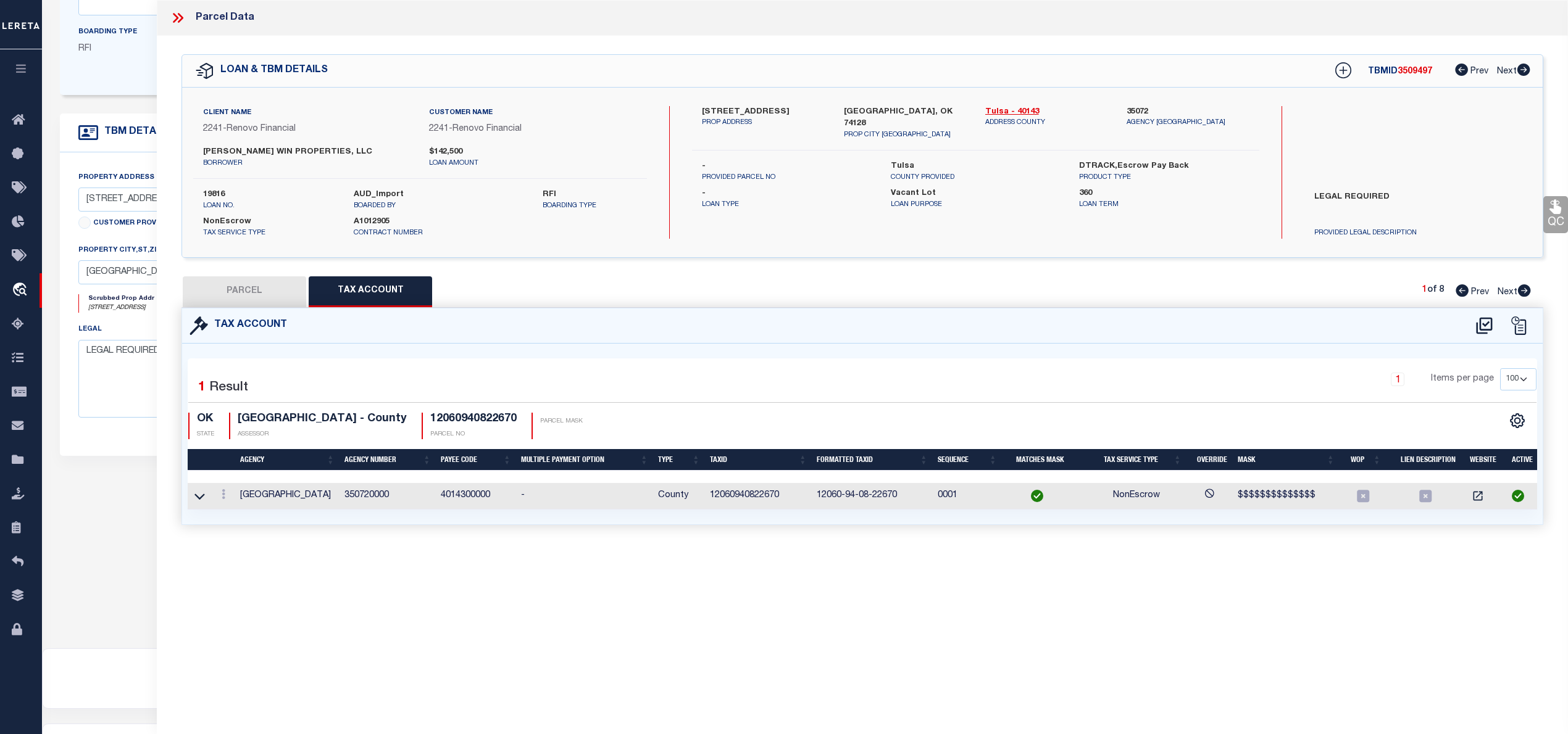
checkbox input "false"
select select "PC"
type input "[PERSON_NAME] WIN PROPERTIES LLC"
select select "AGW"
select select "LEG"
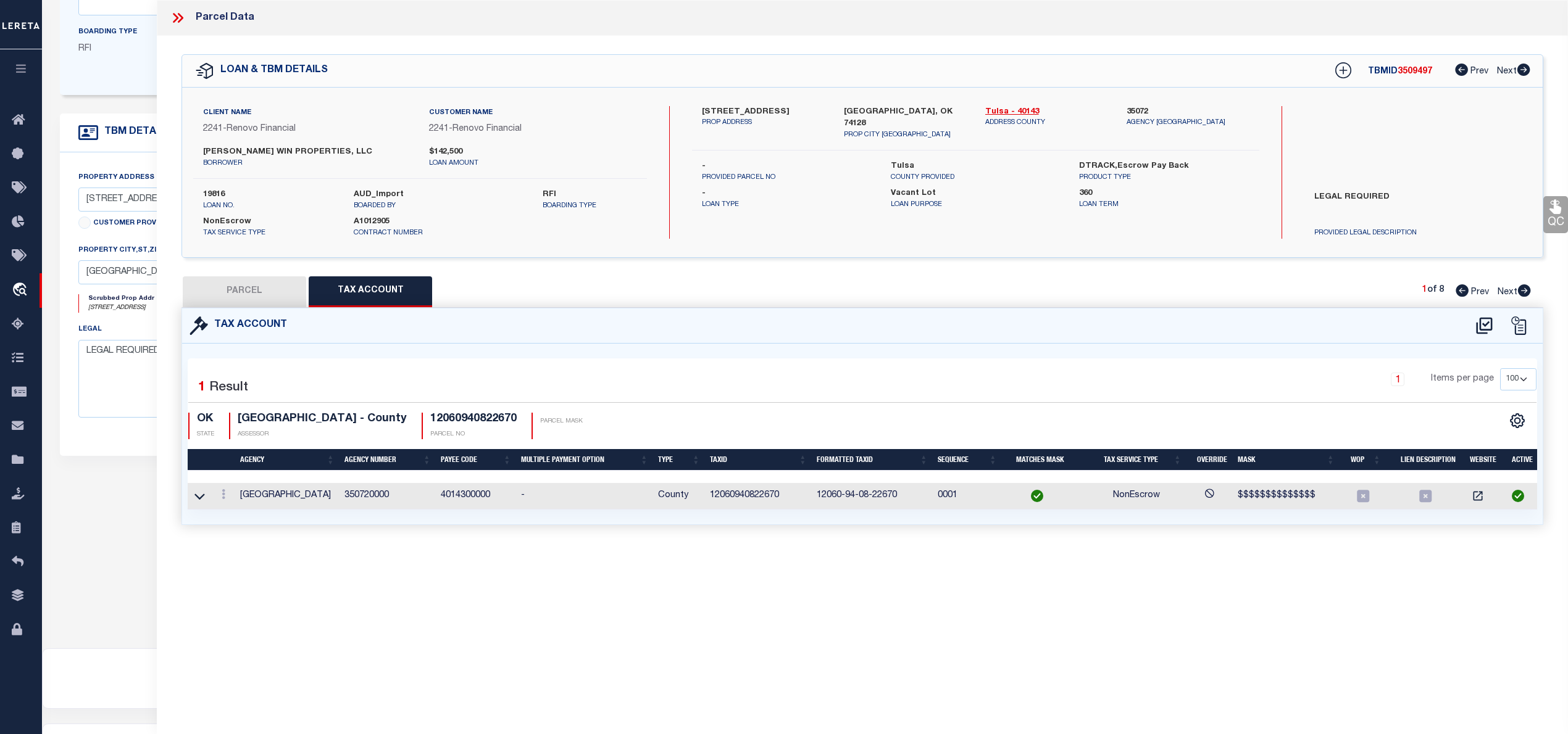
type input "[STREET_ADDRESS]"
type input "[GEOGRAPHIC_DATA], OK 74128"
type textarea "Subdivision: [GEOGRAPHIC_DATA] (12060) Legal: LT 3 BLK 11 Section: 08 Township:…"
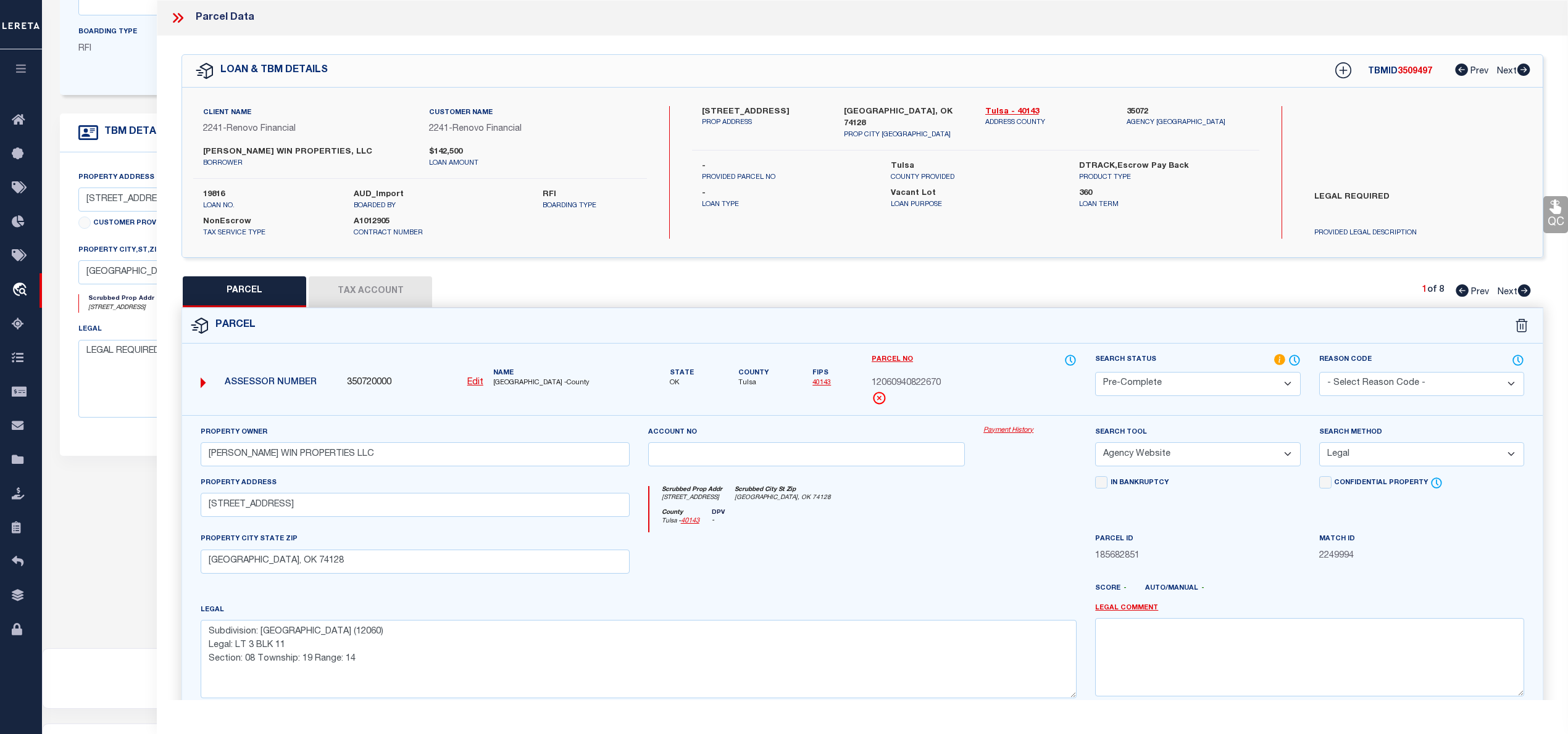
scroll to position [82, 0]
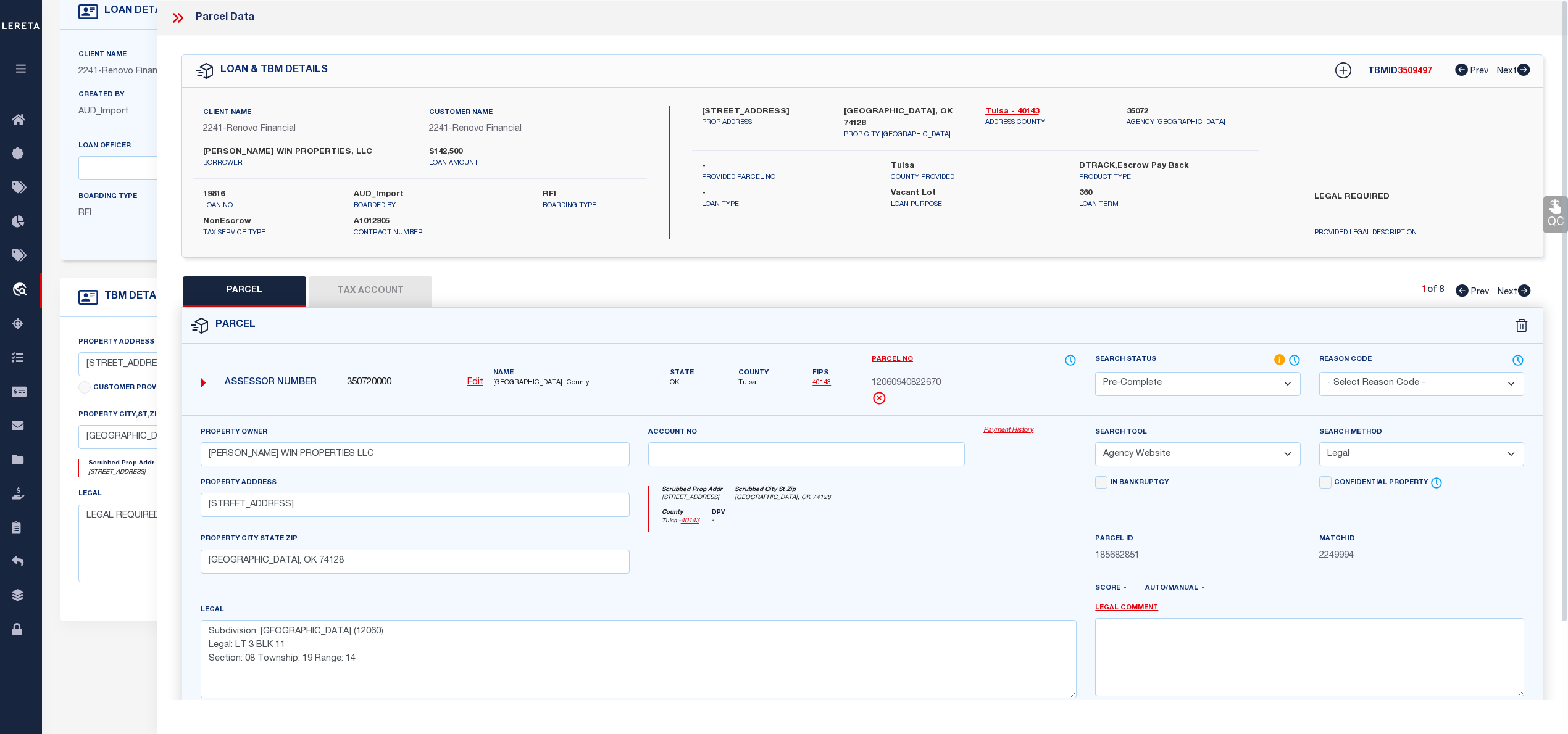
click at [181, 16] on icon at bounding box center [181, 18] width 5 height 10
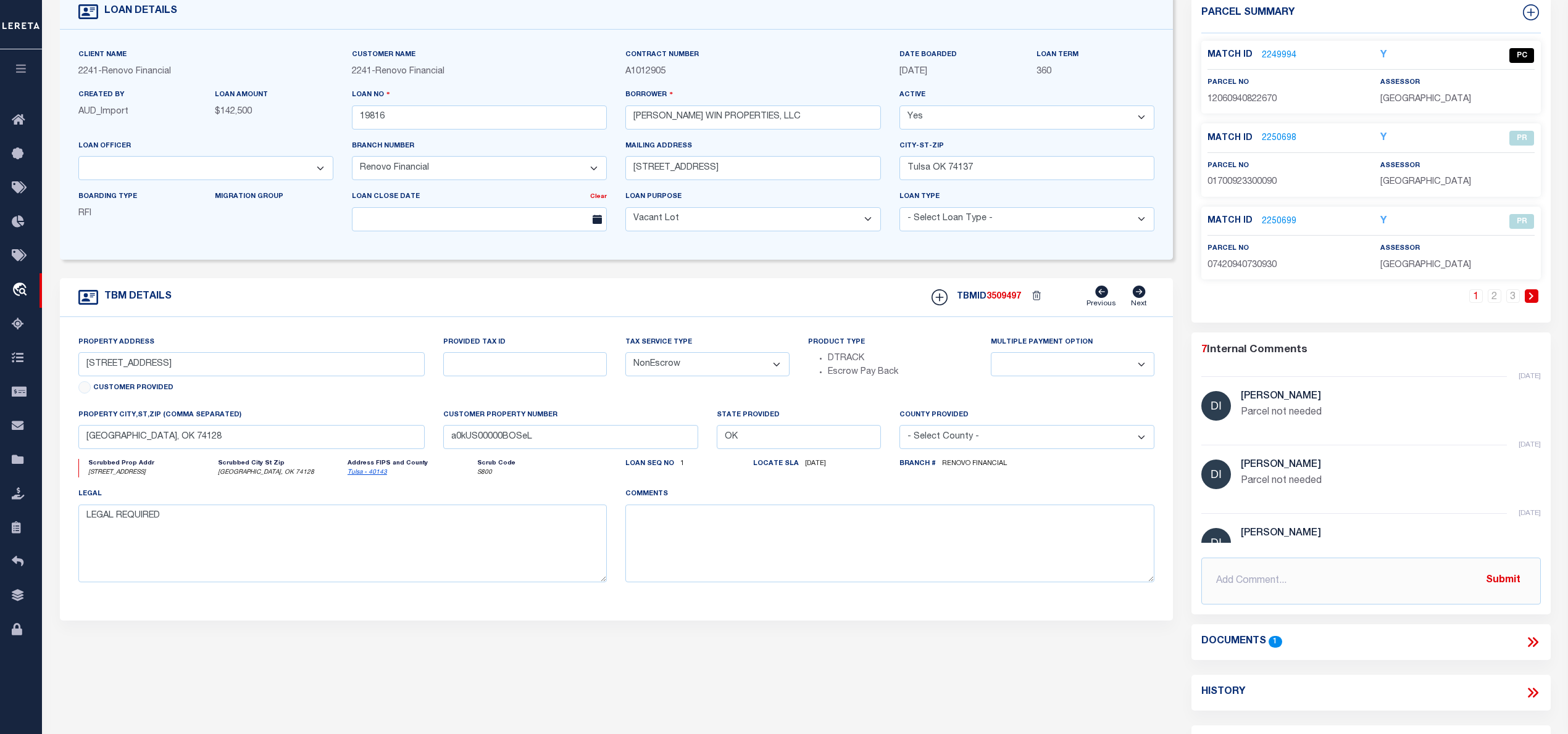
scroll to position [0, 0]
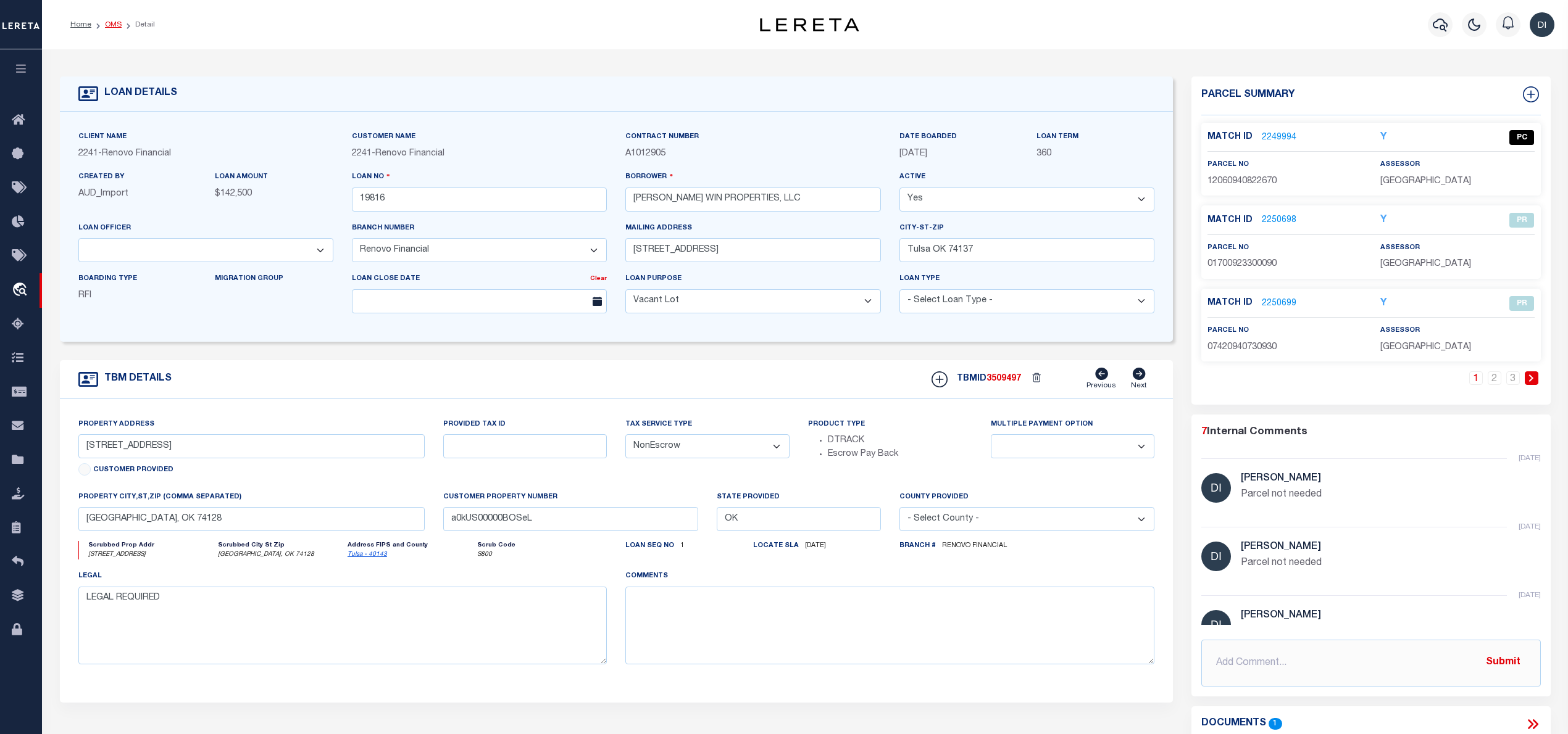
click at [117, 21] on link "OMS" at bounding box center [113, 25] width 16 height 8
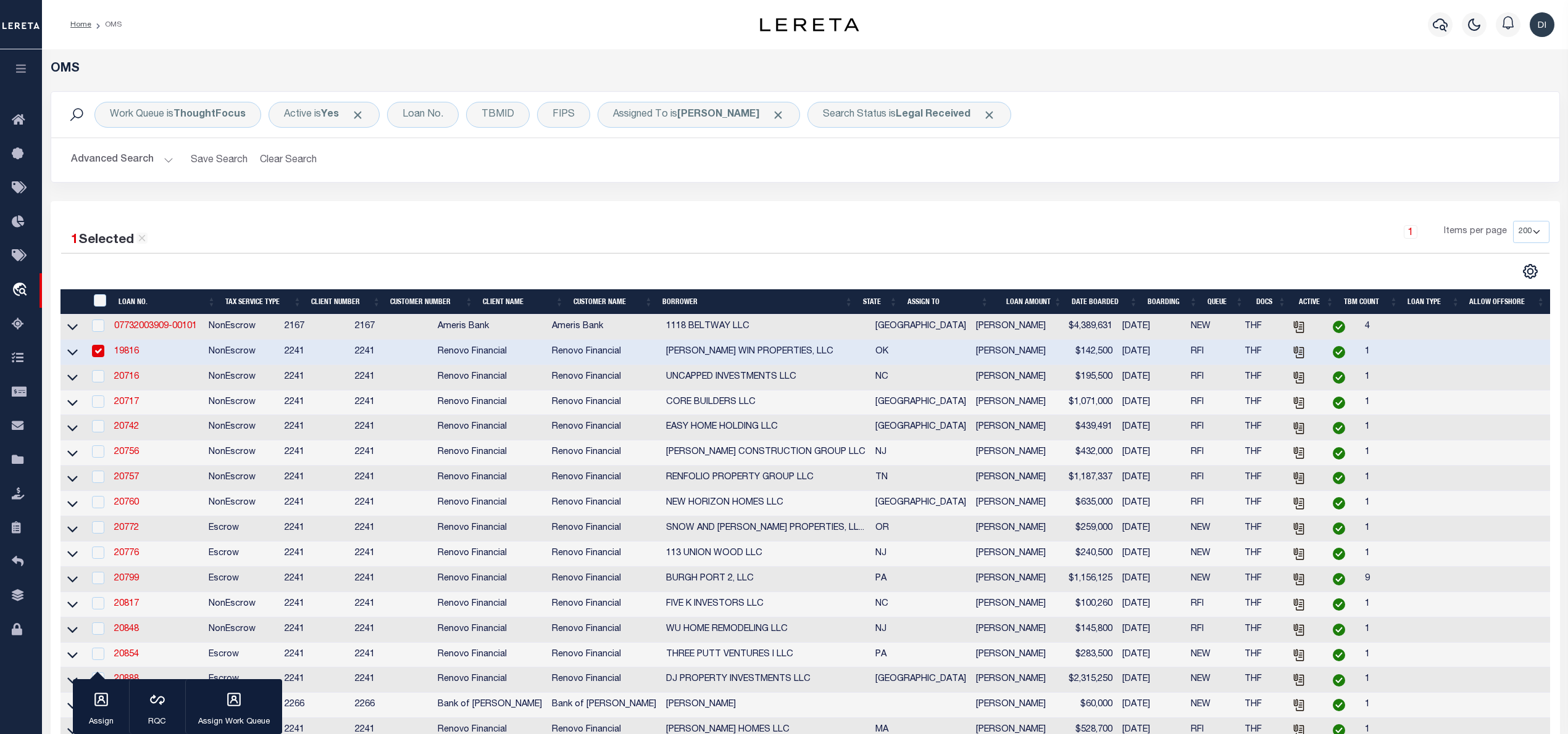
click at [738, 255] on div "1 Selected 27 Results 1 Items per page 10 25 50 100 200" at bounding box center [805, 250] width 1508 height 59
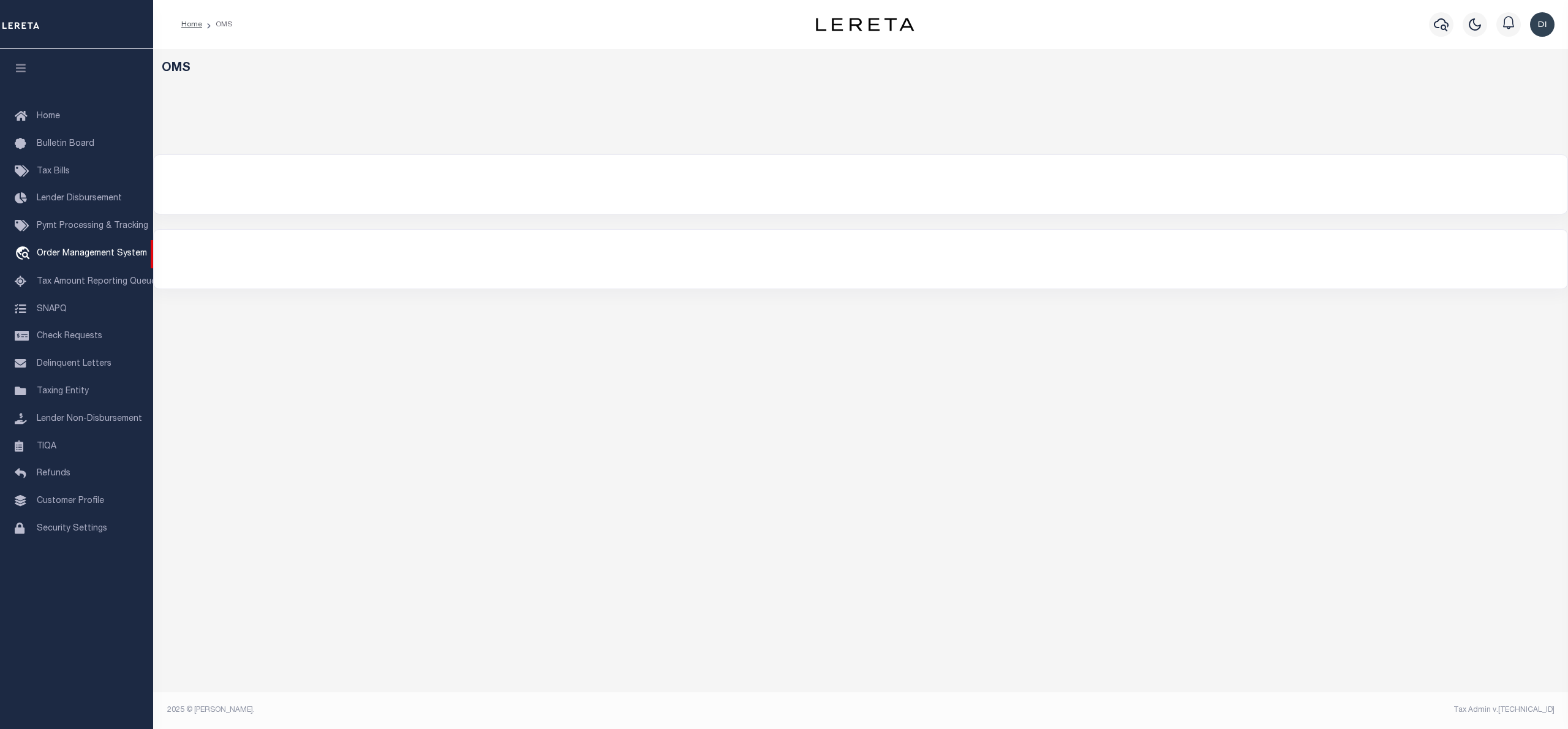
select select "200"
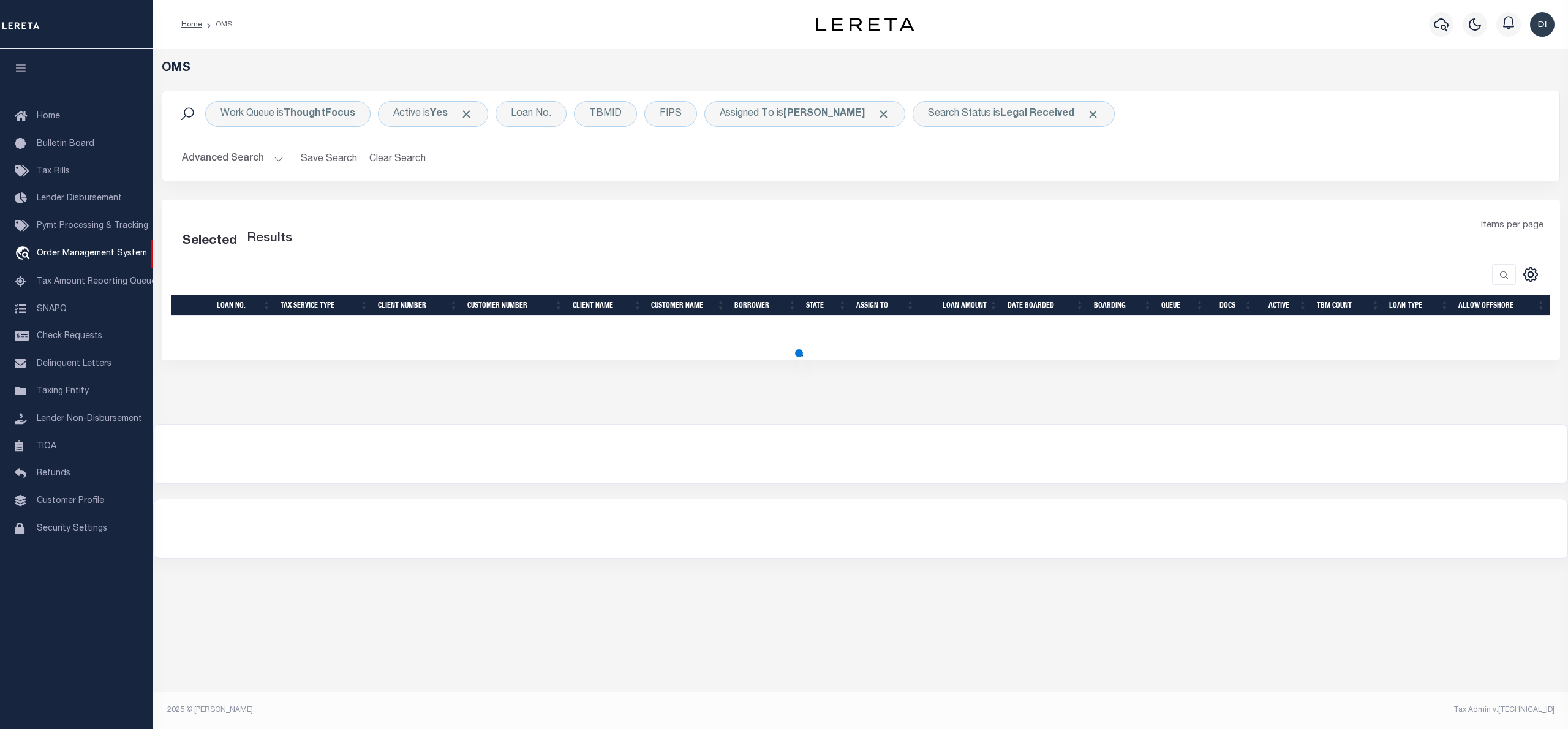
select select "200"
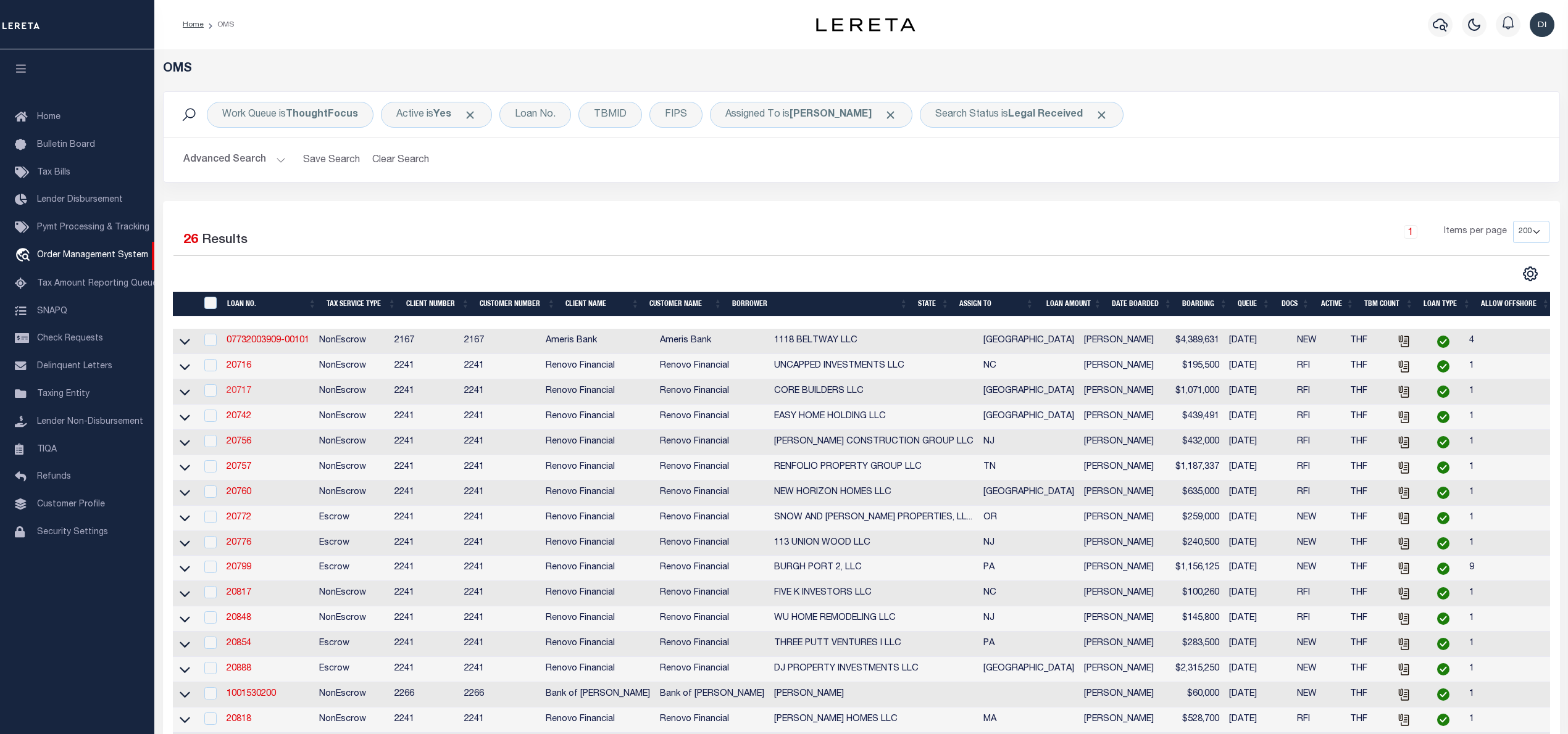
click at [245, 395] on link "20717" at bounding box center [239, 391] width 25 height 9
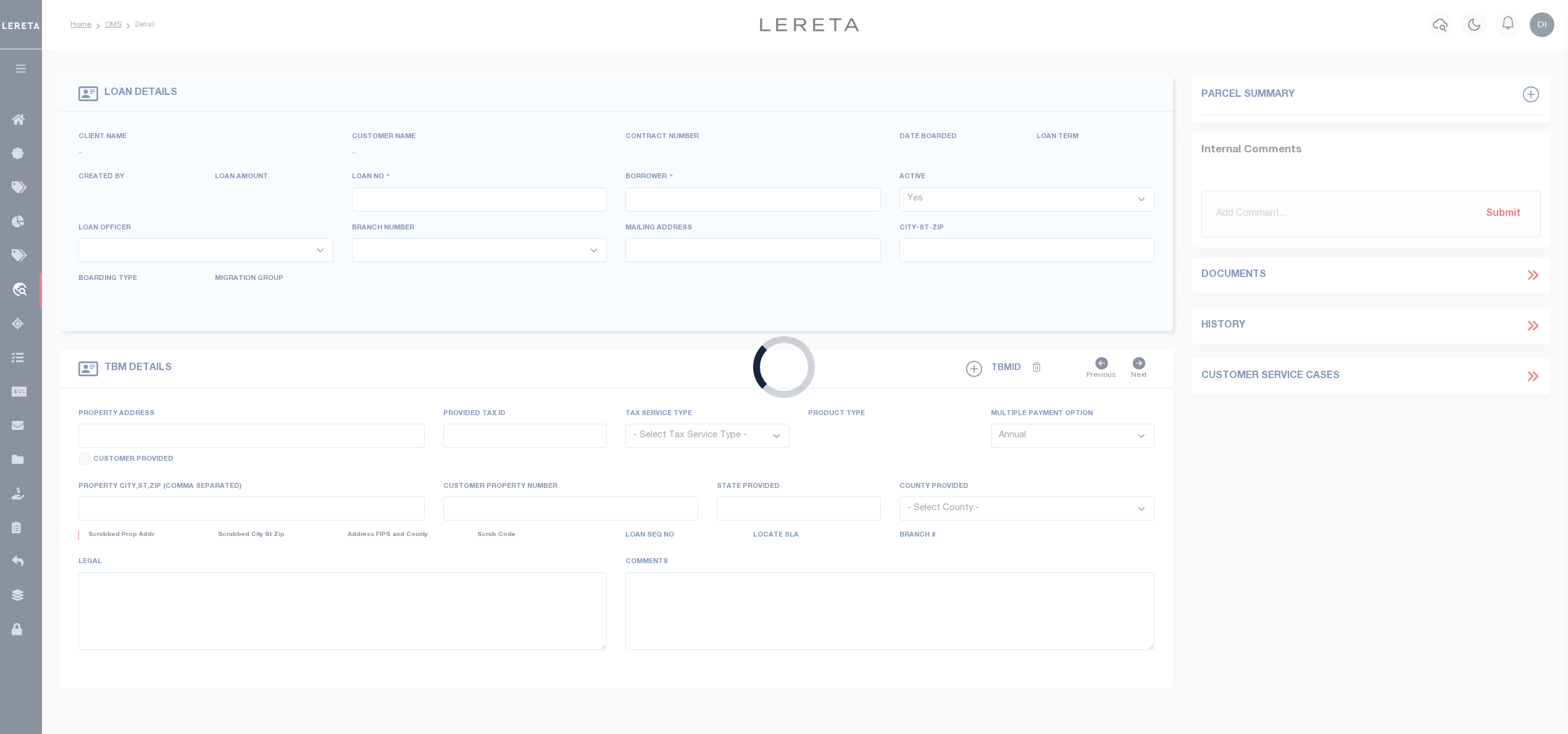
type input "20717"
type input "CORE BUILDERS LLC"
select select
type input "2100 Tanglewilde 225"
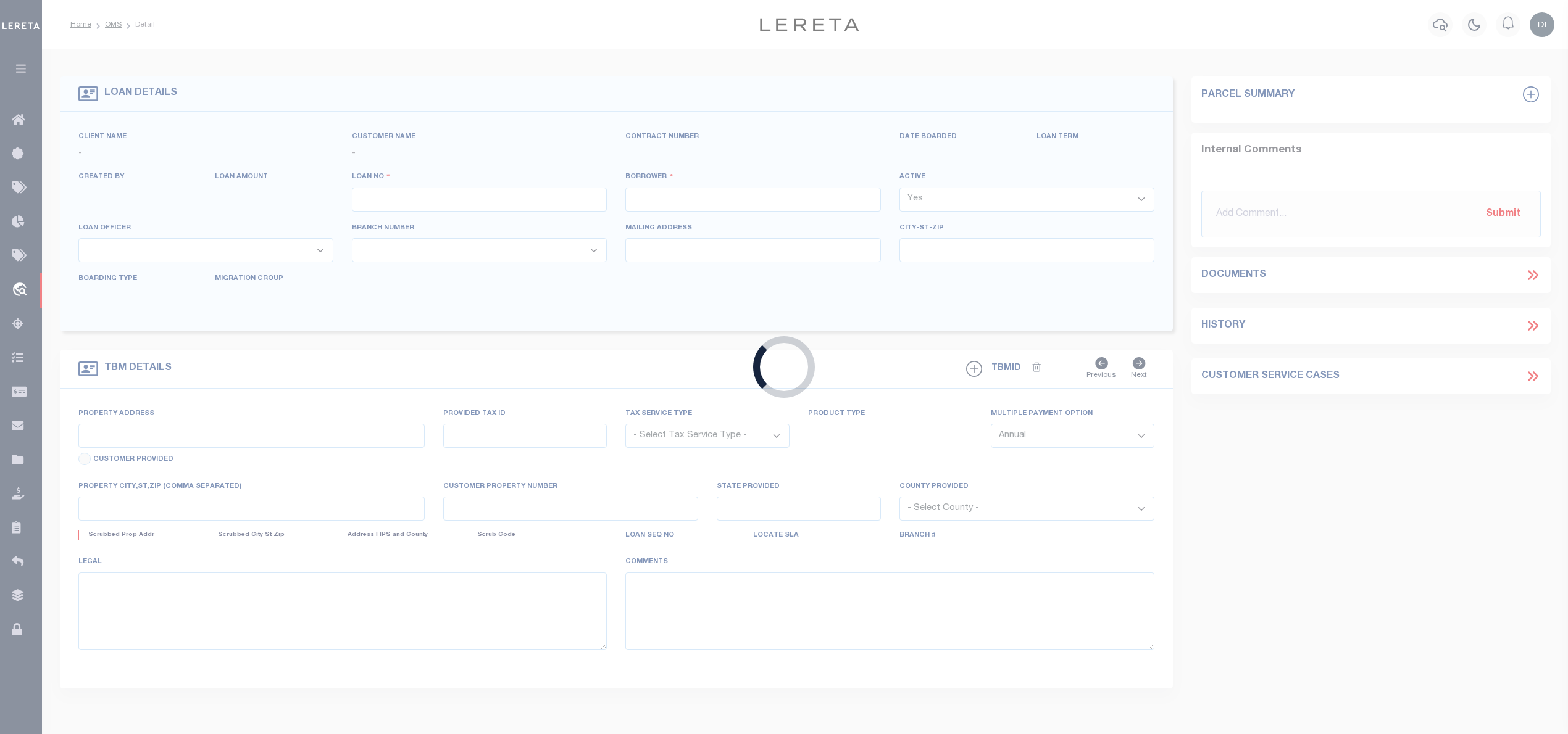
type input "houston TX 77063"
select select "400"
select select "NonEscrow"
type input "404 East 28th Street"
select select
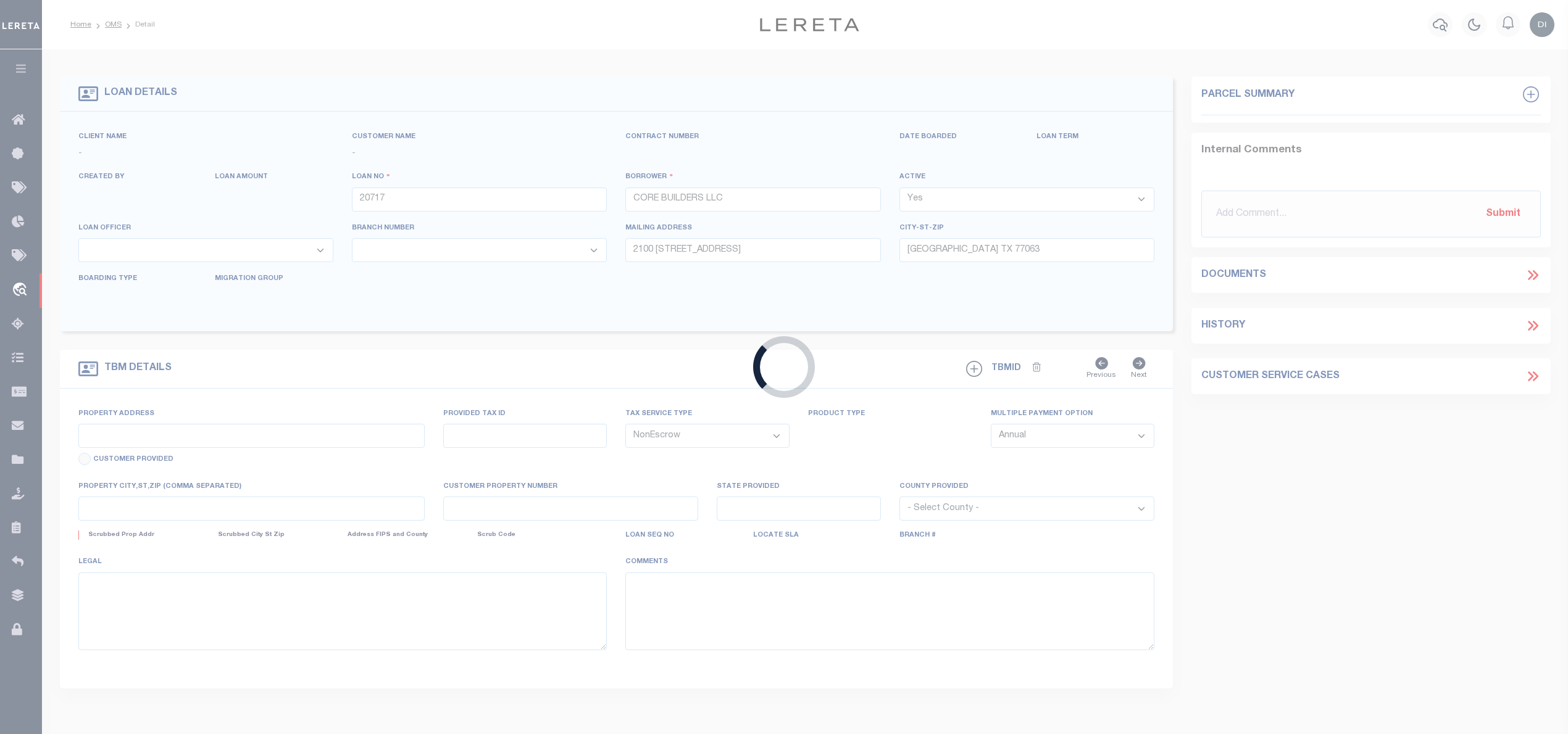
type input "Houston, TX 77008"
type input "a0kUS00000CMfYg"
type input "[GEOGRAPHIC_DATA]"
select select
type textarea "LEGAL REQUIRED"
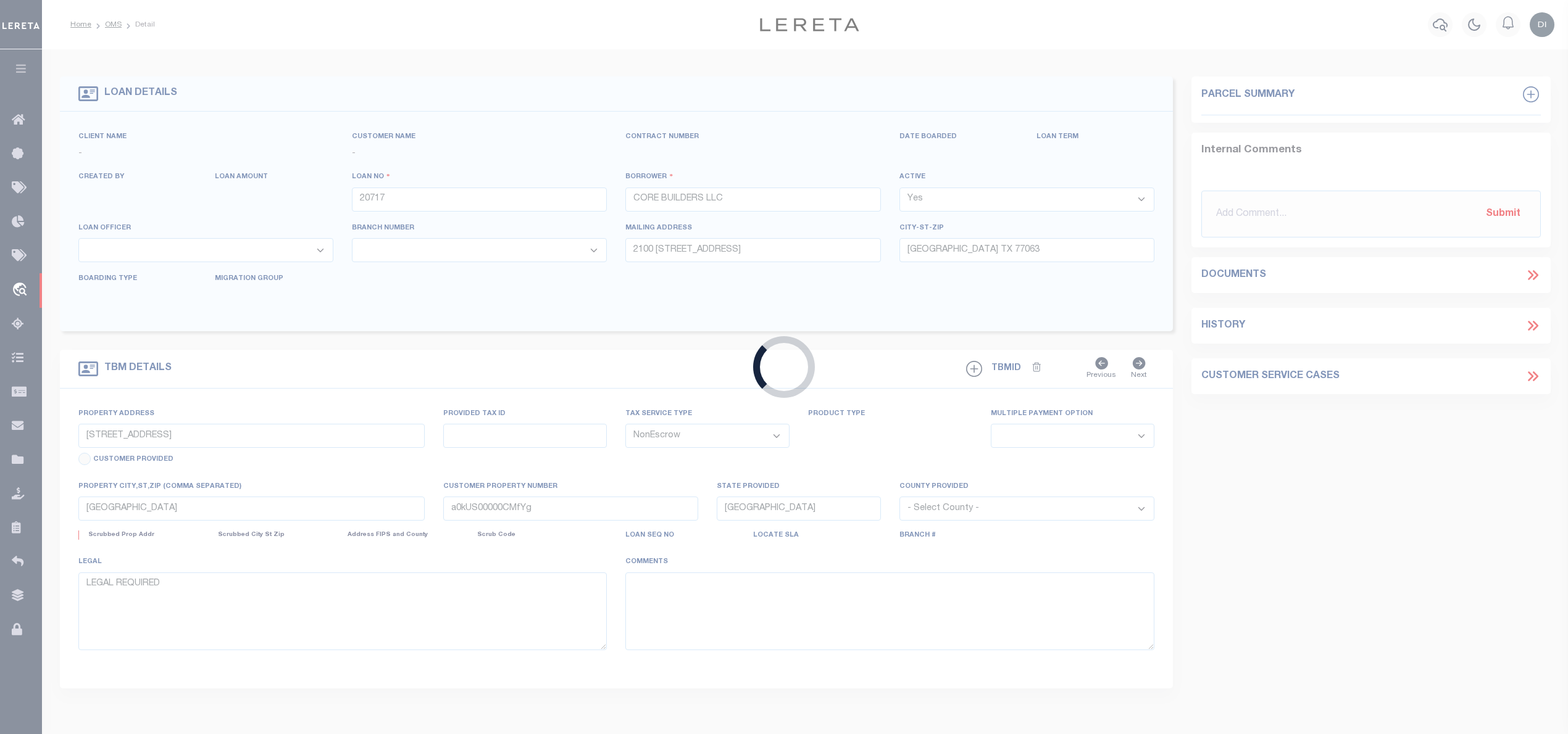
select select "164194"
select select "25066"
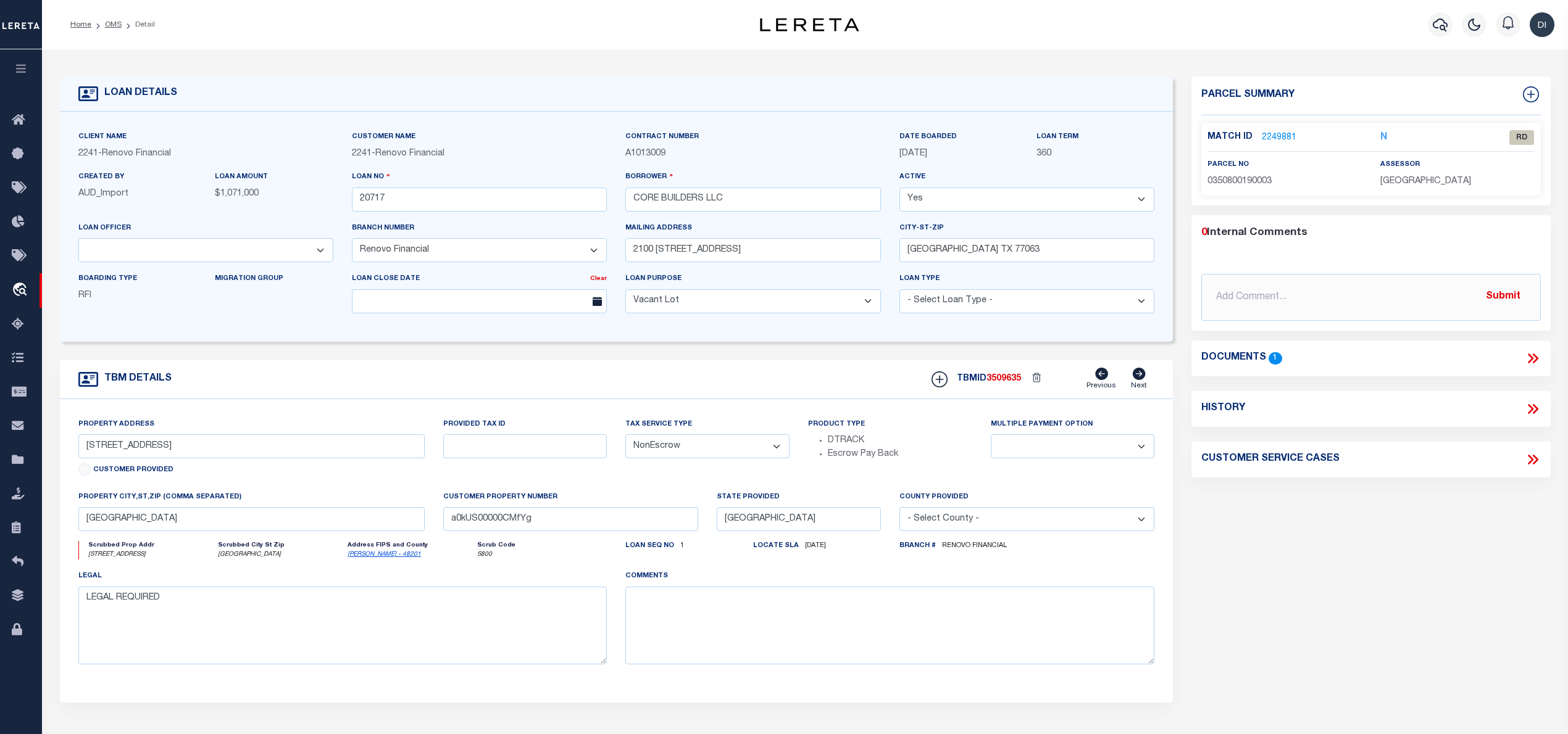
click at [1534, 358] on icon at bounding box center [1532, 358] width 16 height 16
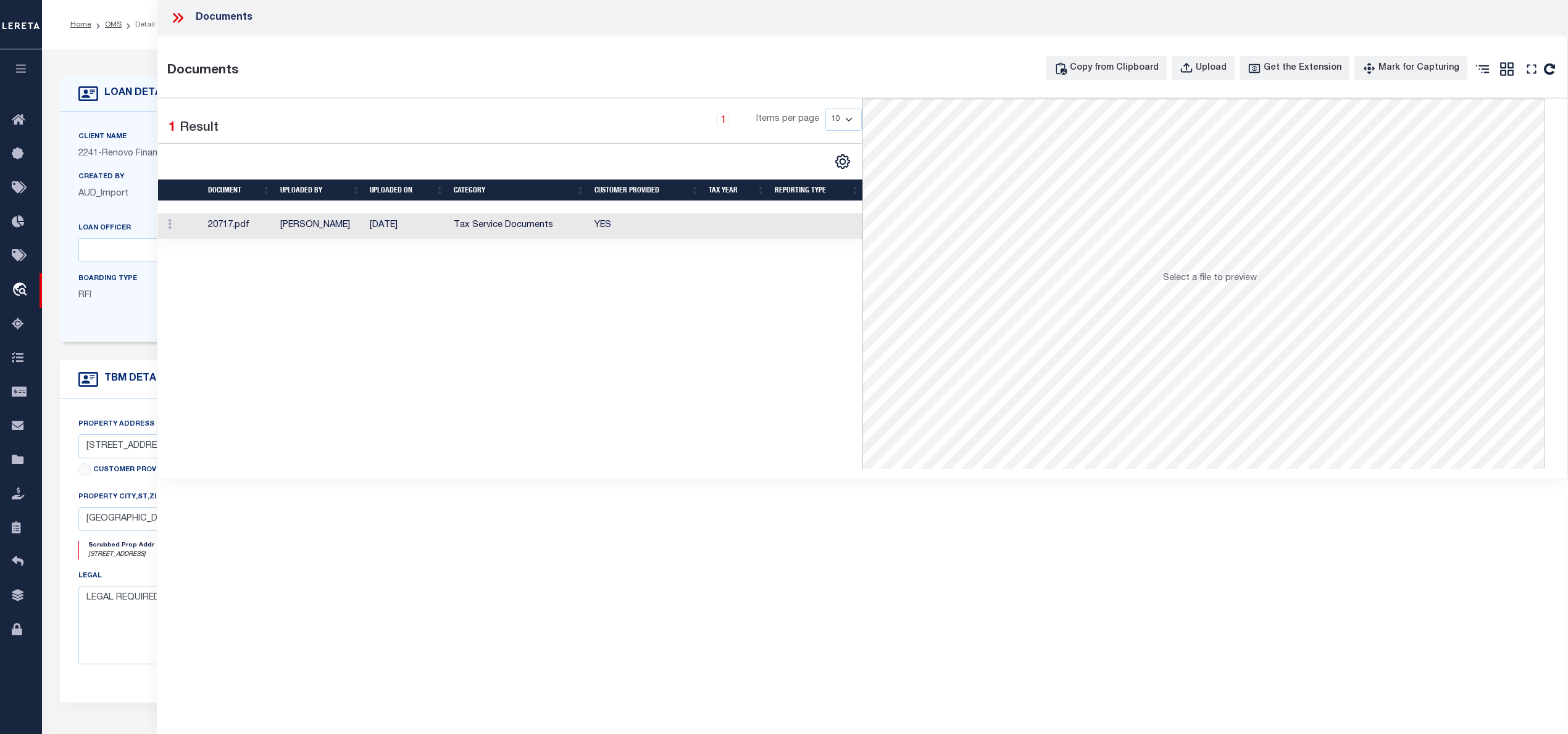
click at [344, 228] on td "[PERSON_NAME]" at bounding box center [320, 226] width 90 height 25
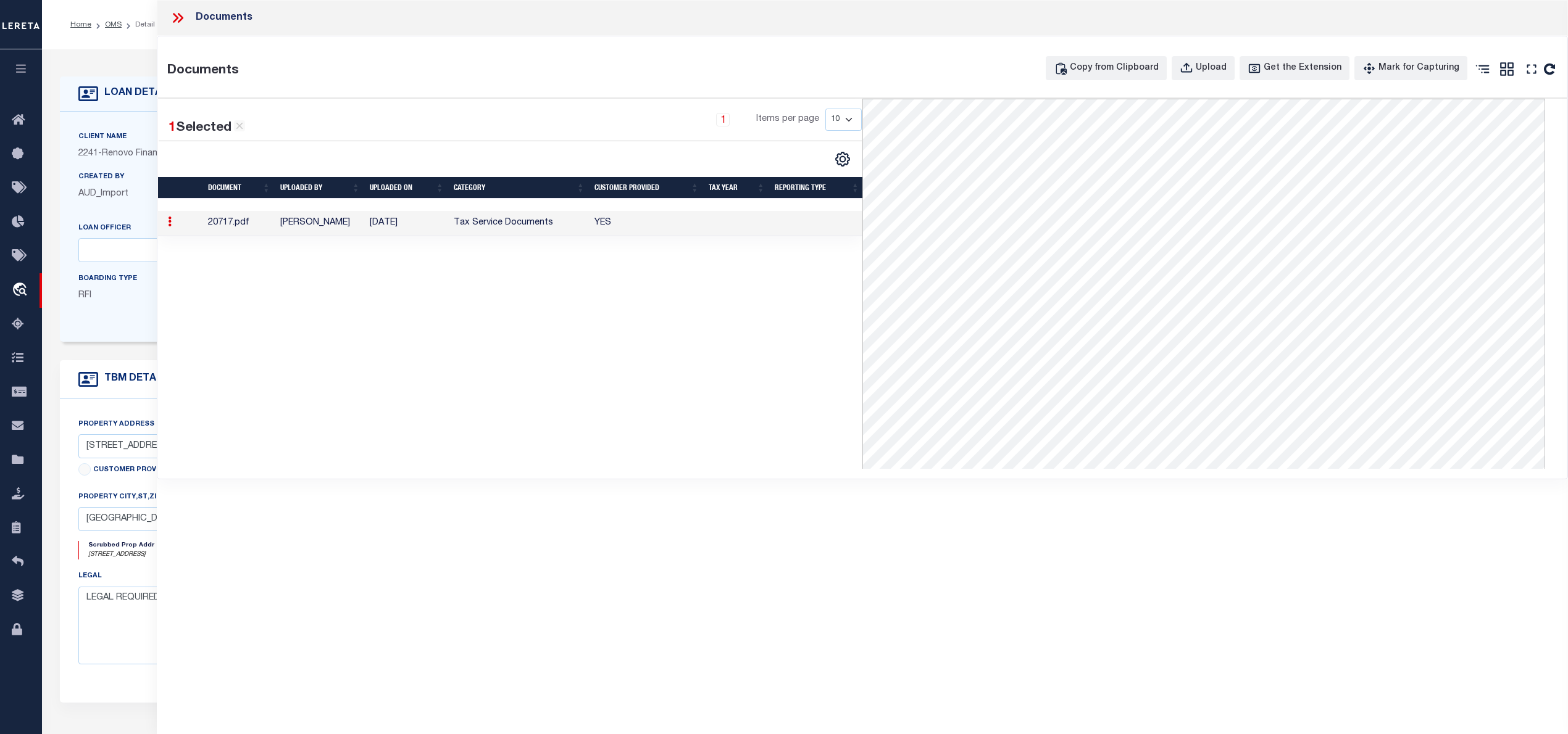
click at [176, 13] on icon at bounding box center [177, 17] width 16 height 16
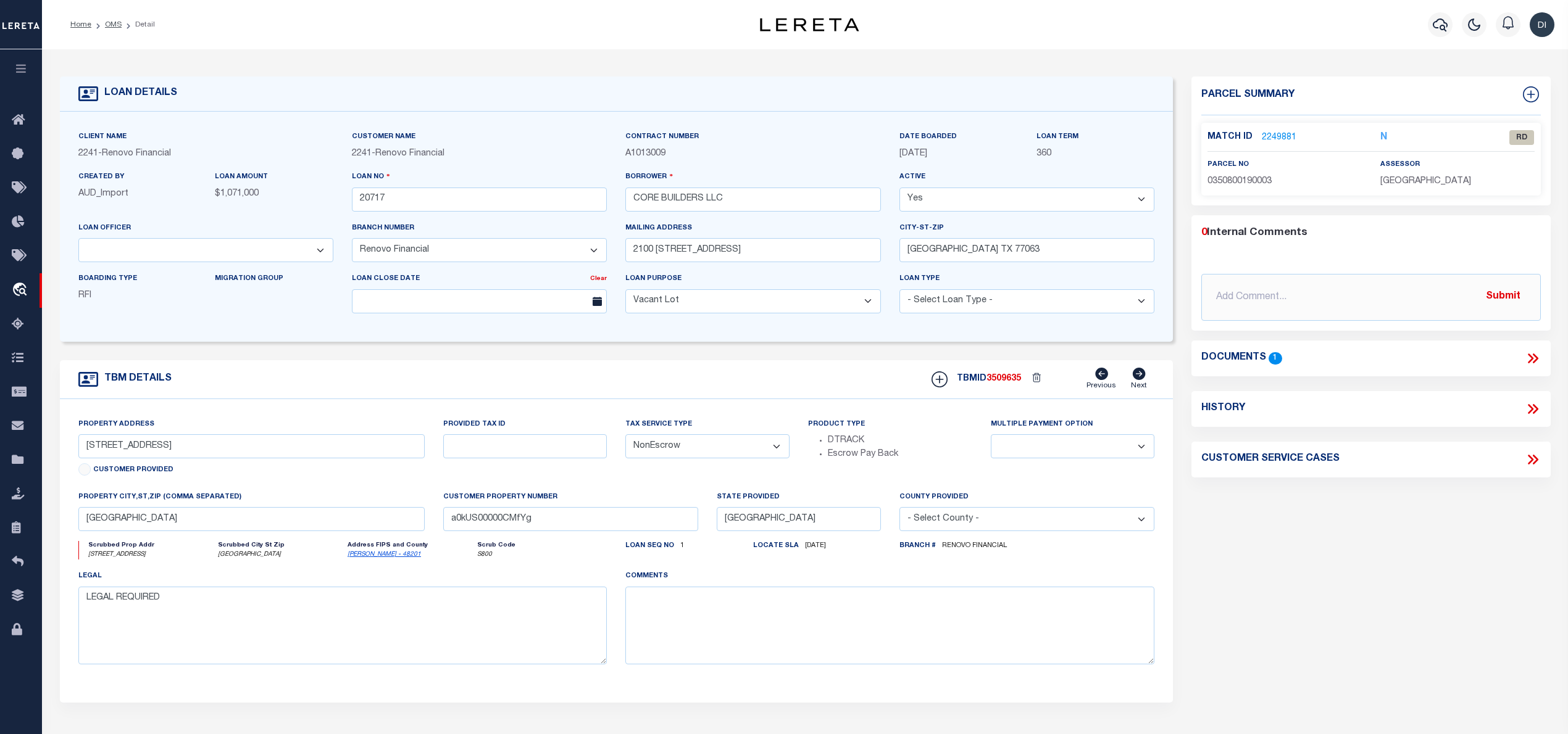
click at [1278, 134] on link "2249881" at bounding box center [1279, 137] width 35 height 13
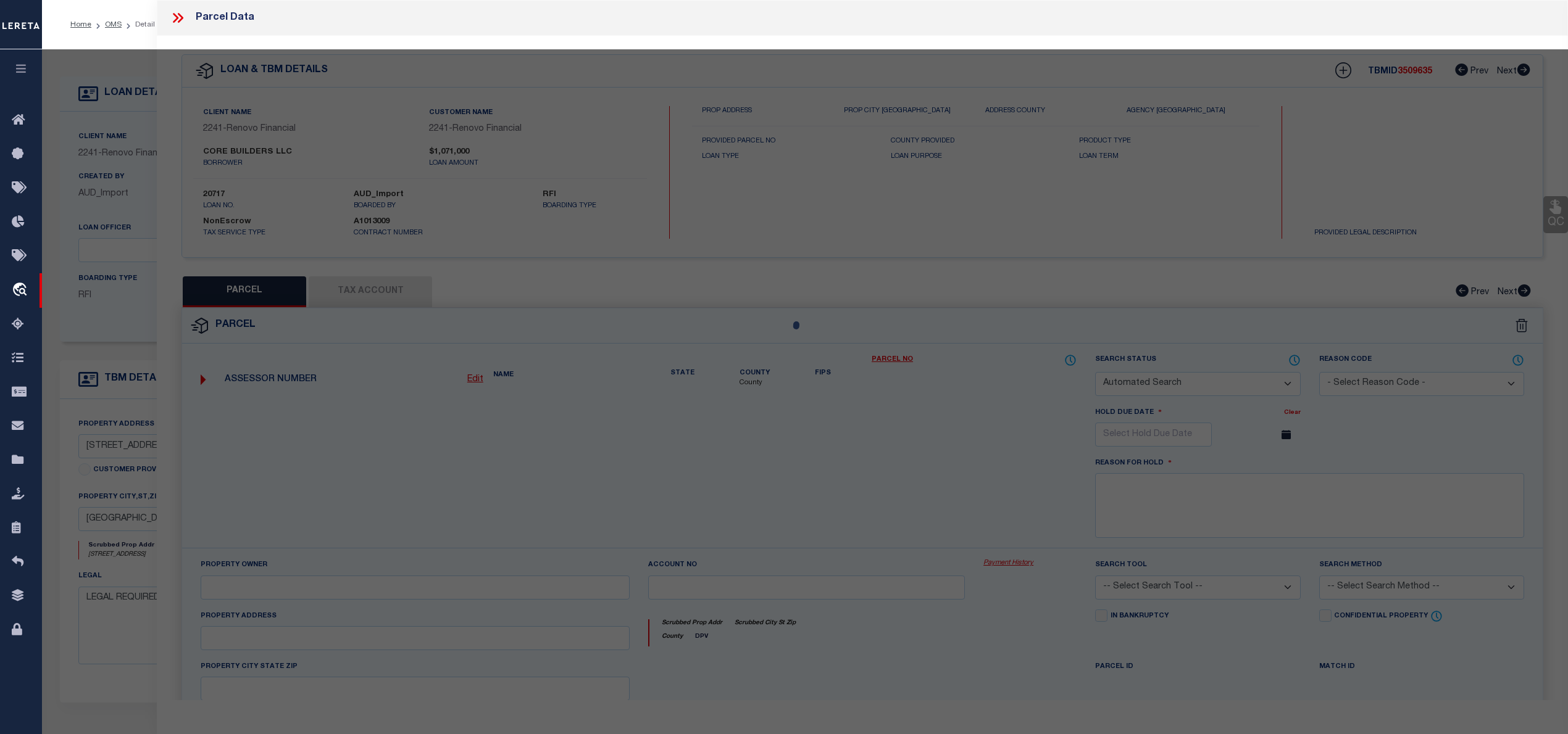
checkbox input "false"
select select "RD"
type input "TAMMIS E THOMAS"
select select "ATL"
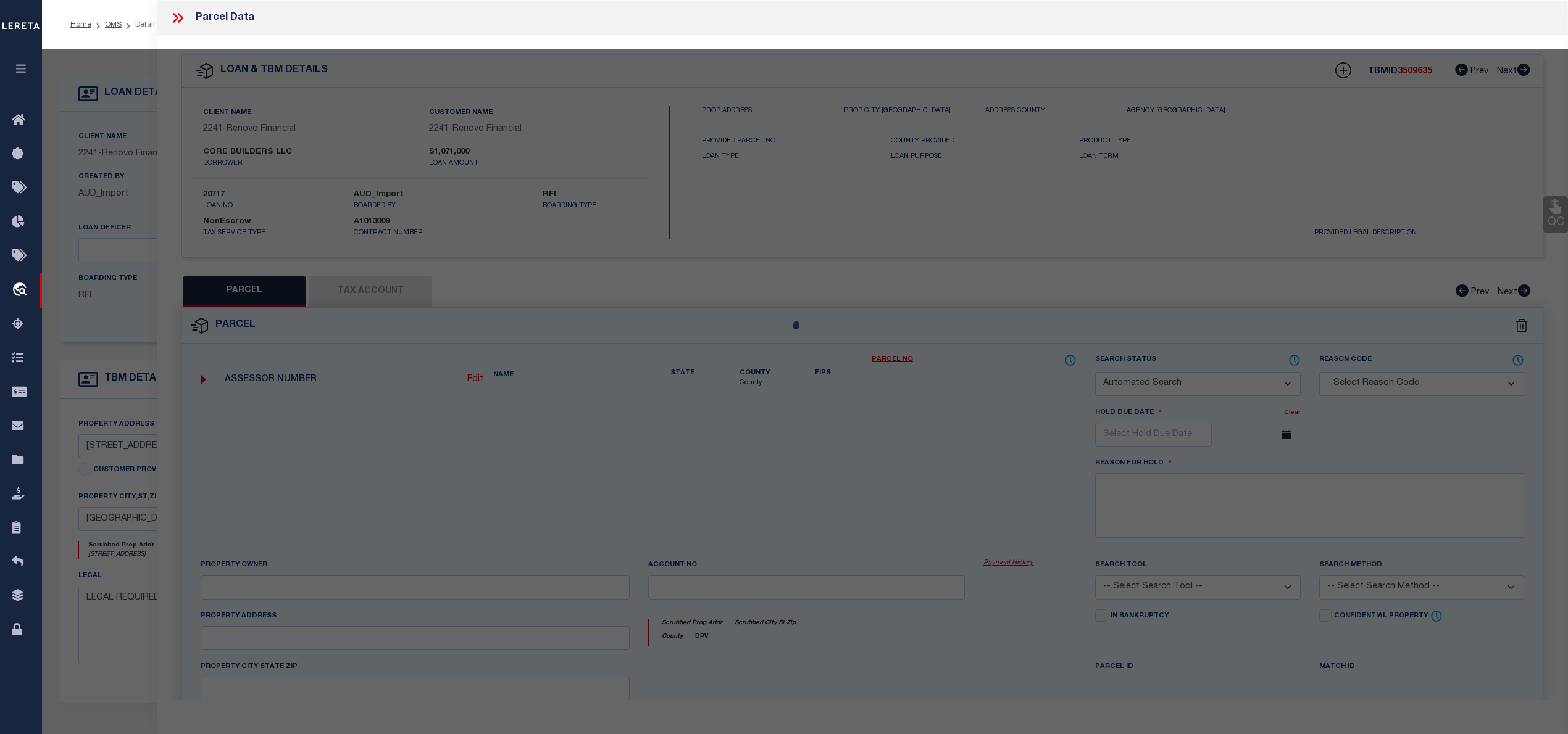
select select "ADD"
type input "404 E 28TH ST"
type input "HOUSTON, TX 77008"
type textarea "LTS 3 & 4 BLK 19 SUNSET HEIGHTS"
type textarea "Document uploaded that satisfies a legal requirement, changing from [GEOGRAPHIC…"
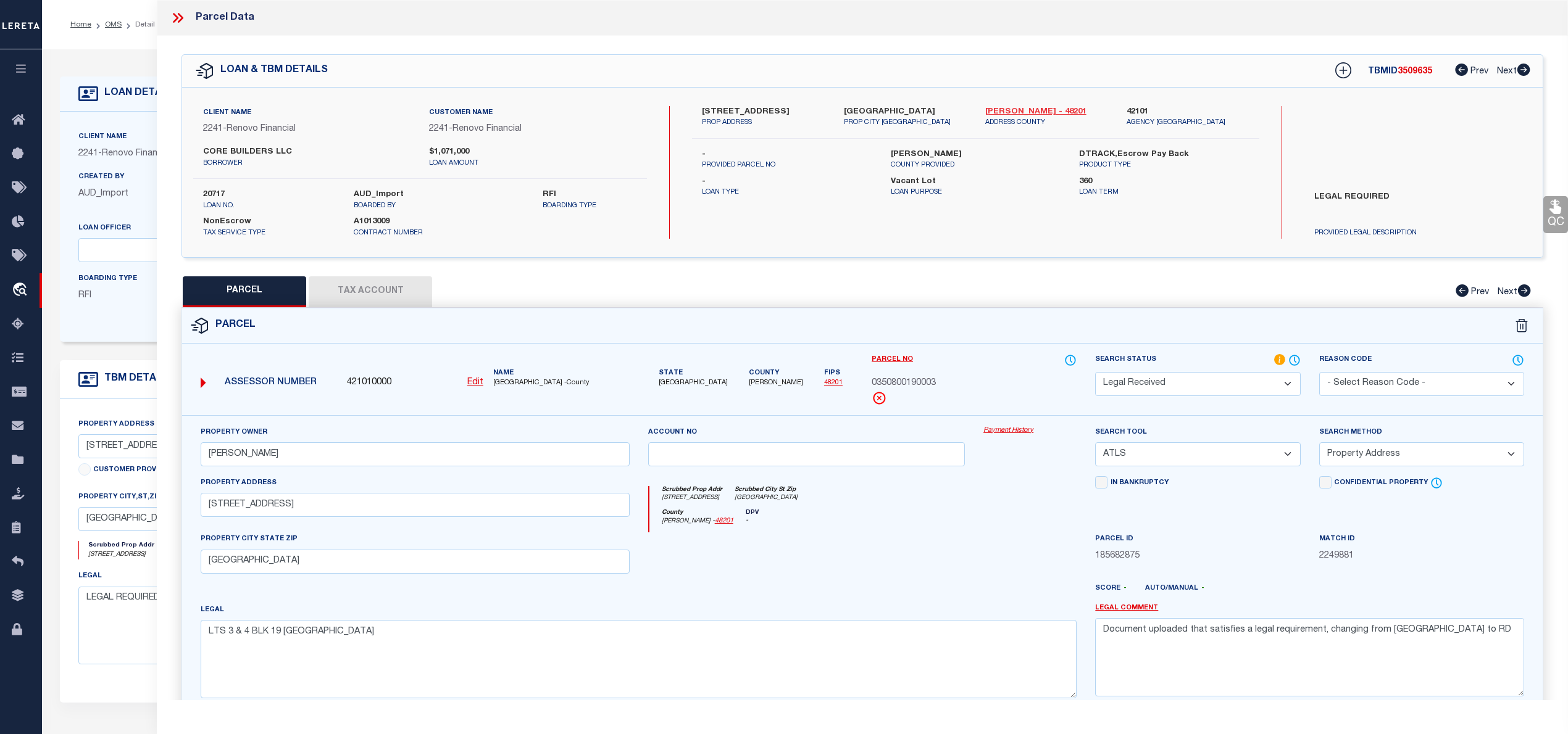
click at [1006, 110] on link "Harris - 48201" at bounding box center [1046, 112] width 123 height 12
drag, startPoint x: 206, startPoint y: 507, endPoint x: 274, endPoint y: 512, distance: 68.2
click at [274, 512] on input "404 E 28TH ST" at bounding box center [415, 505] width 429 height 24
click at [1294, 362] on icon at bounding box center [1295, 359] width 1 height 5
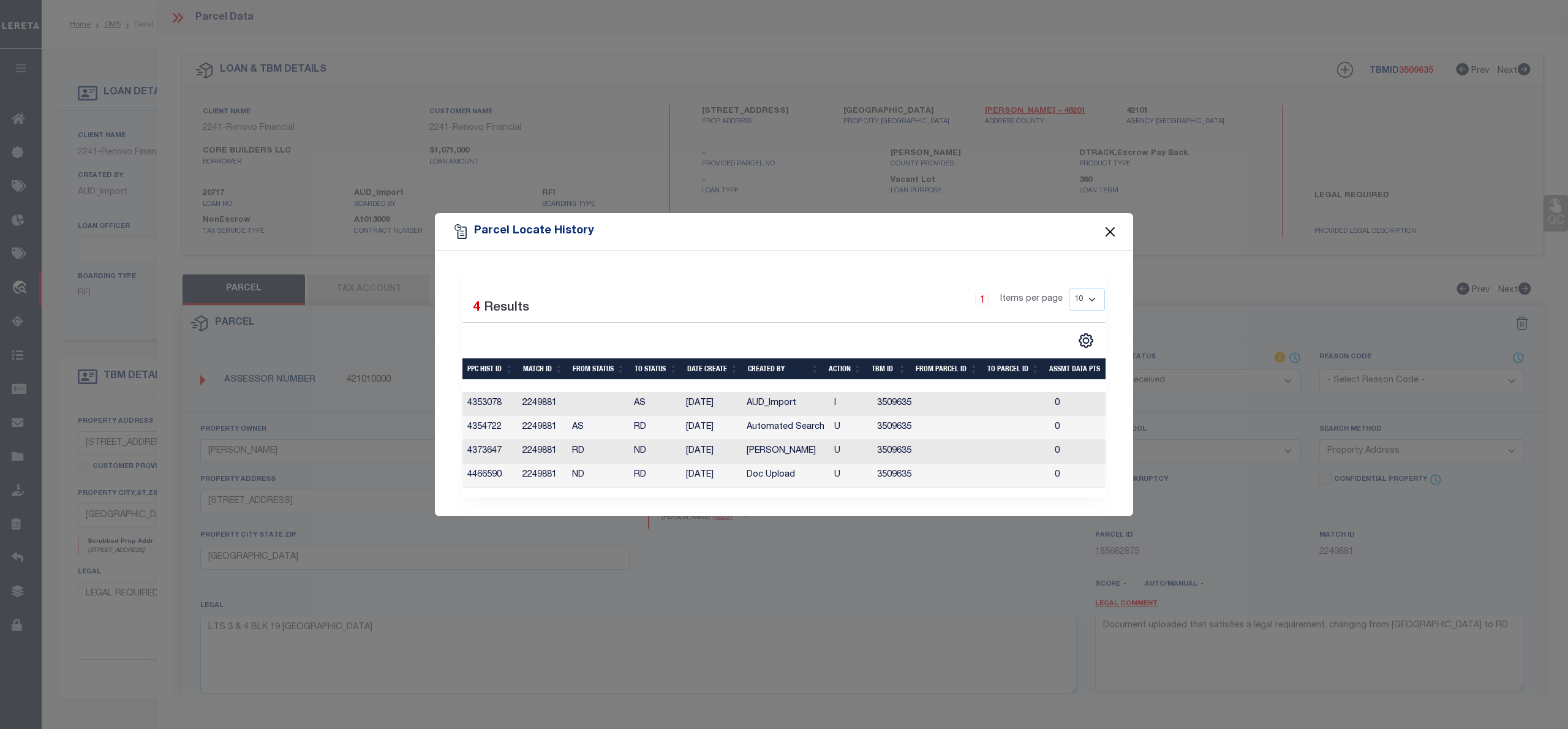
click at [1109, 227] on button "Close" at bounding box center [1110, 231] width 16 height 16
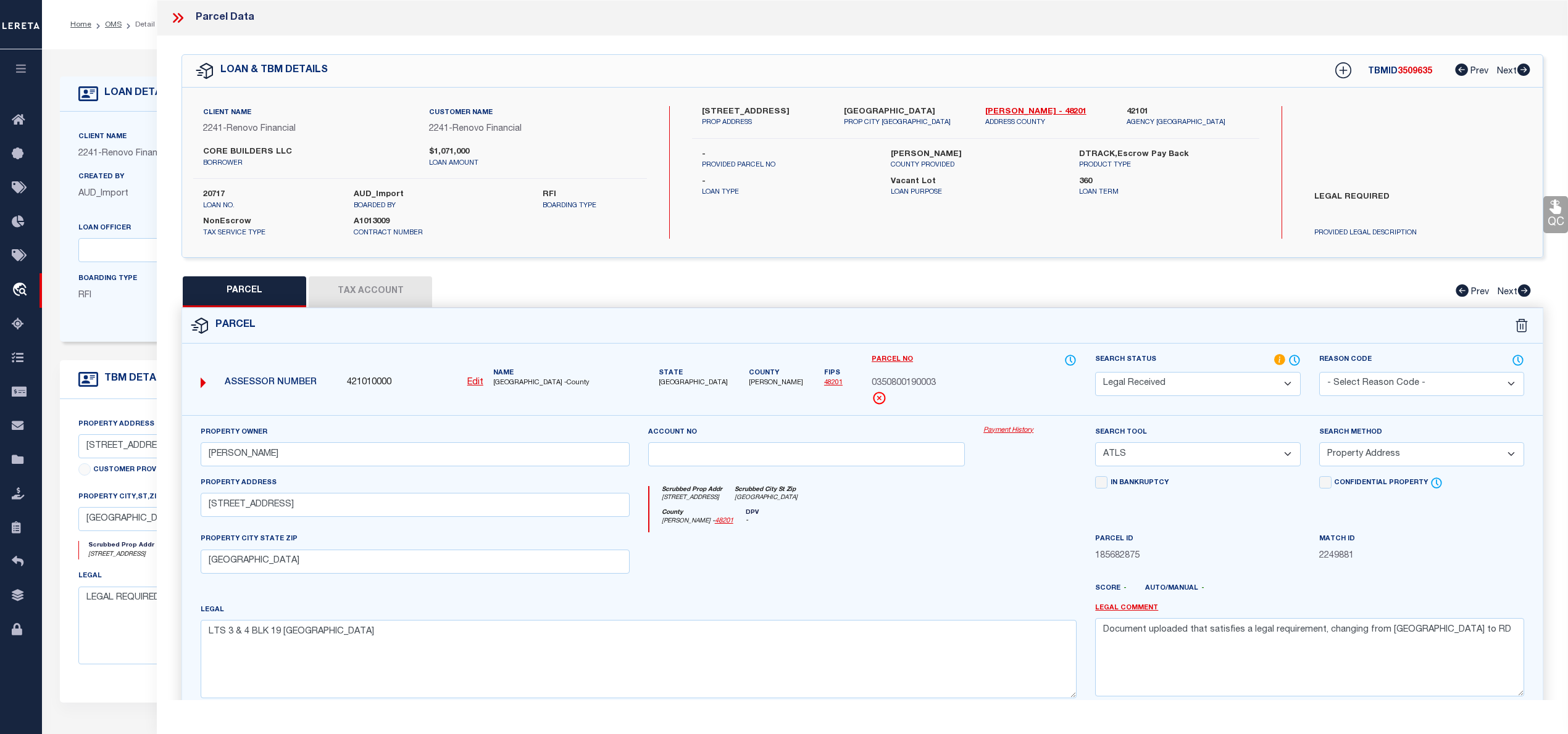
click at [1153, 462] on select "-- Select Search Tool -- 3rd Party Website Agency File Agency Website ATLS CNV-…" at bounding box center [1197, 454] width 205 height 24
select select "AGW"
click at [1095, 444] on select "-- Select Search Tool -- 3rd Party Website Agency File Agency Website ATLS CNV-…" at bounding box center [1197, 454] width 205 height 24
click at [1402, 456] on select "-- Select Search Method -- Property Address Legal Liability Info Provided" at bounding box center [1421, 454] width 205 height 24
select select "LEG"
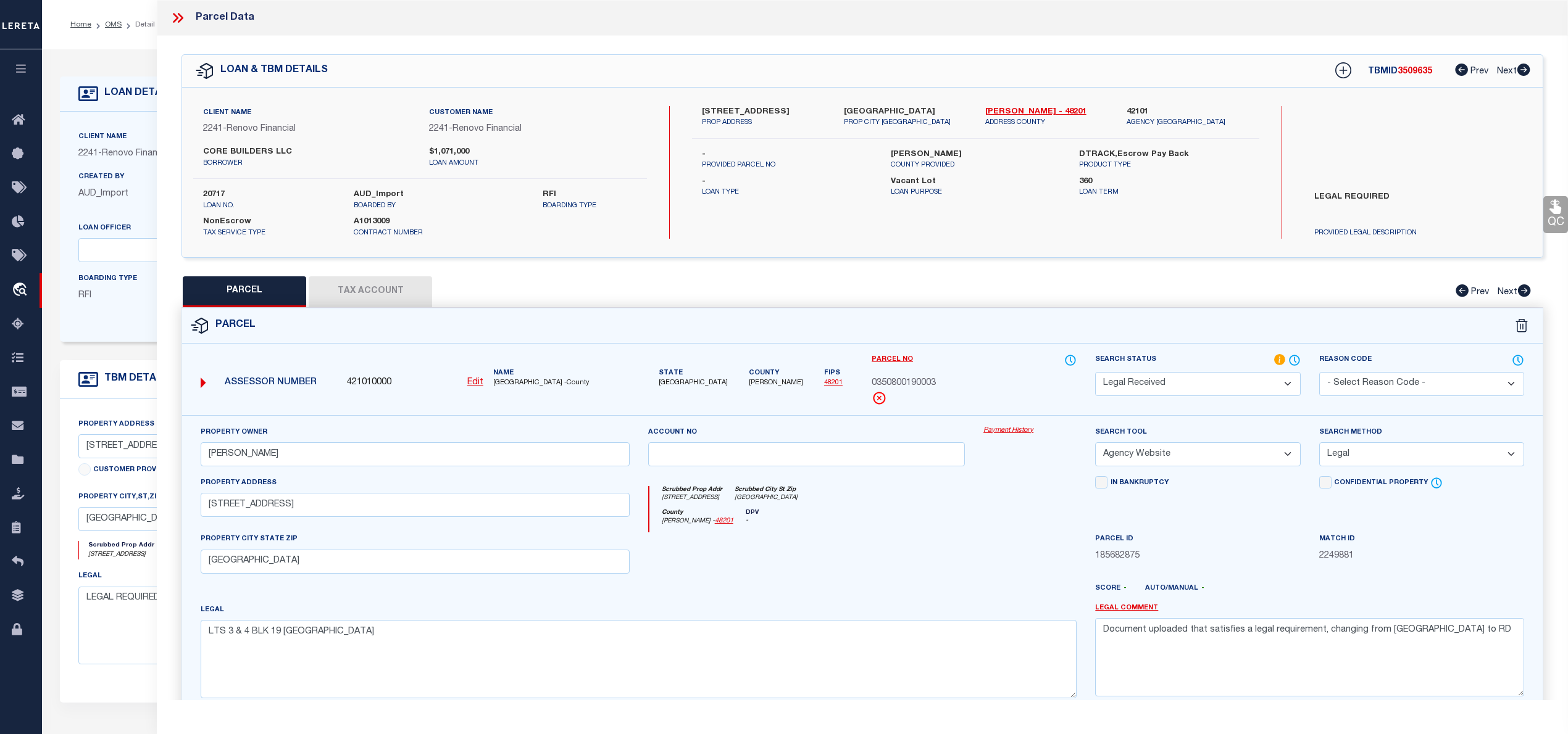
click at [1319, 444] on select "-- Select Search Method -- Property Address Legal Liability Info Provided" at bounding box center [1421, 454] width 205 height 24
click at [1194, 674] on textarea "Document uploaded that satisfies a legal requirement, changing from [GEOGRAPHIC…" at bounding box center [1309, 657] width 429 height 78
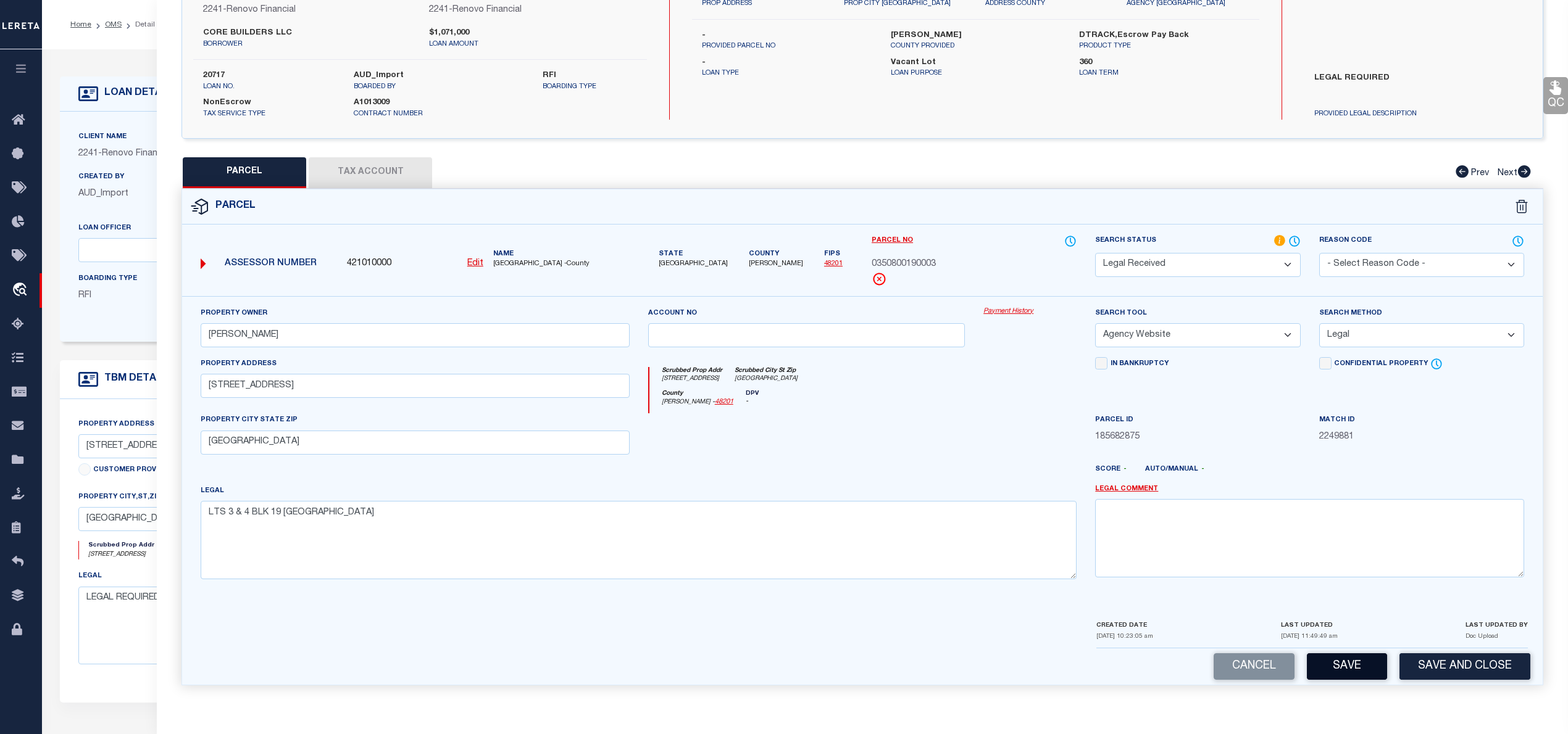
click at [1359, 662] on button "Save" at bounding box center [1346, 666] width 80 height 27
select select "AS"
select select
checkbox input "false"
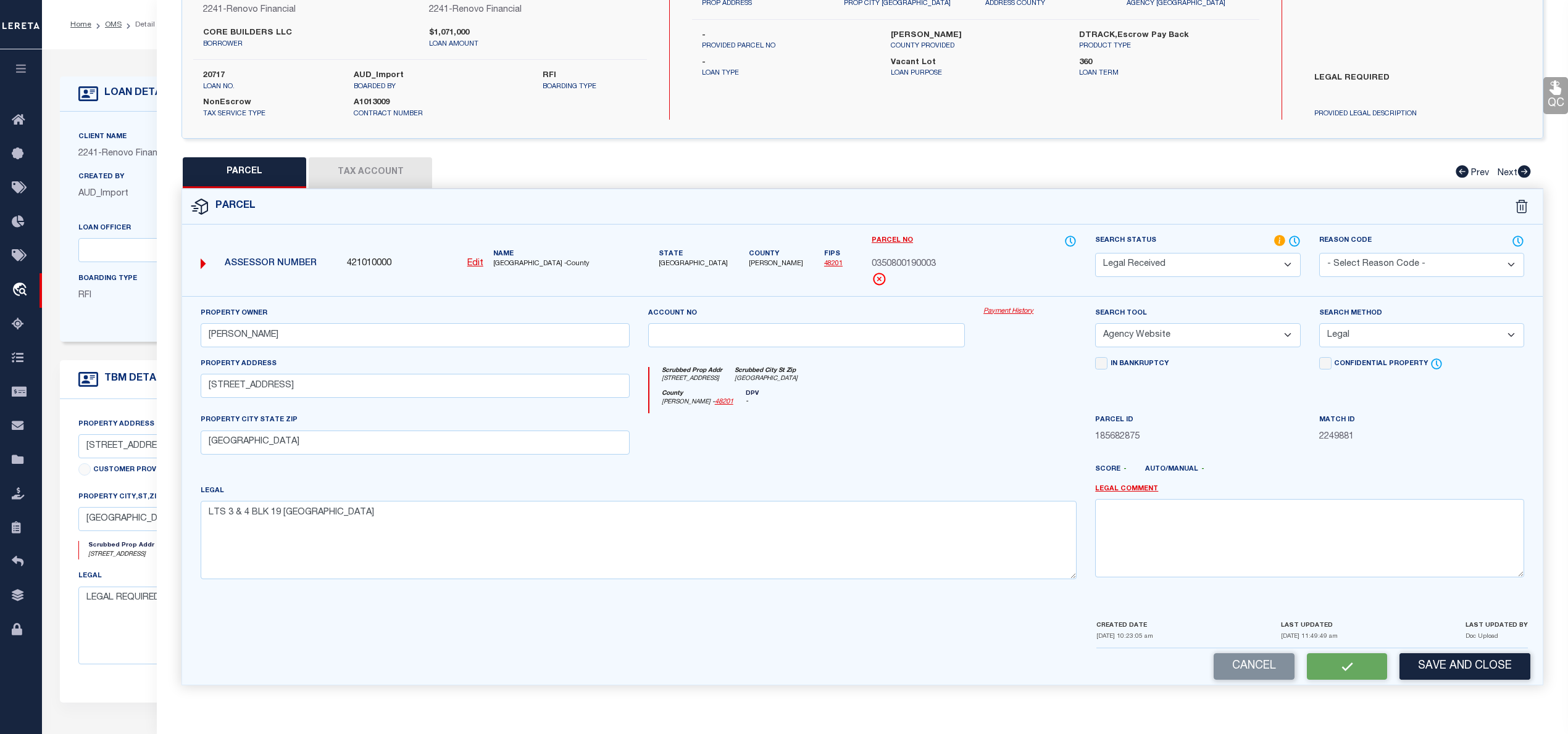
checkbox input "false"
select select "RD"
type input "TAMMIS E THOMAS"
select select "AGW"
select select "LEG"
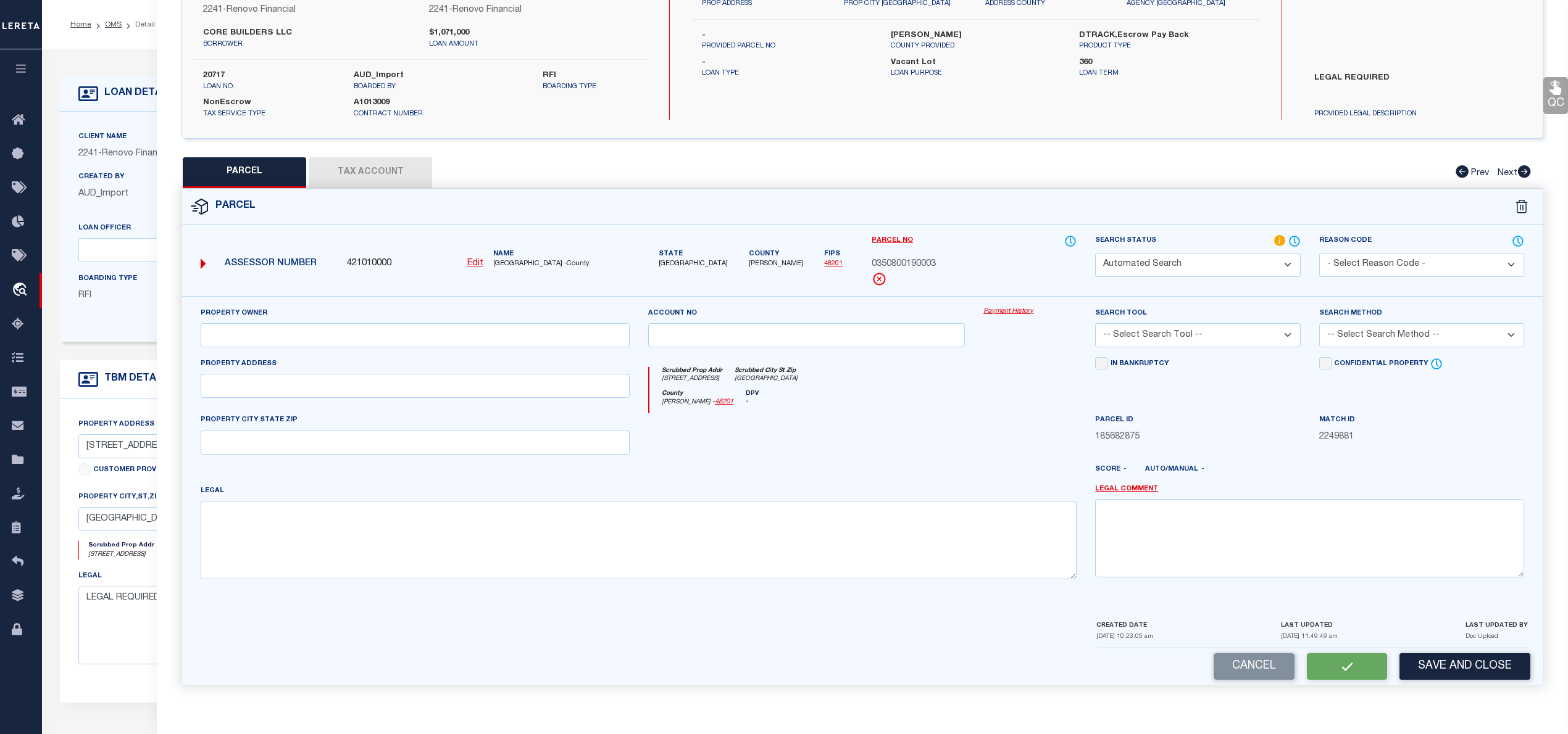
type input "404 E 28TH ST"
type input "HOUSTON, TX 77008"
type textarea "LTS 3 & 4 BLK 19 SUNSET HEIGHTS"
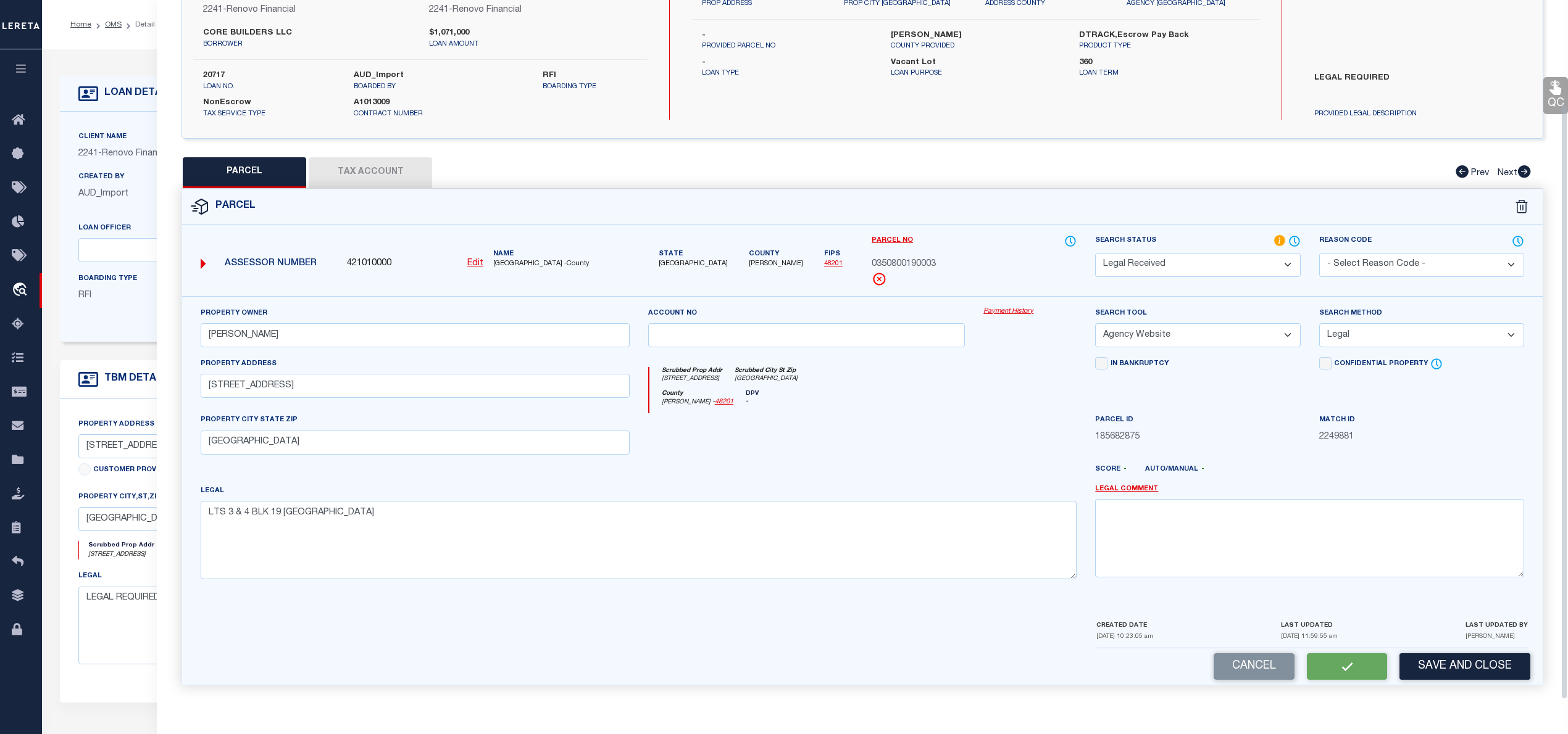
scroll to position [87, 0]
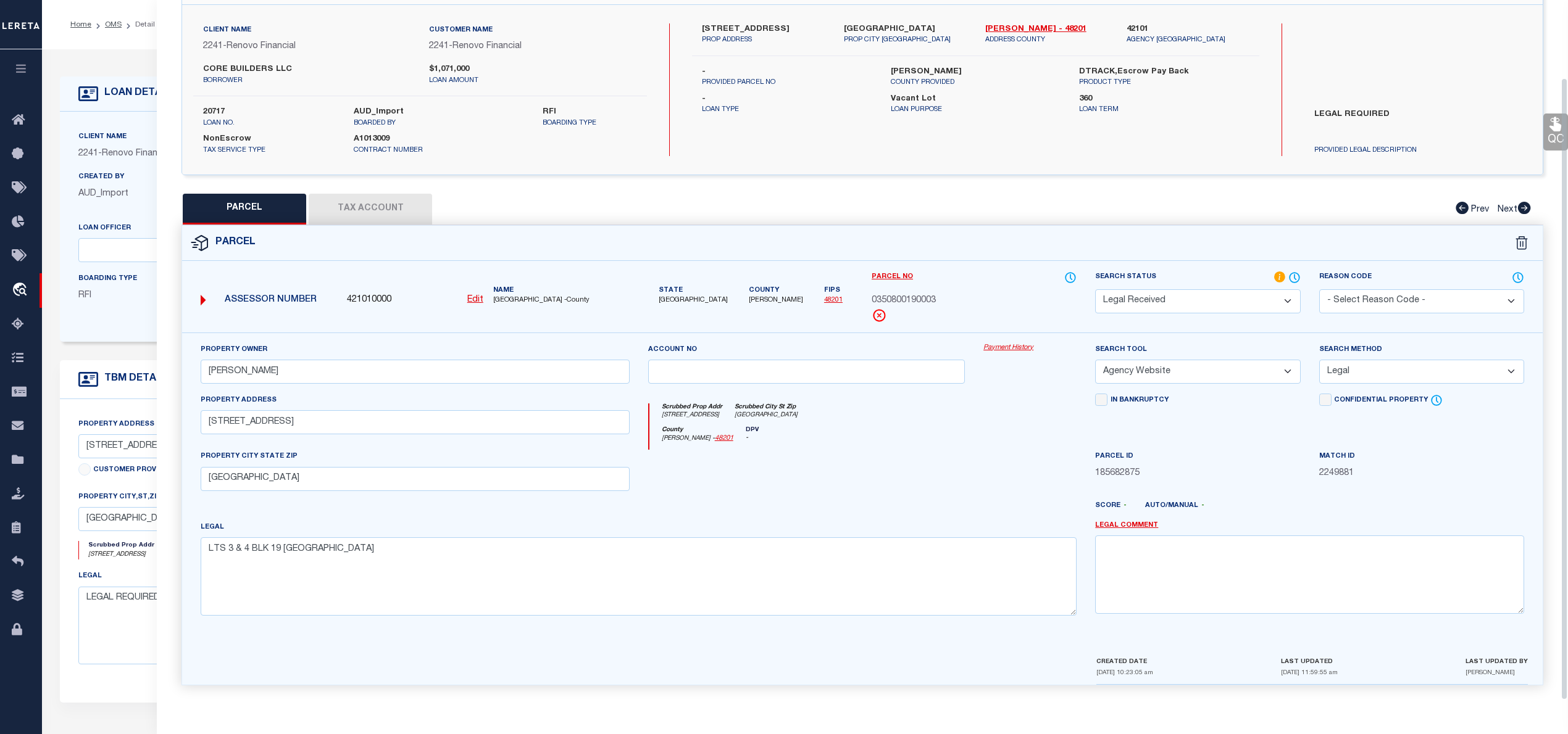
click at [379, 205] on button "Tax Account" at bounding box center [370, 209] width 123 height 31
select select "100"
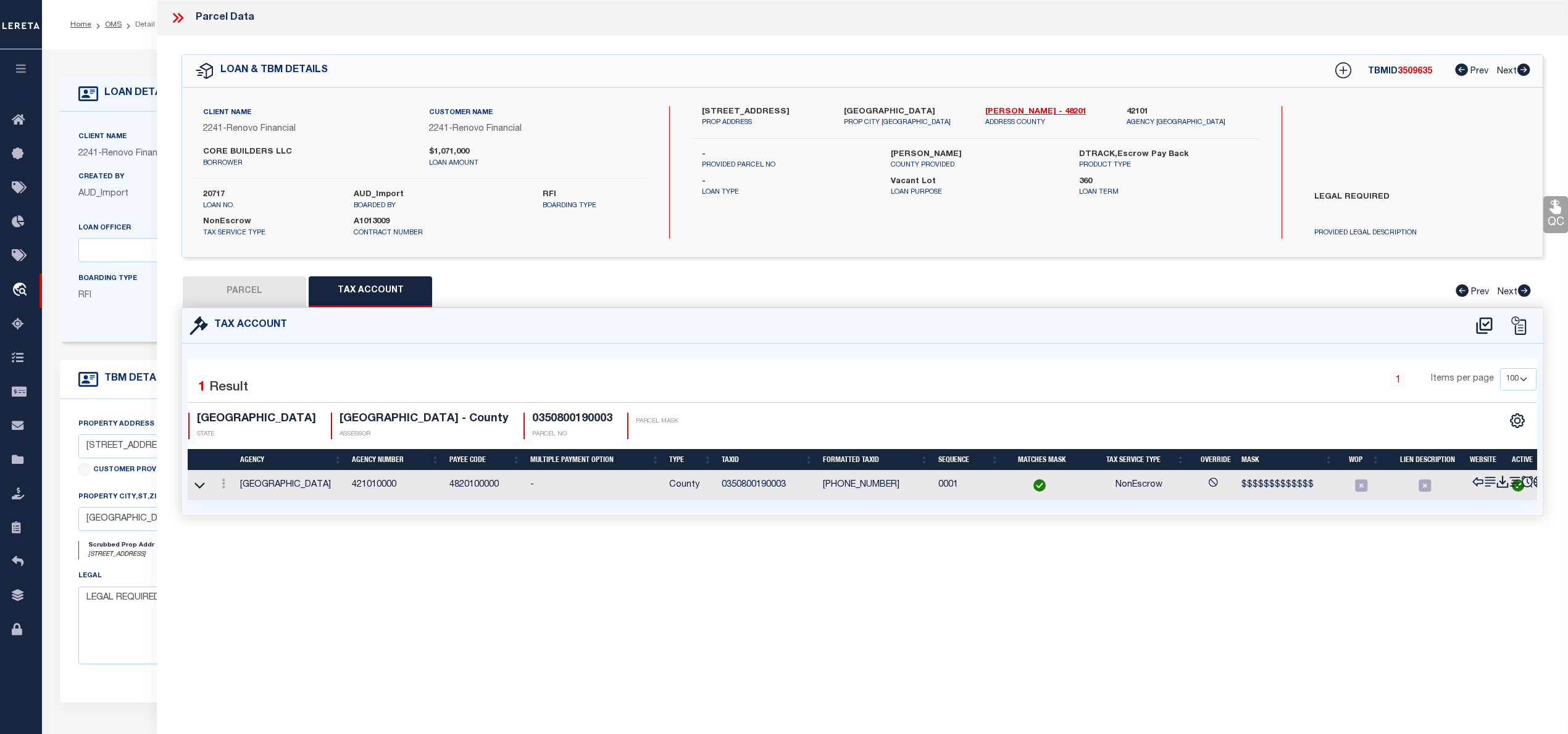
scroll to position [0, 0]
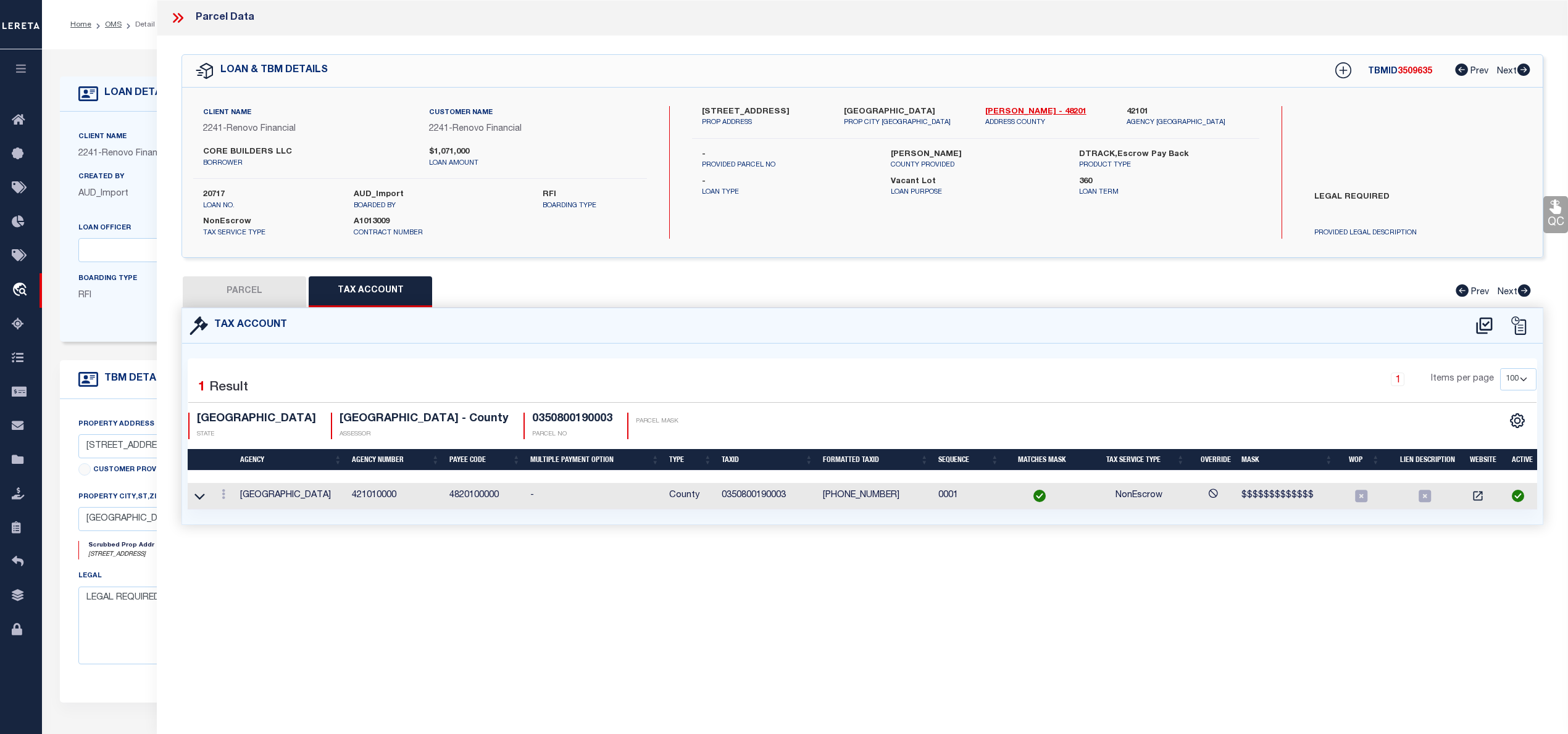
click at [279, 298] on button "PARCEL" at bounding box center [244, 291] width 123 height 31
select select "AS"
select select
checkbox input "false"
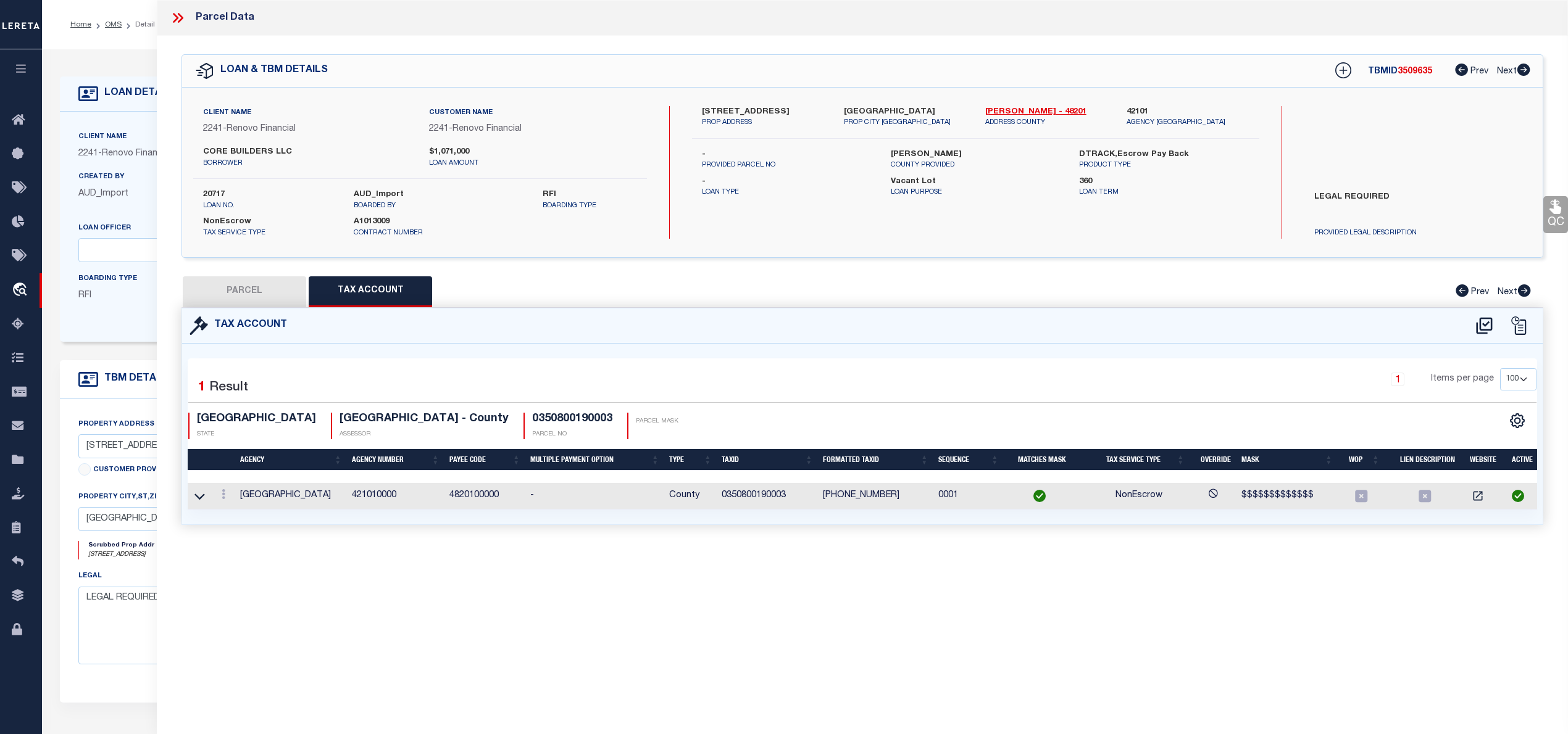
checkbox input "false"
select select "RD"
type input "TAMMIS E THOMAS"
select select "AGW"
select select "LEG"
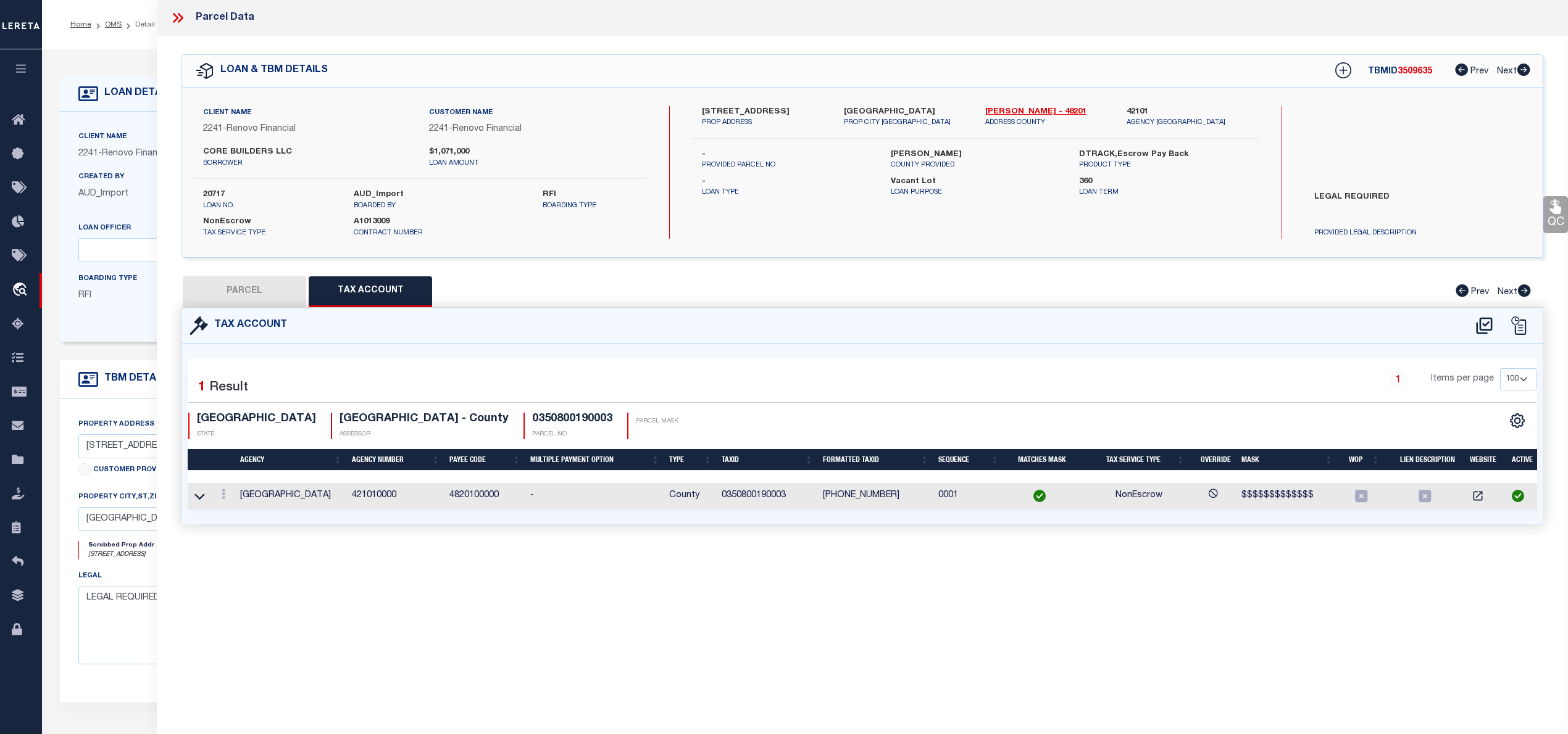
type input "404 E 28TH ST"
type input "HOUSTON, TX 77008"
type textarea "LTS 3 & 4 BLK 19 SUNSET HEIGHTS"
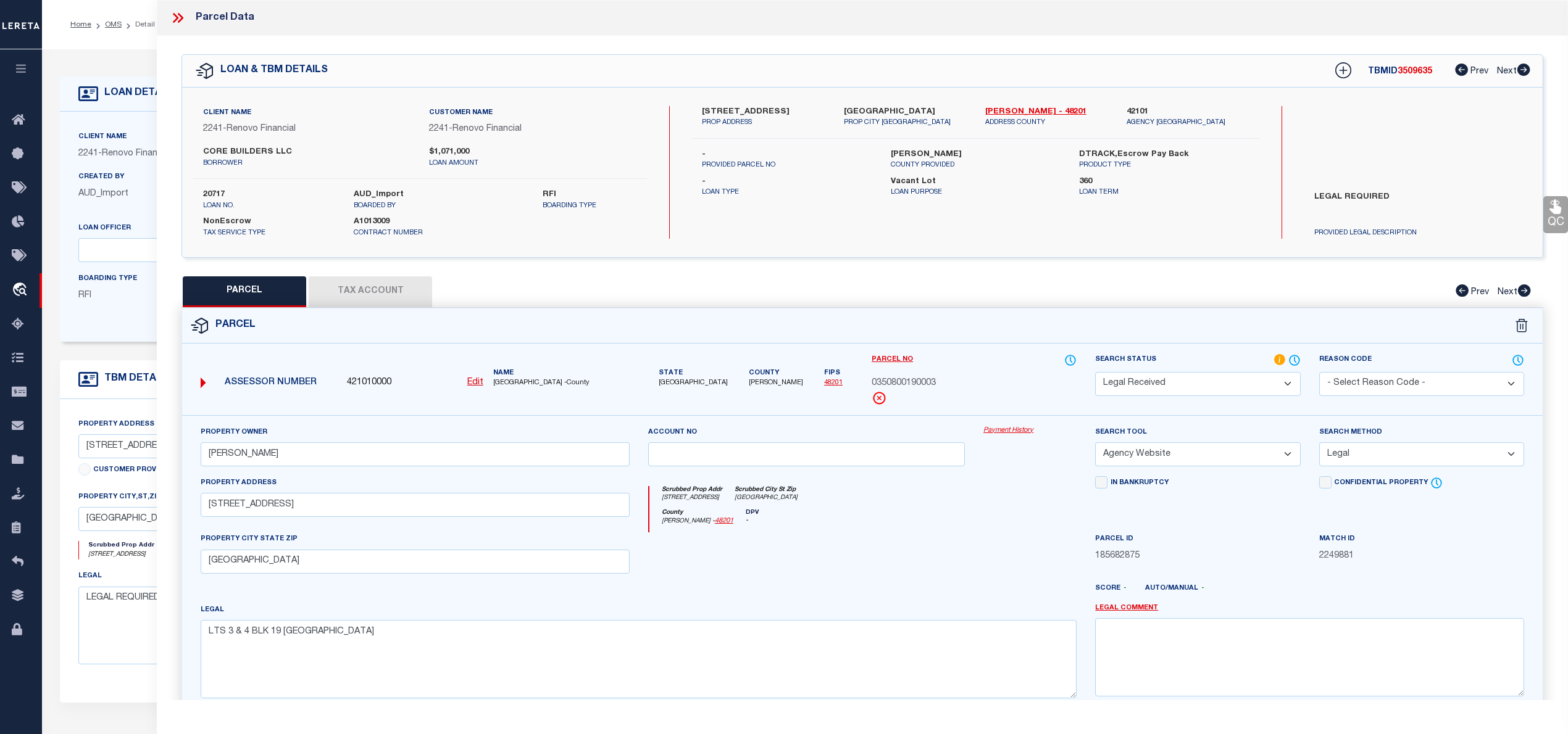
click at [1226, 389] on select "Automated Search Bad Parcel Complete Duplicate Parcel High Dollar Reporting In …" at bounding box center [1197, 384] width 205 height 24
click at [1095, 372] on select "Automated Search Bad Parcel Complete Duplicate Parcel High Dollar Reporting In …" at bounding box center [1197, 384] width 205 height 24
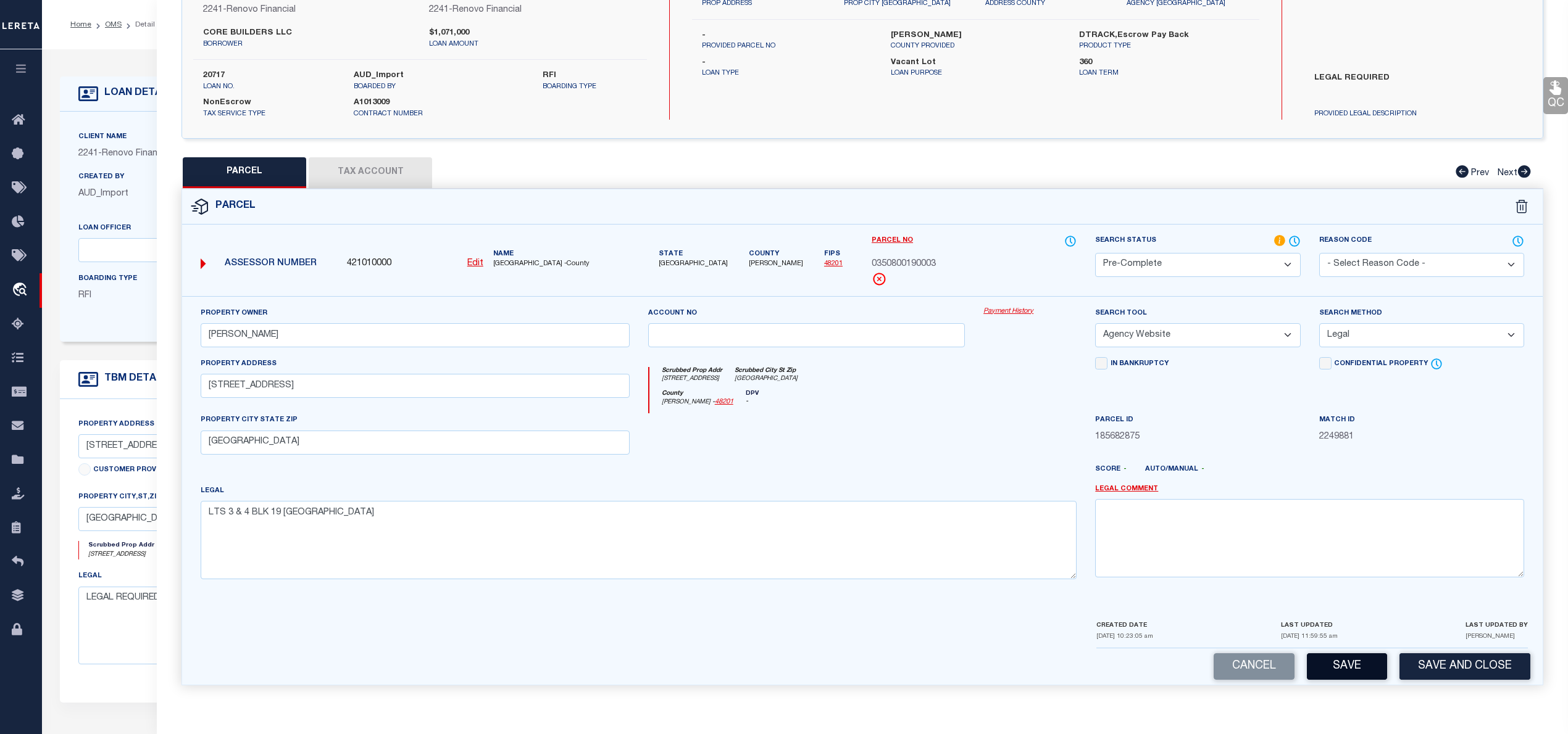
click at [1350, 668] on button "Save" at bounding box center [1346, 666] width 80 height 27
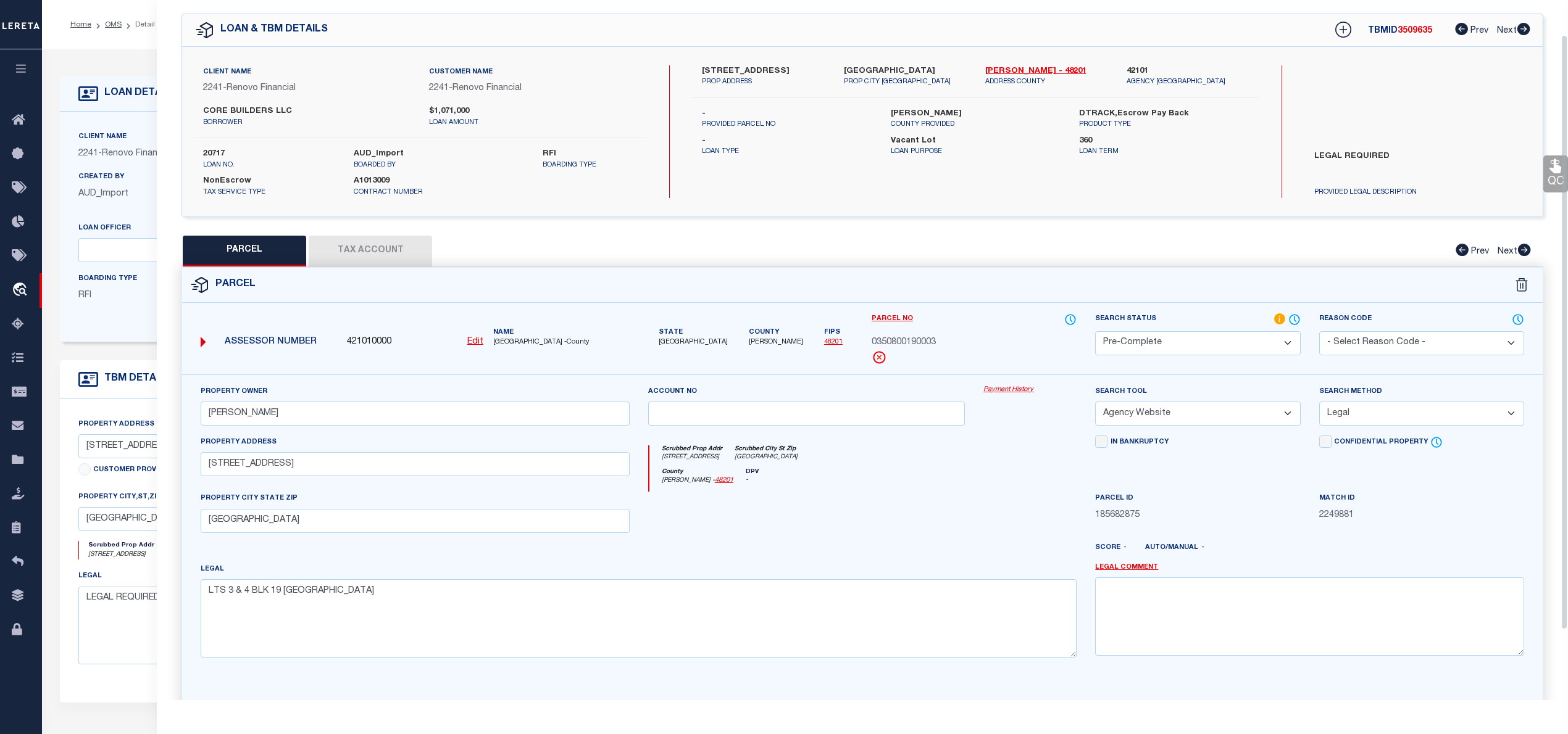
select select "AS"
select select
checkbox input "false"
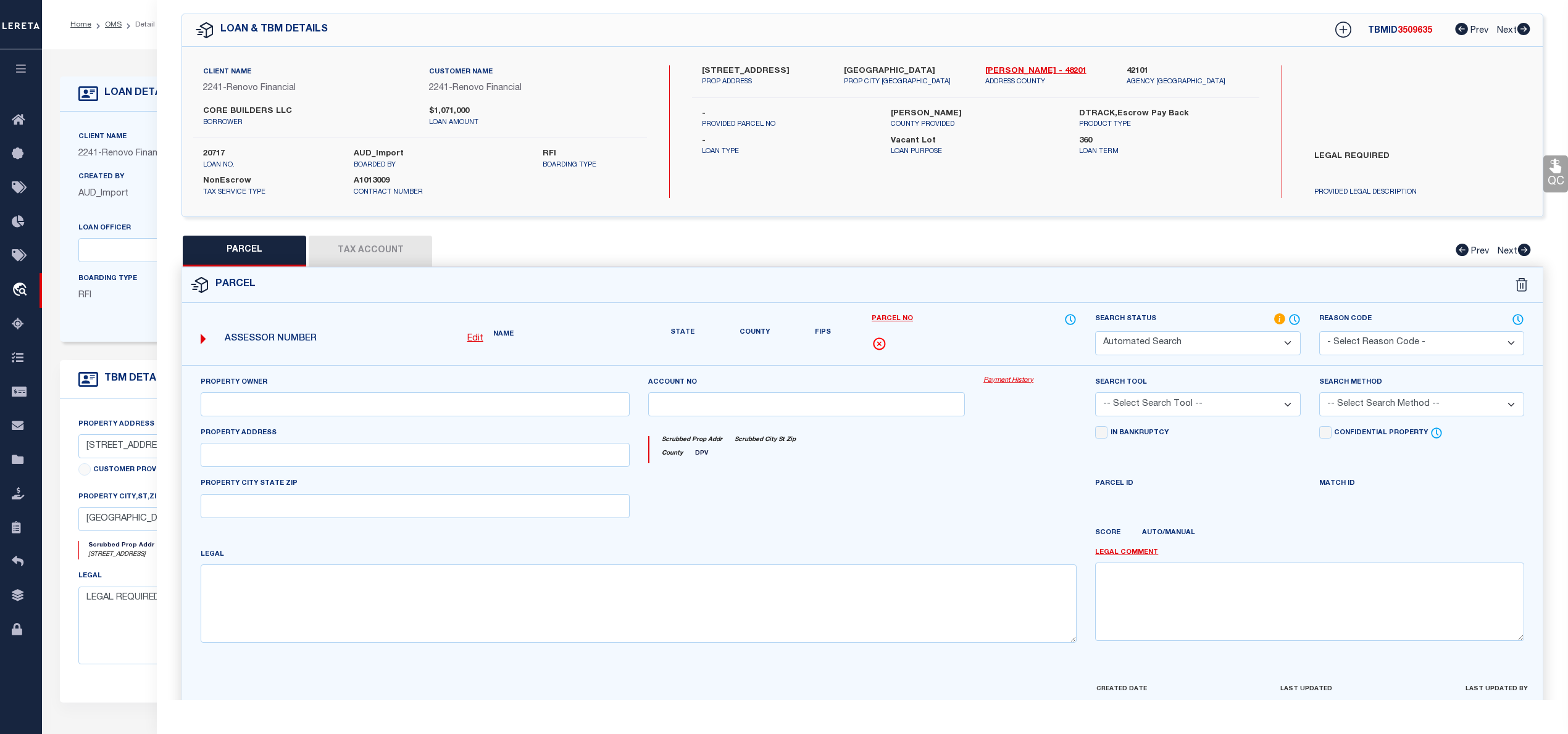
select select "PC"
type input "TAMMIS E THOMAS"
select select "AGW"
select select "LEG"
type input "404 E 28TH ST"
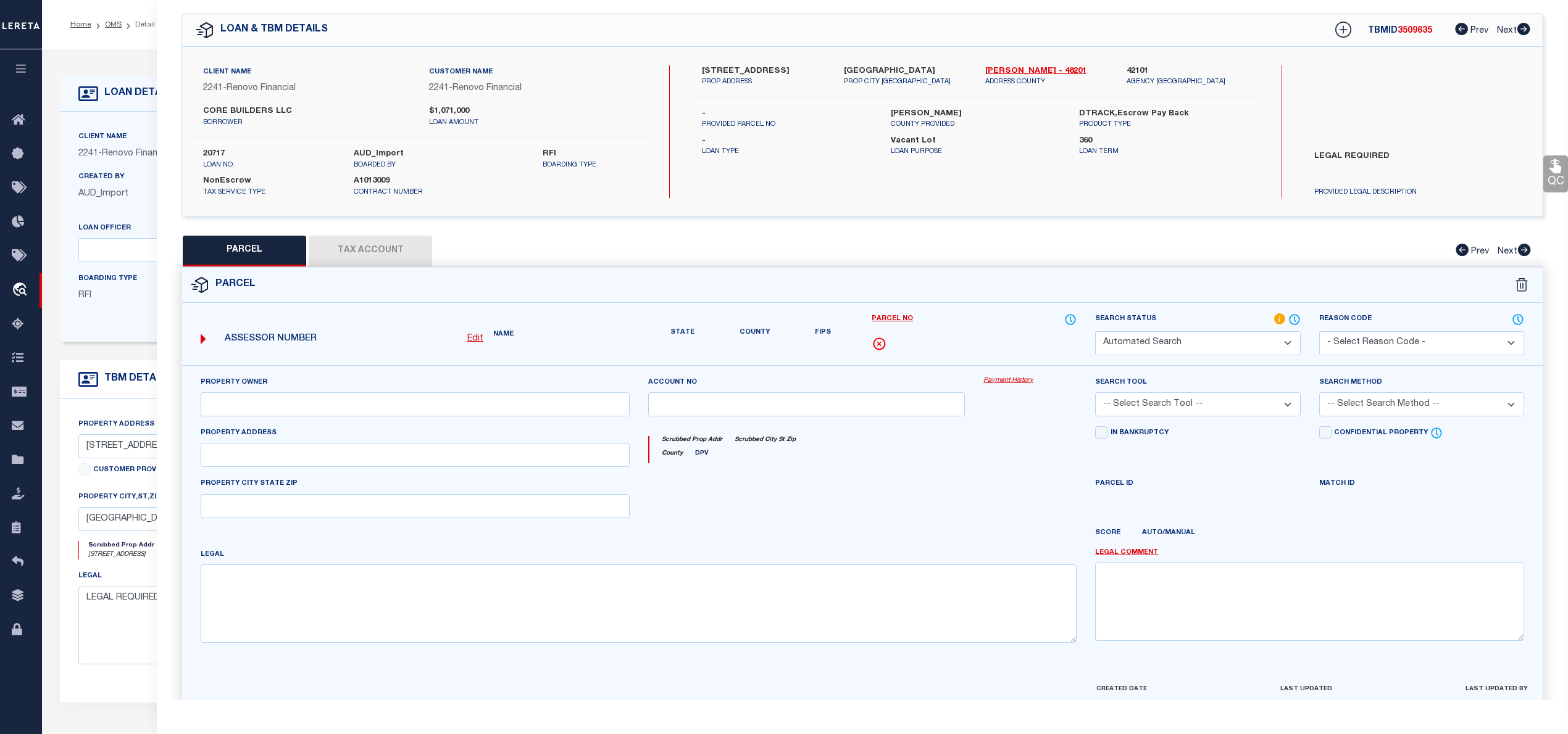
type input "HOUSTON, TX 77008"
type textarea "LTS 3 & 4 BLK 19 SUNSET HEIGHTS"
click at [1410, 33] on span "3509635" at bounding box center [1415, 31] width 35 height 9
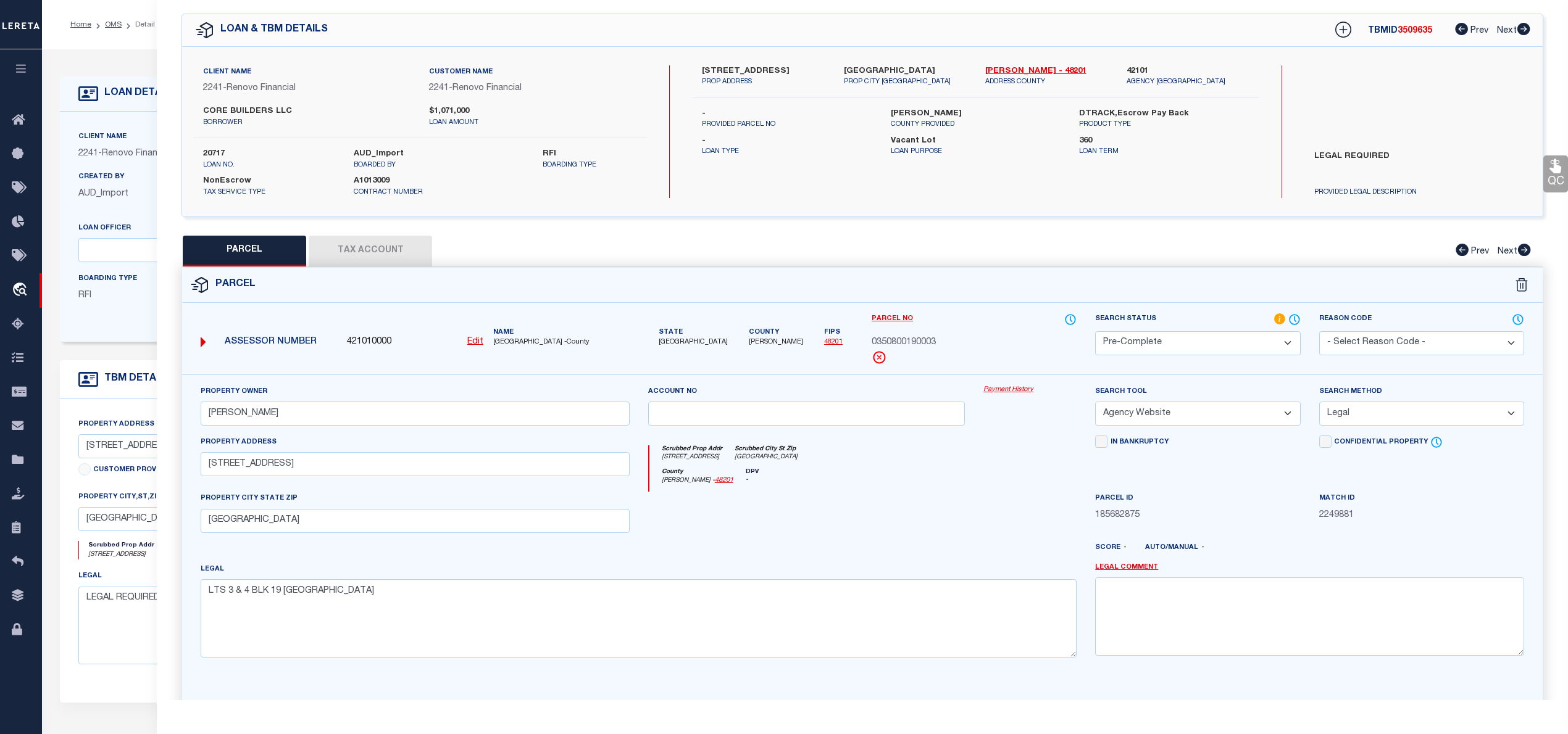
click at [1410, 33] on span "3509635" at bounding box center [1415, 31] width 35 height 9
copy span "3509635"
click at [207, 154] on label "20717" at bounding box center [269, 154] width 132 height 12
copy label "20717"
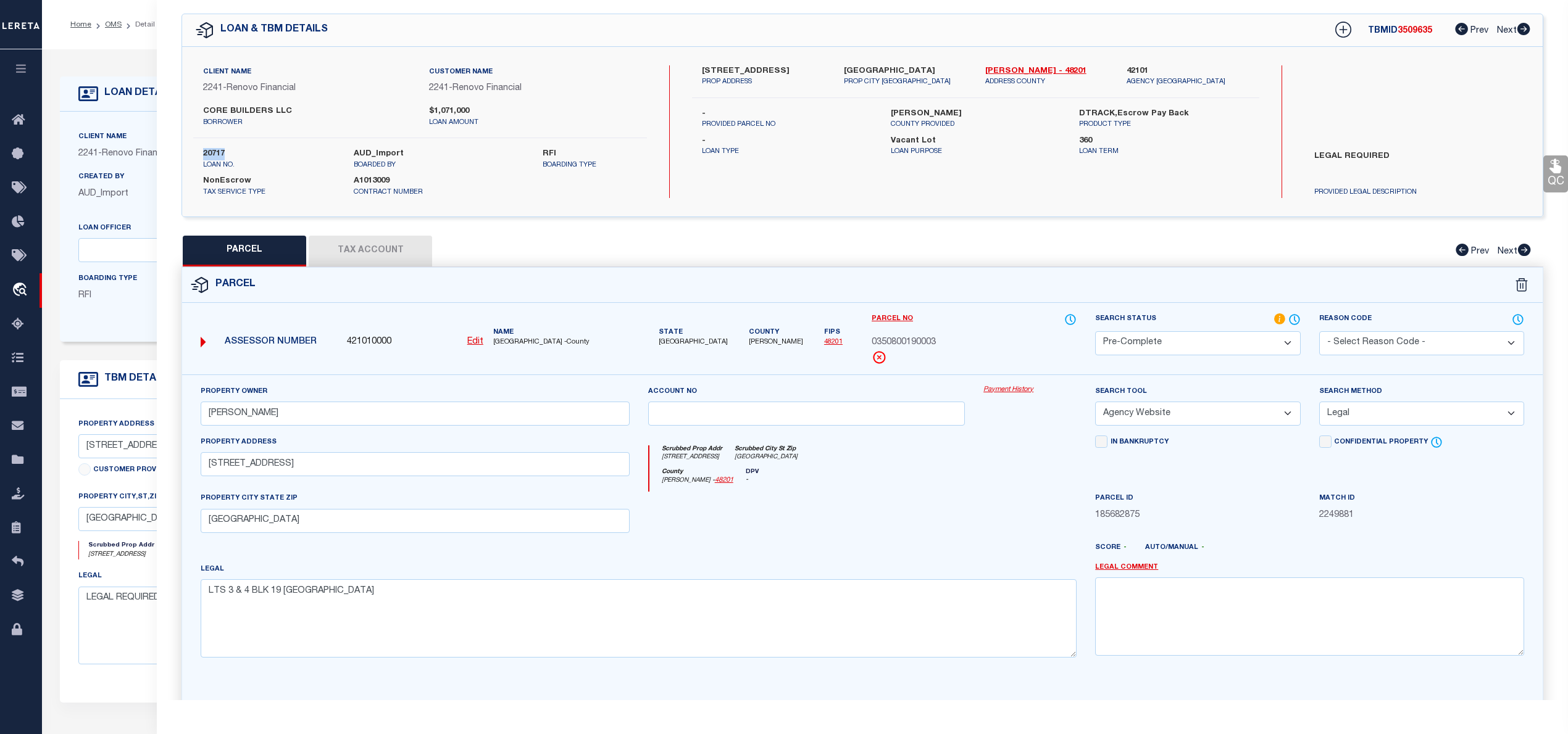
click at [502, 338] on span "HARRIS COUNTY -County" at bounding box center [561, 342] width 136 height 10
copy span "HARRIS"
